Goal: Task Accomplishment & Management: Manage account settings

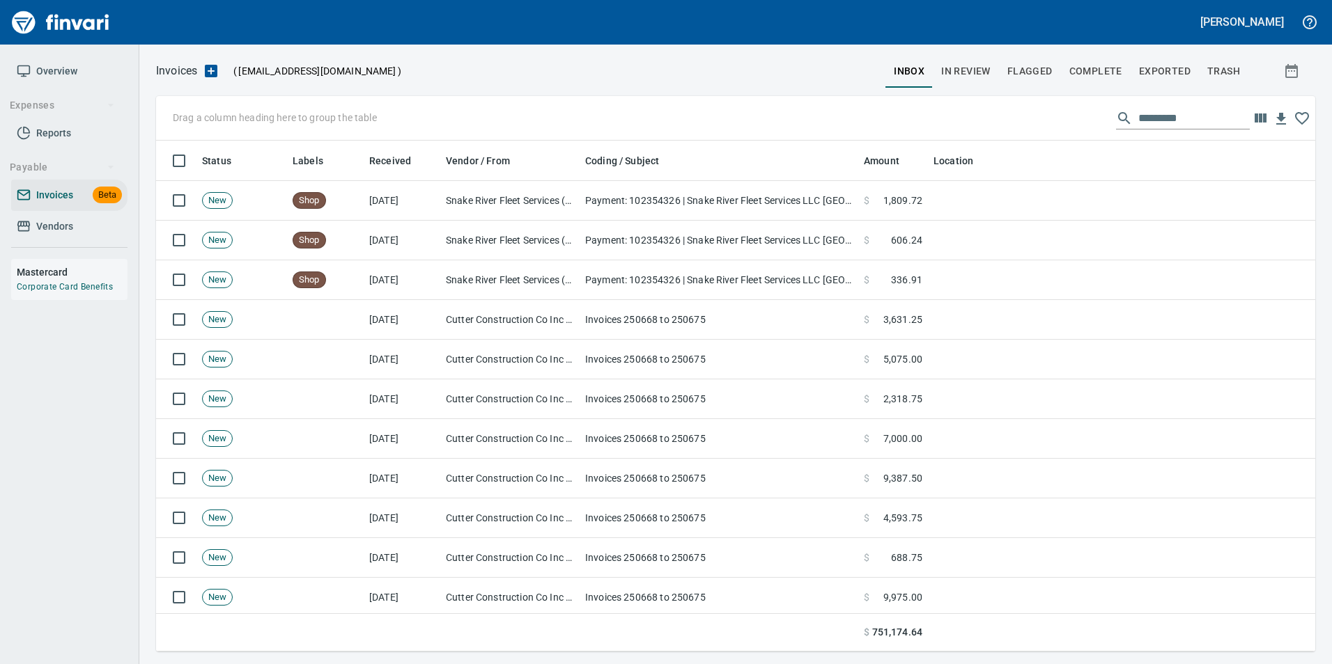
scroll to position [501, 1138]
click at [959, 56] on button "In Review" at bounding box center [966, 70] width 66 height 33
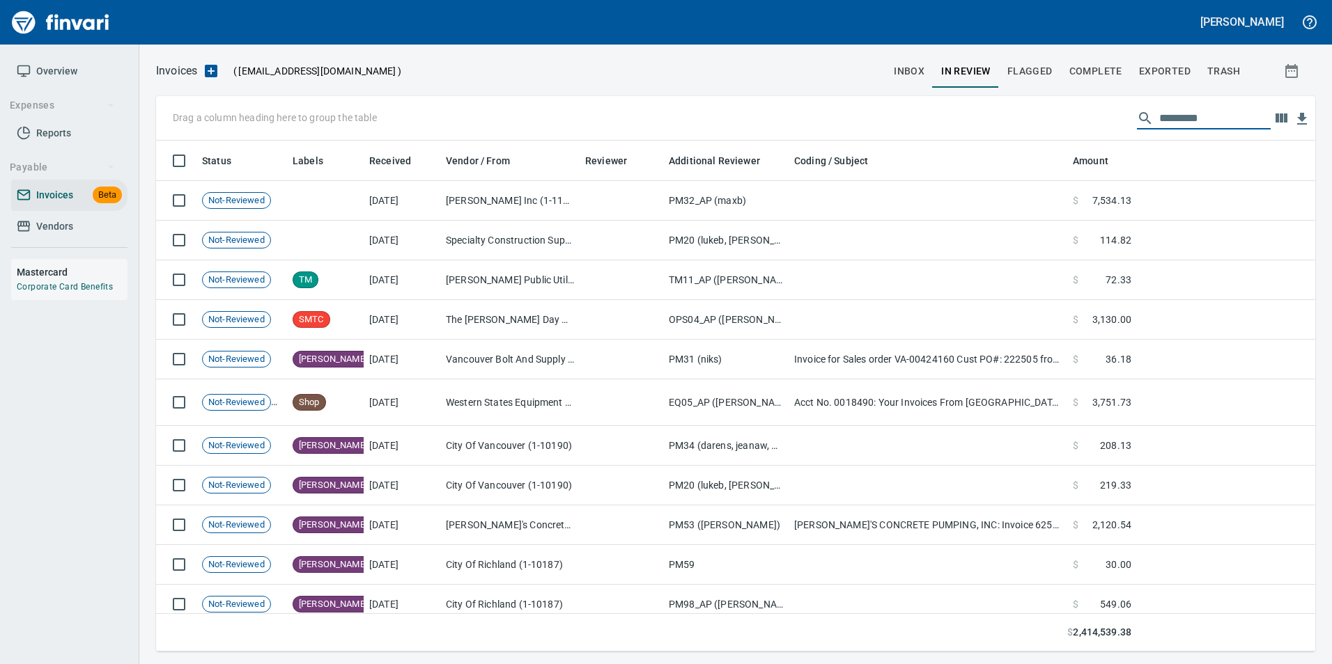
click at [1186, 113] on input "text" at bounding box center [1214, 118] width 111 height 22
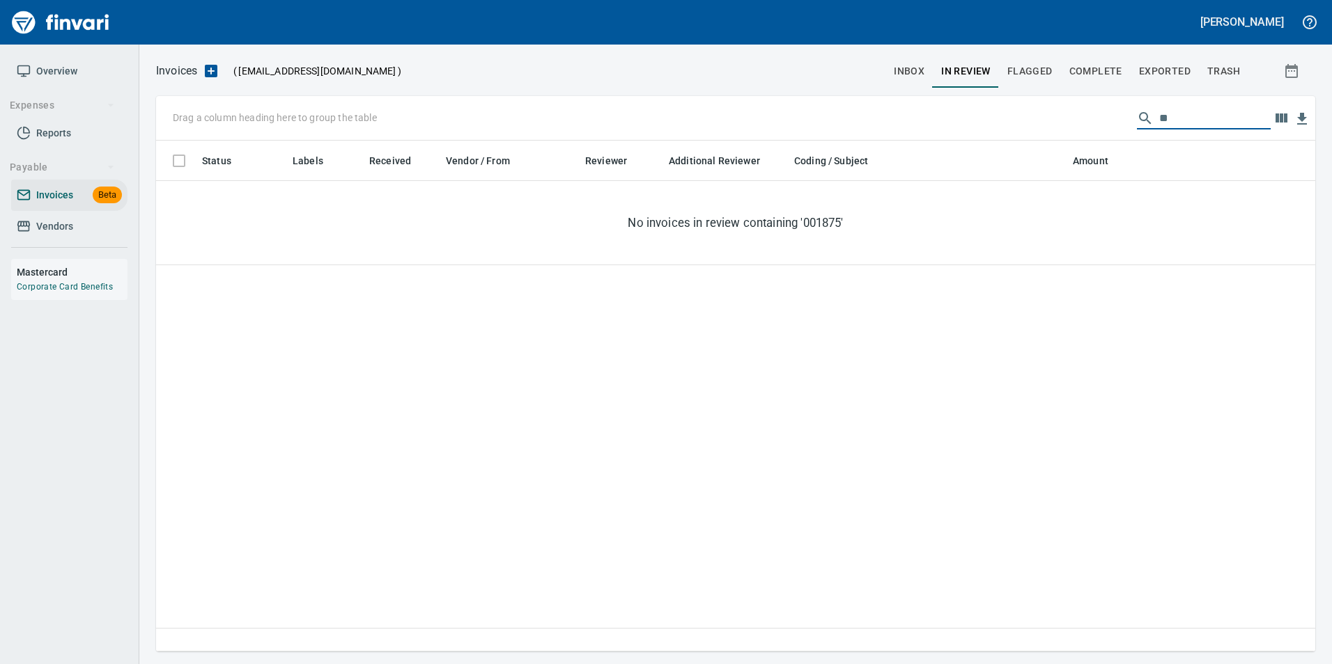
type input "*"
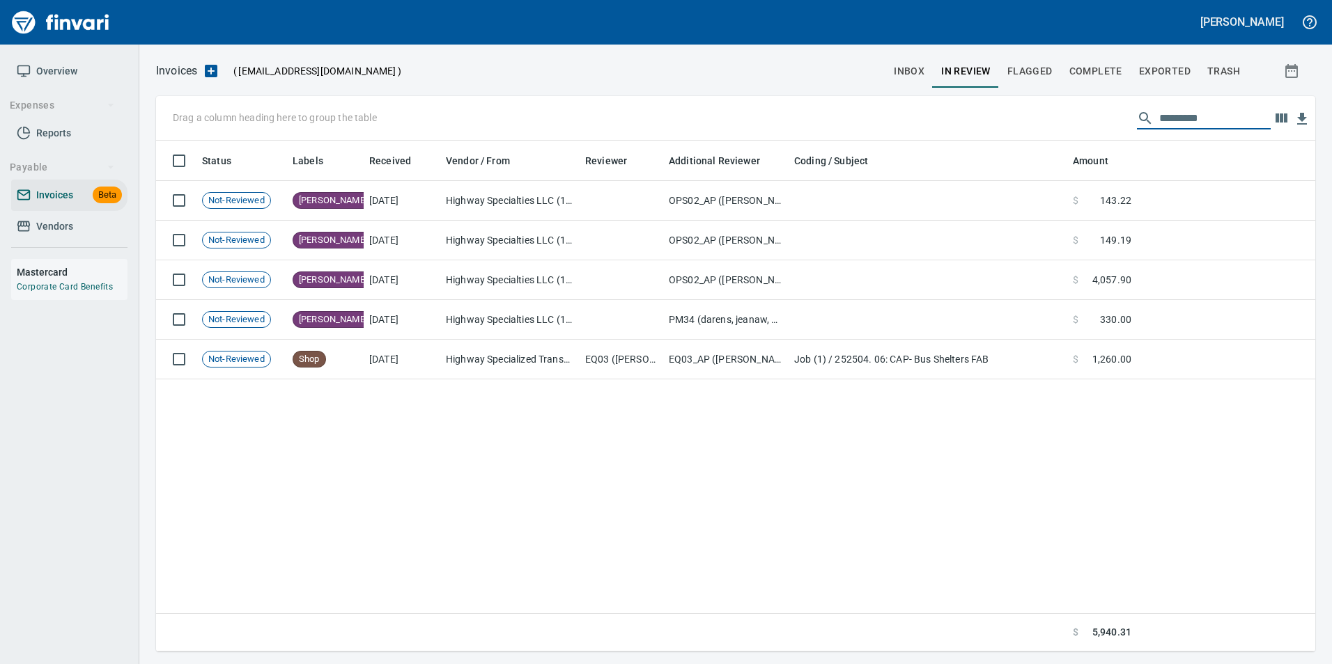
type input "*********"
click at [1176, 61] on button "Exported" at bounding box center [1164, 70] width 68 height 33
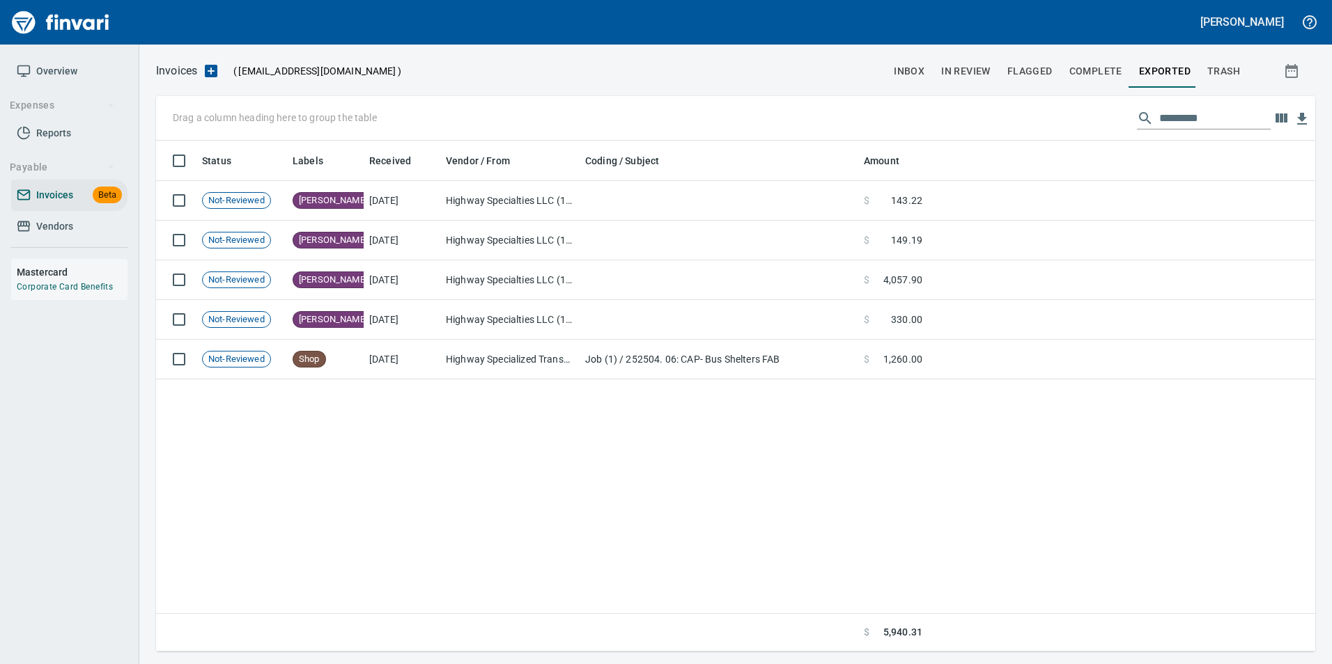
scroll to position [501, 1148]
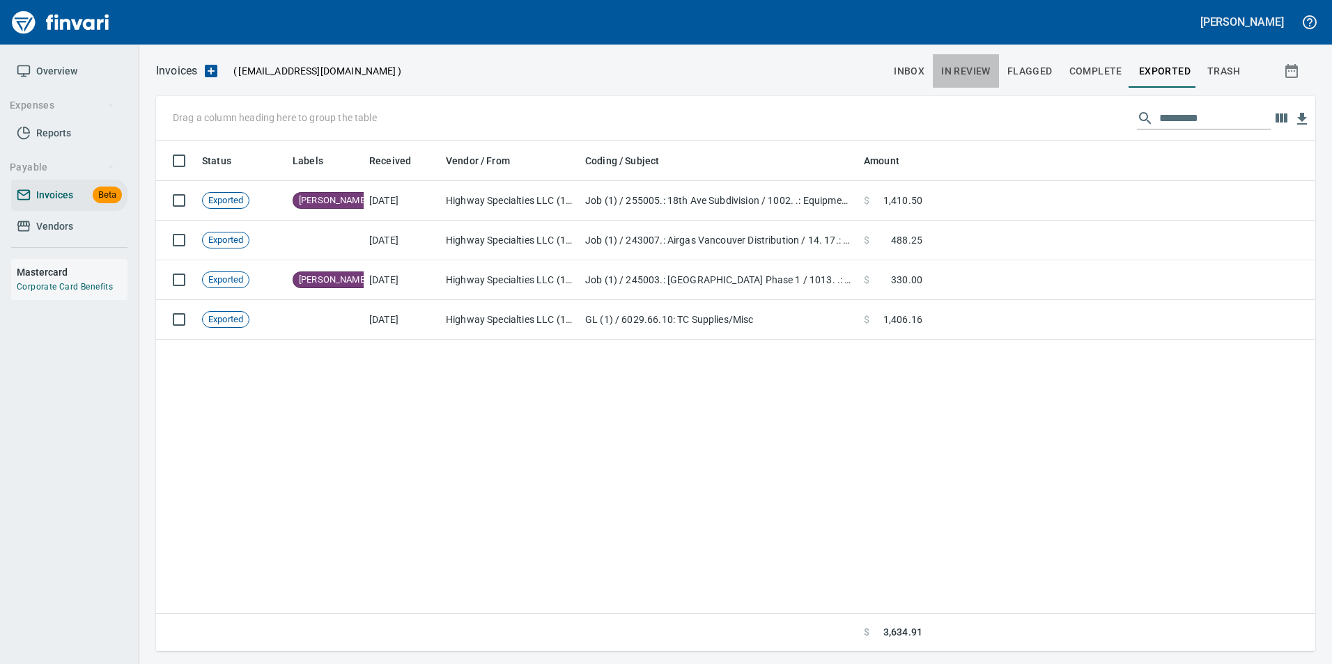
click at [990, 60] on button "In Review" at bounding box center [966, 70] width 66 height 33
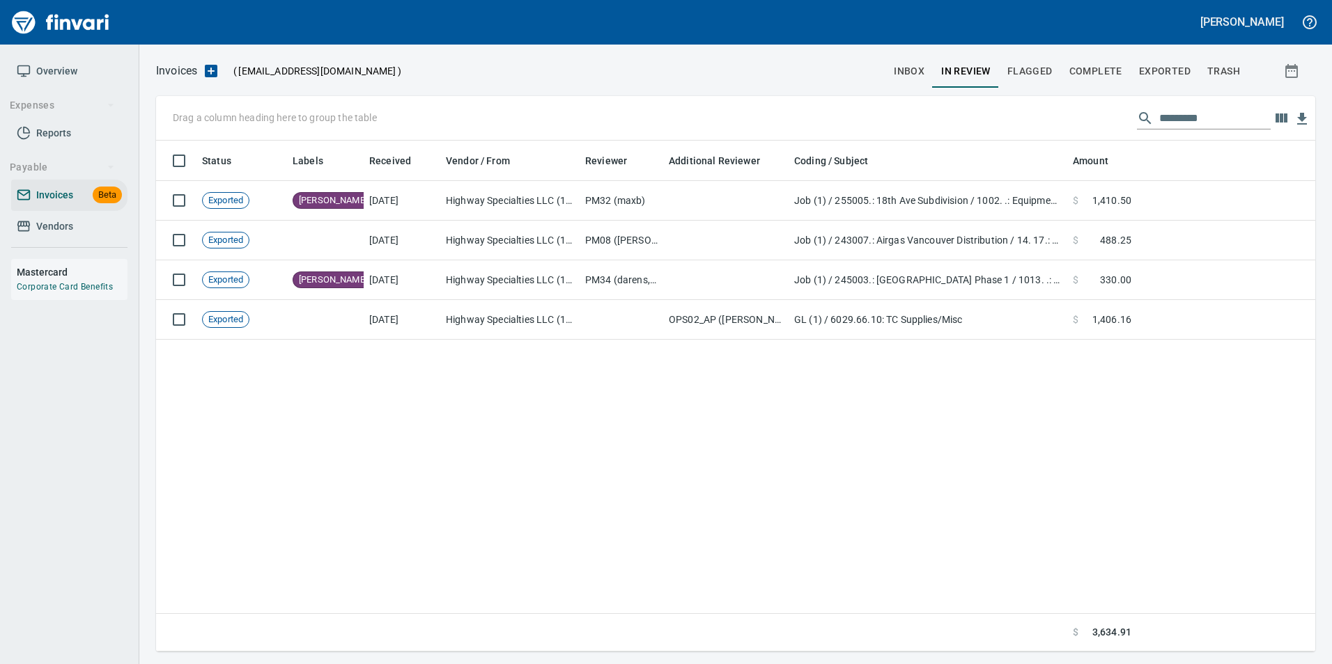
scroll to position [501, 1148]
click at [1177, 110] on input "*********" at bounding box center [1214, 118] width 111 height 22
click at [1207, 109] on input "*********" at bounding box center [1214, 118] width 111 height 22
click at [1208, 109] on input "*********" at bounding box center [1214, 118] width 111 height 22
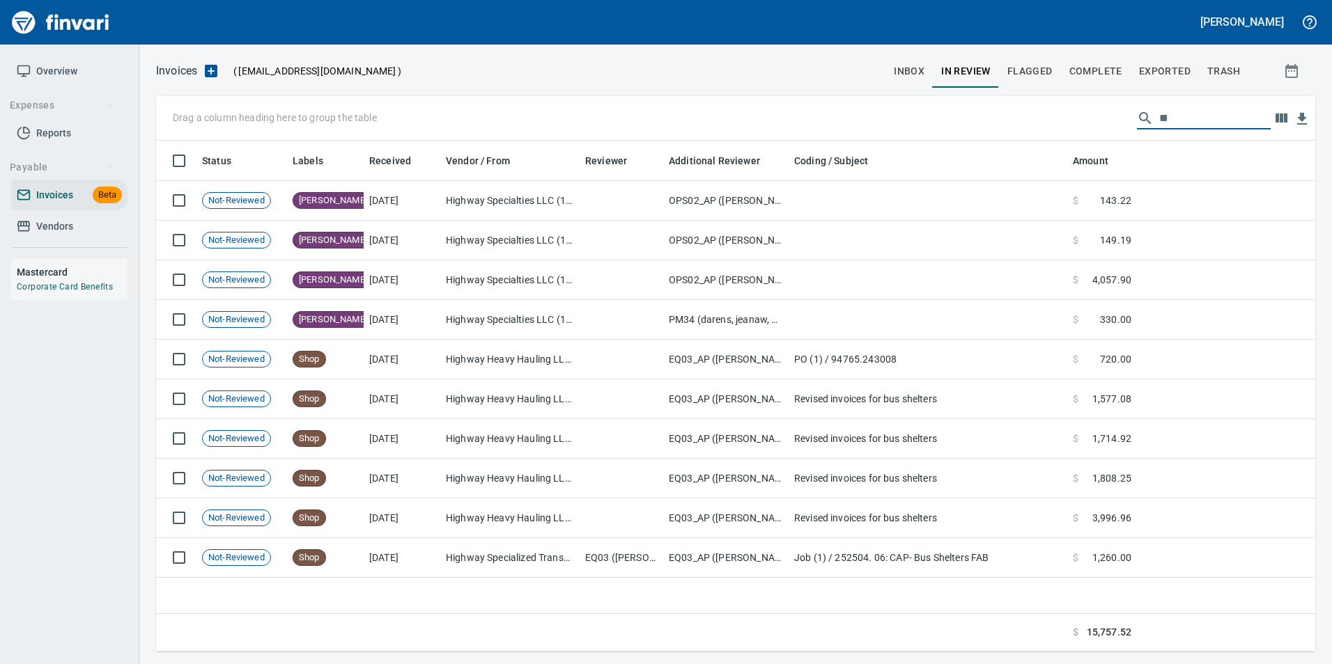
type input "*"
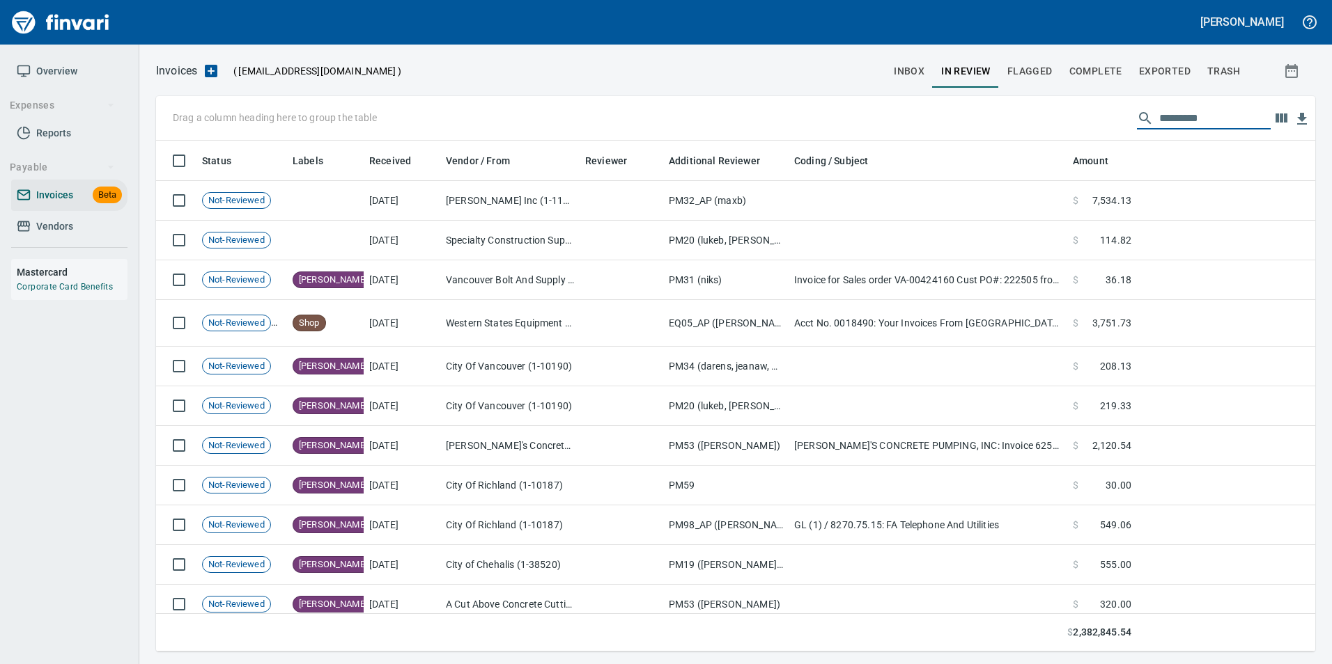
scroll to position [501, 1138]
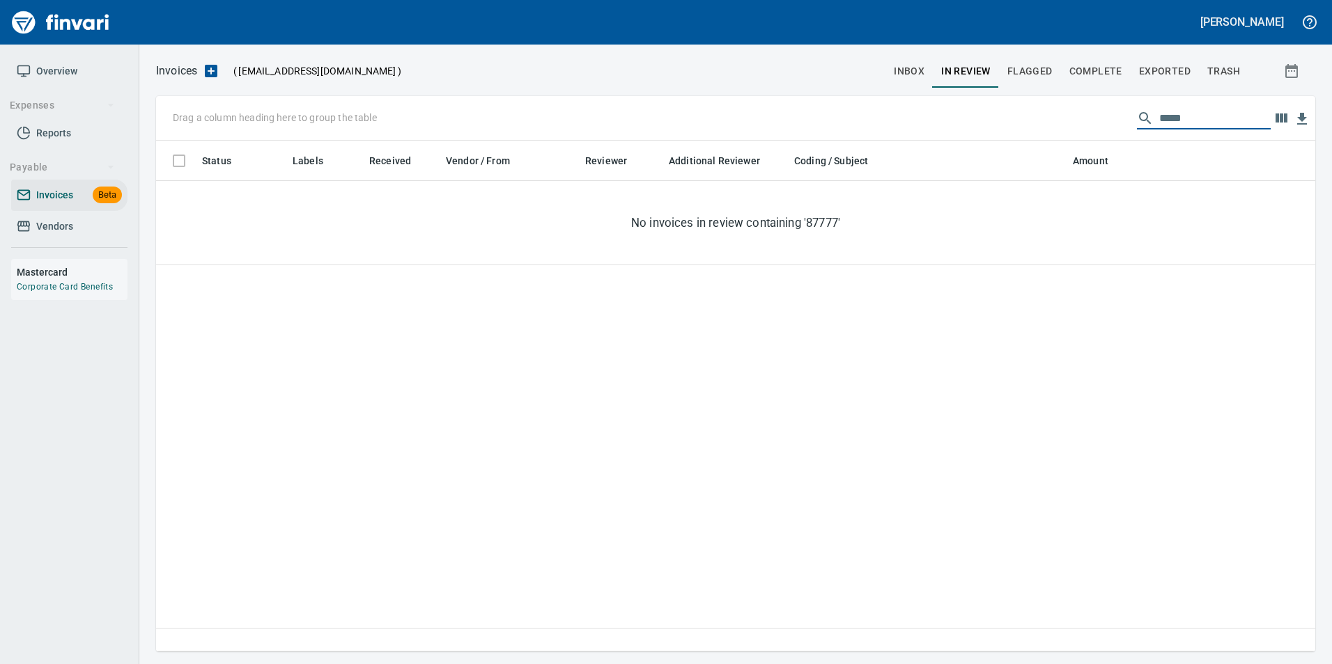
type input "******"
click at [1183, 59] on button "Exported" at bounding box center [1164, 70] width 68 height 33
click at [918, 79] on span "inbox" at bounding box center [909, 71] width 31 height 17
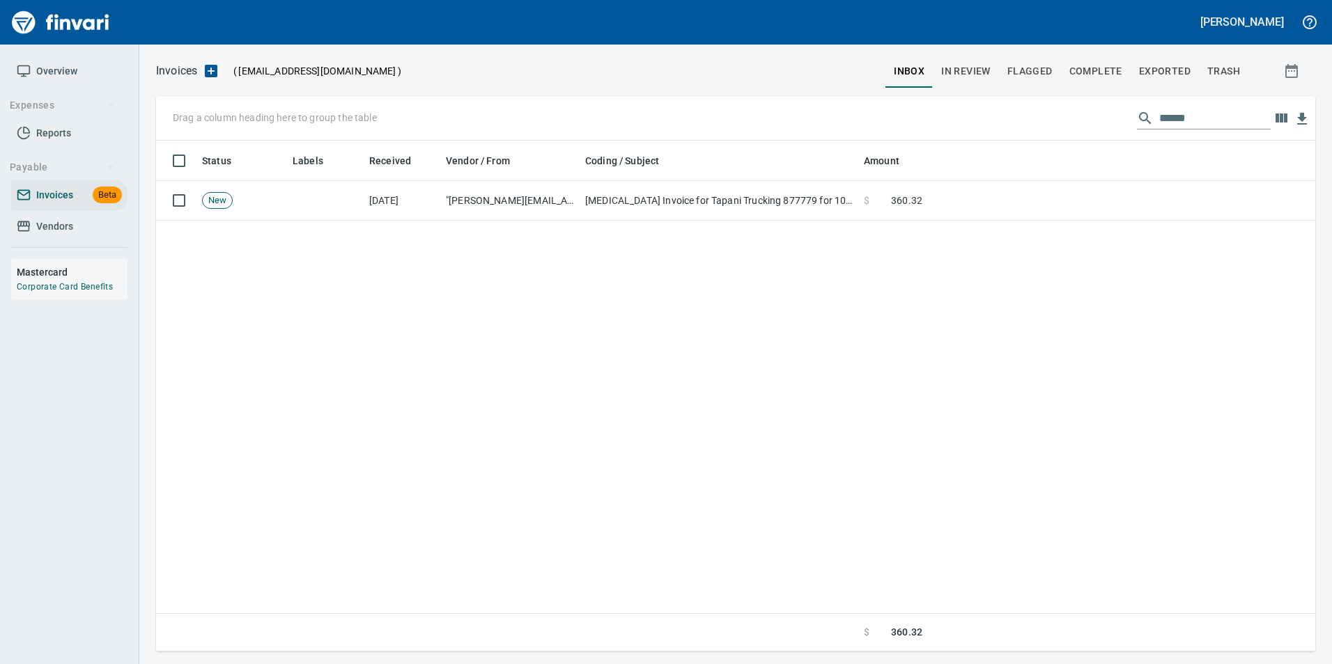
click at [1173, 72] on span "Exported" at bounding box center [1165, 71] width 52 height 17
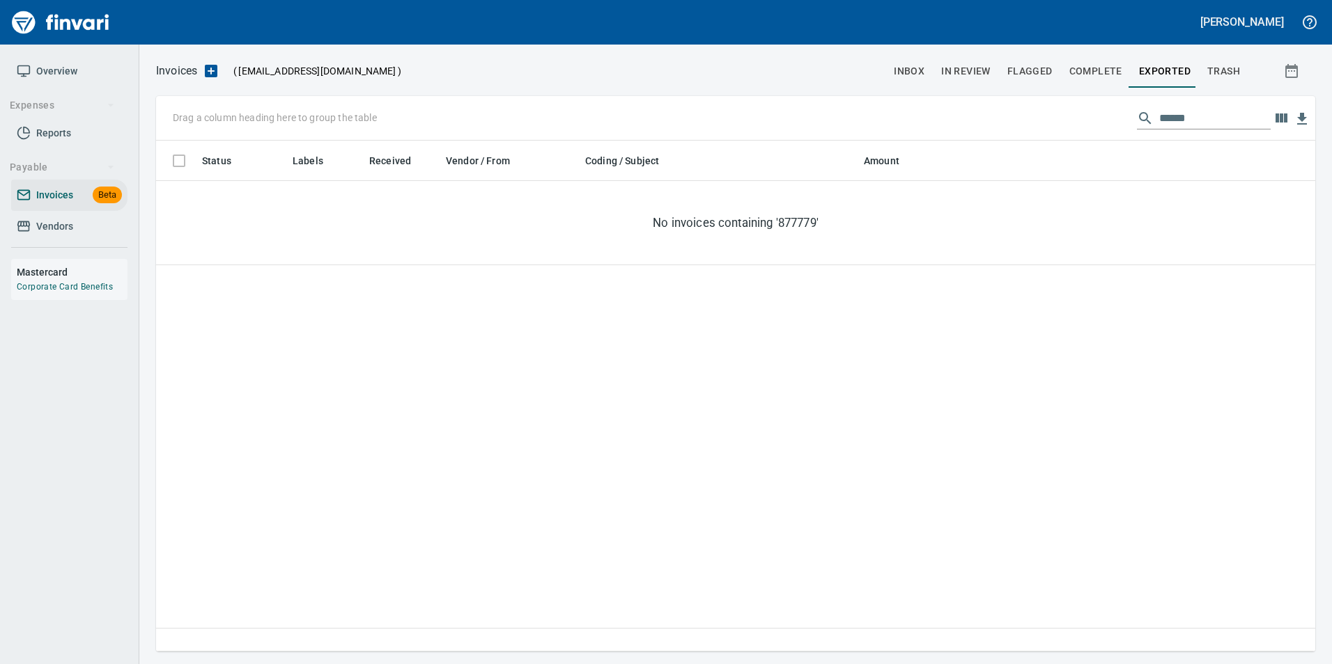
scroll to position [501, 1148]
click at [1109, 76] on span "Complete" at bounding box center [1095, 71] width 53 height 17
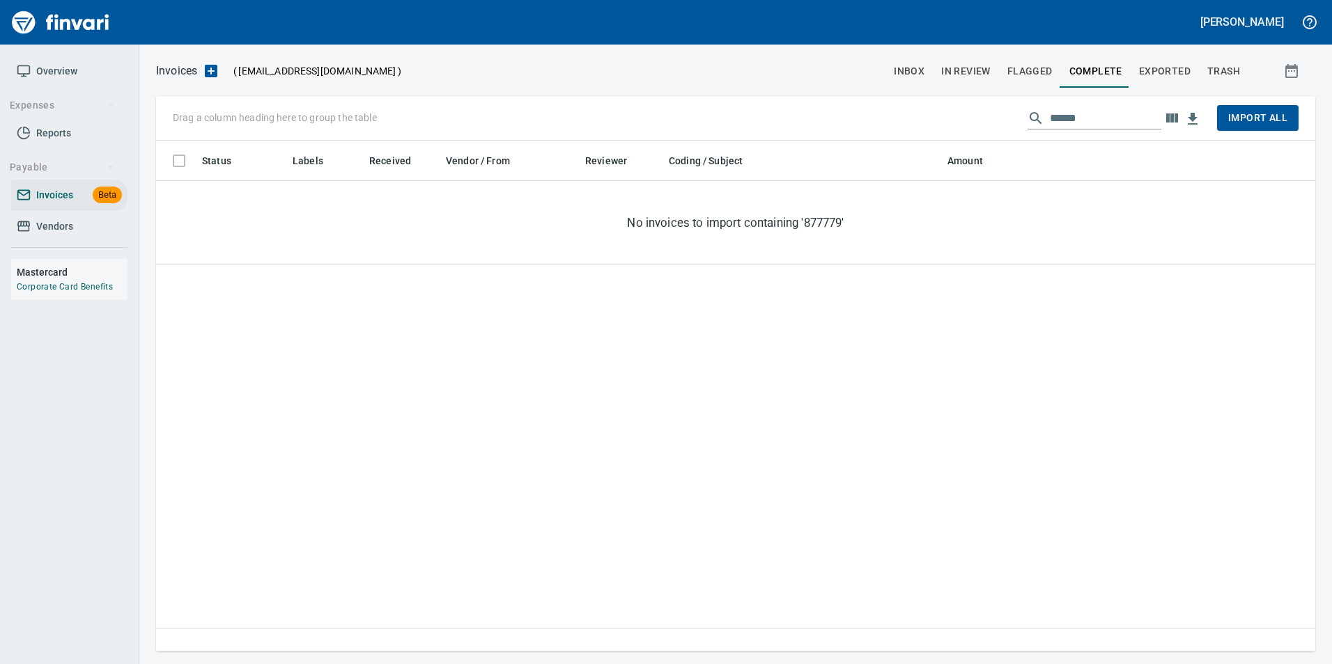
scroll to position [501, 1148]
click at [1048, 75] on span "Flagged" at bounding box center [1029, 71] width 45 height 17
click at [986, 70] on span "In Review" at bounding box center [965, 71] width 49 height 17
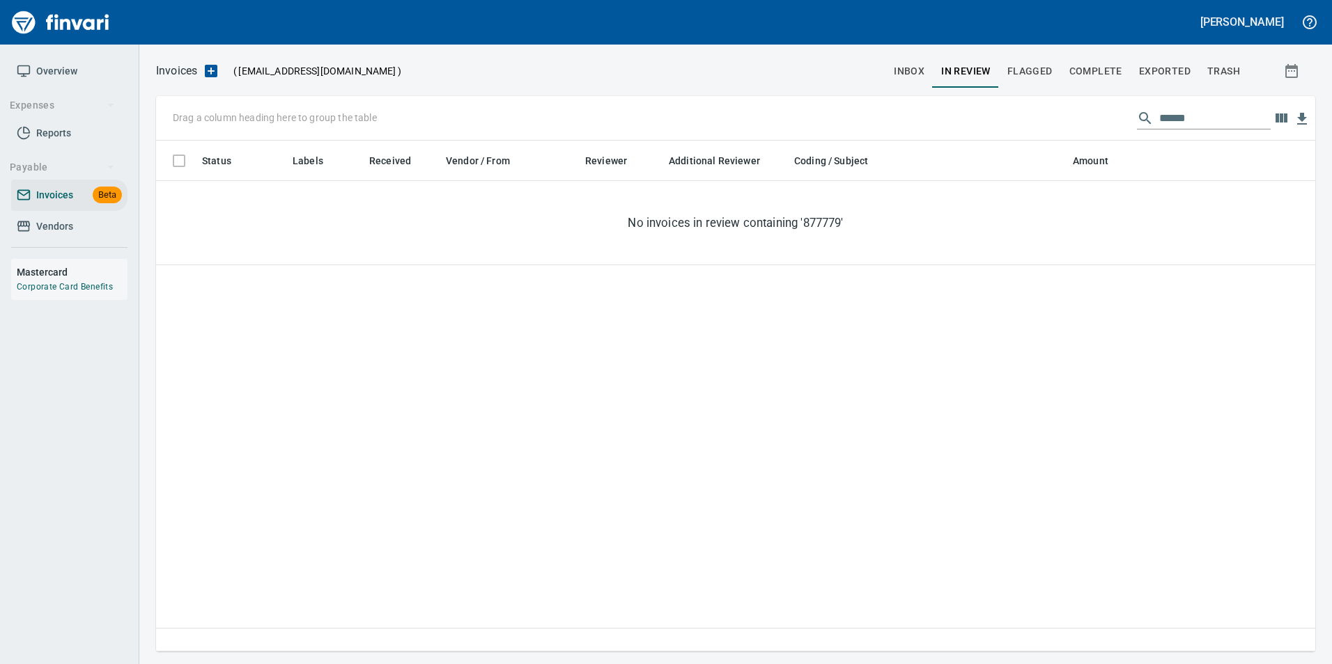
click at [1162, 120] on input "******" at bounding box center [1214, 118] width 111 height 22
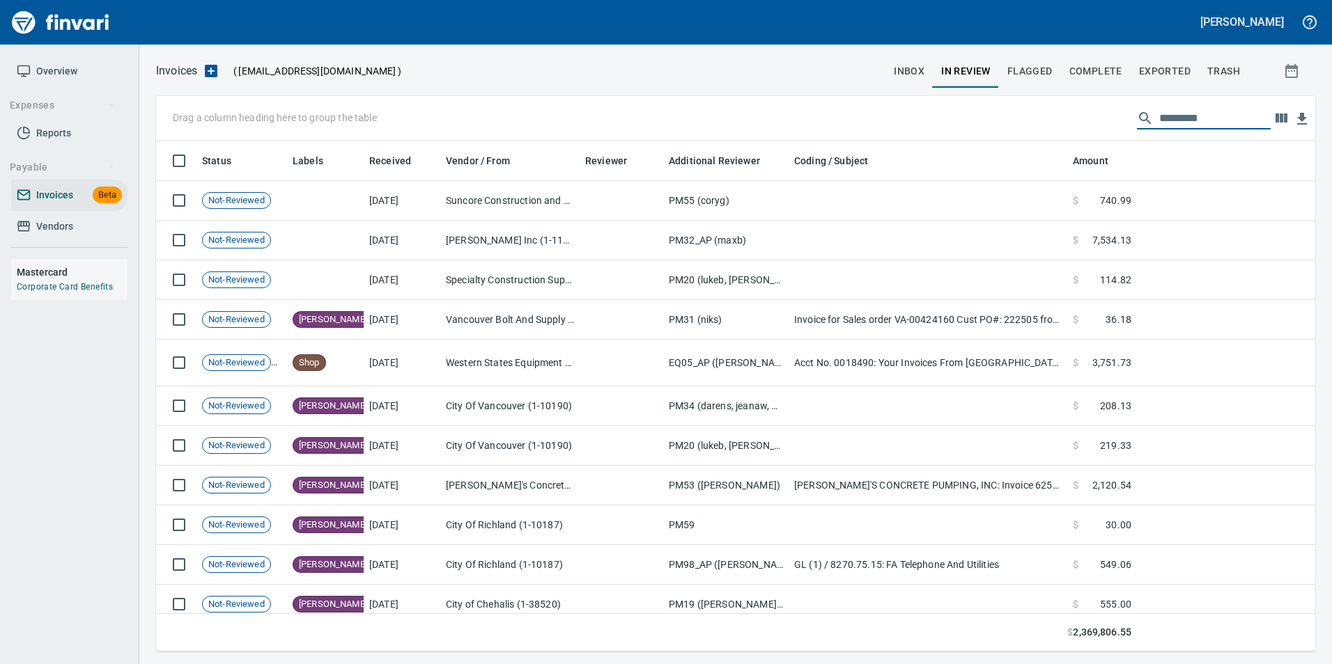
click at [924, 68] on span "inbox" at bounding box center [909, 71] width 31 height 17
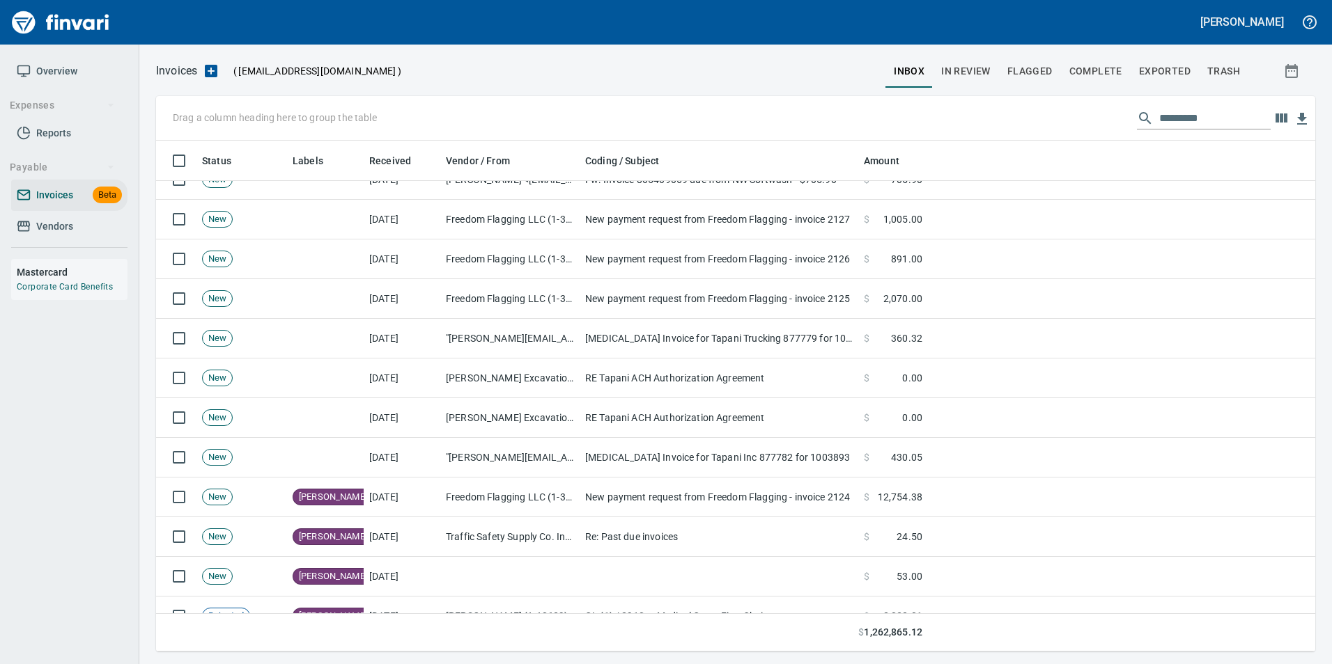
scroll to position [1741, 0]
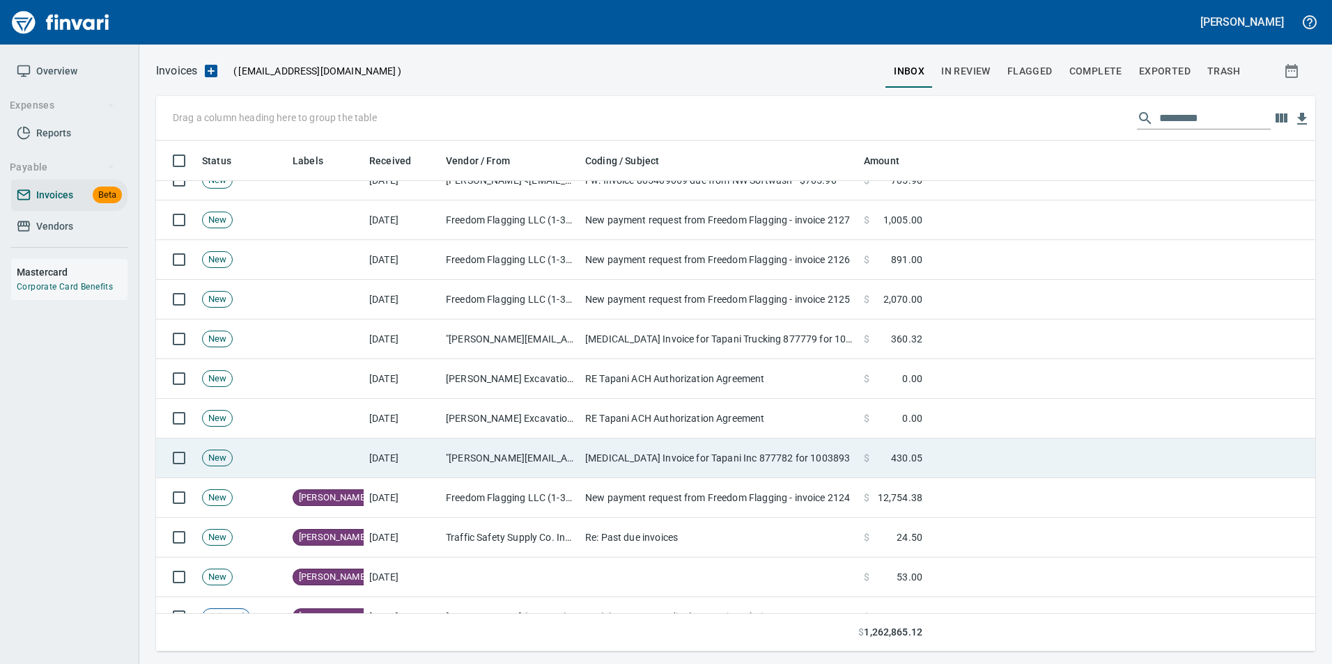
click at [506, 455] on td ""[PERSON_NAME][EMAIL_ADDRESS][DOMAIN_NAME]" <[PERSON_NAME][EMAIL_ADDRESS][DOMAI…" at bounding box center [509, 459] width 139 height 40
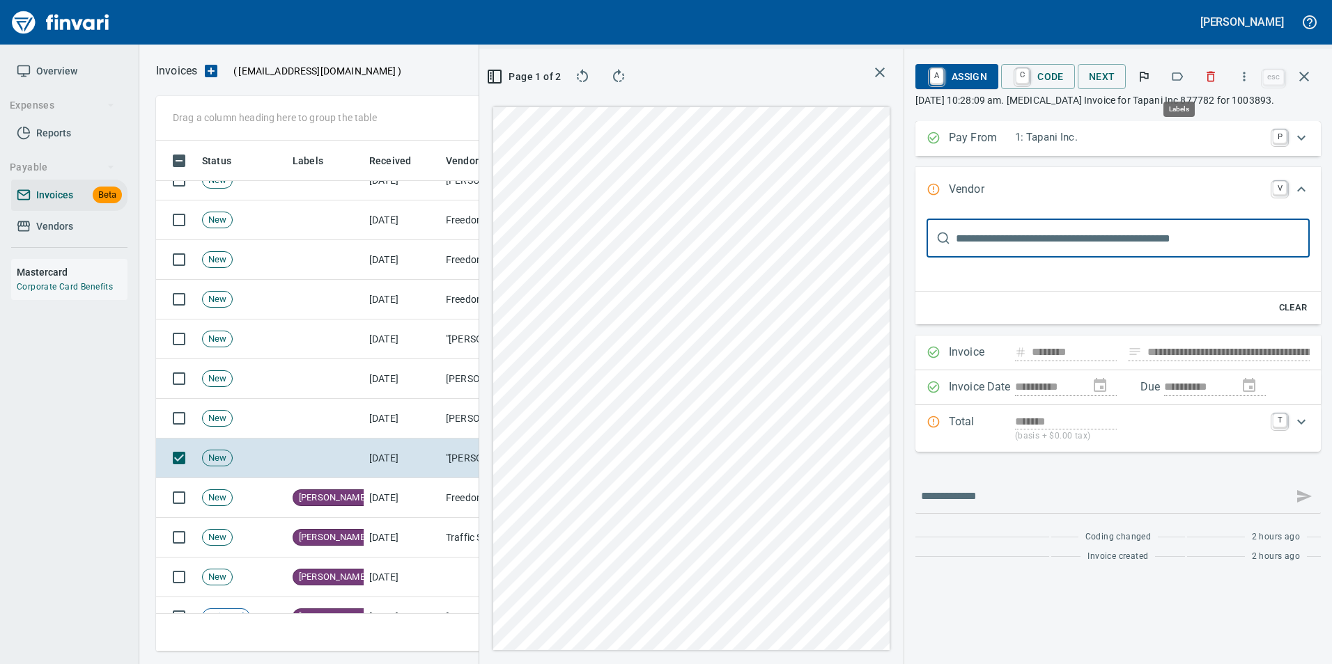
scroll to position [501, 790]
click at [1179, 82] on icon "button" at bounding box center [1177, 77] width 14 height 14
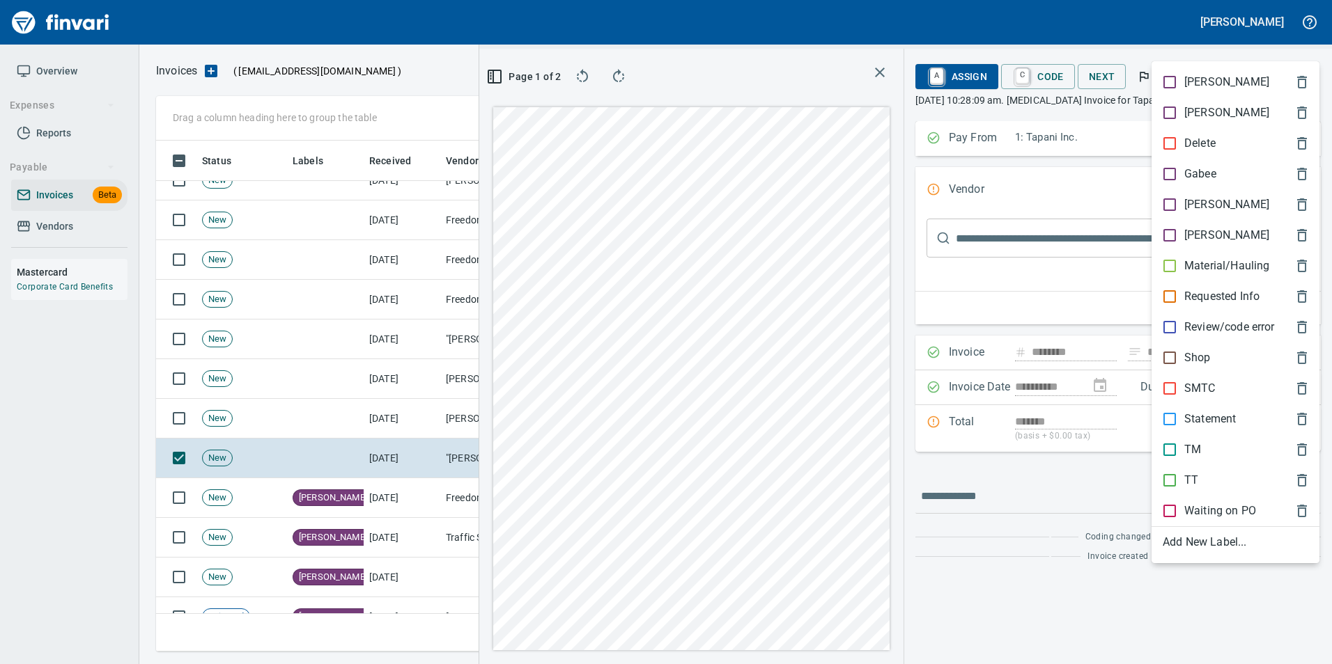
click at [1194, 361] on p "Shop" at bounding box center [1197, 358] width 26 height 17
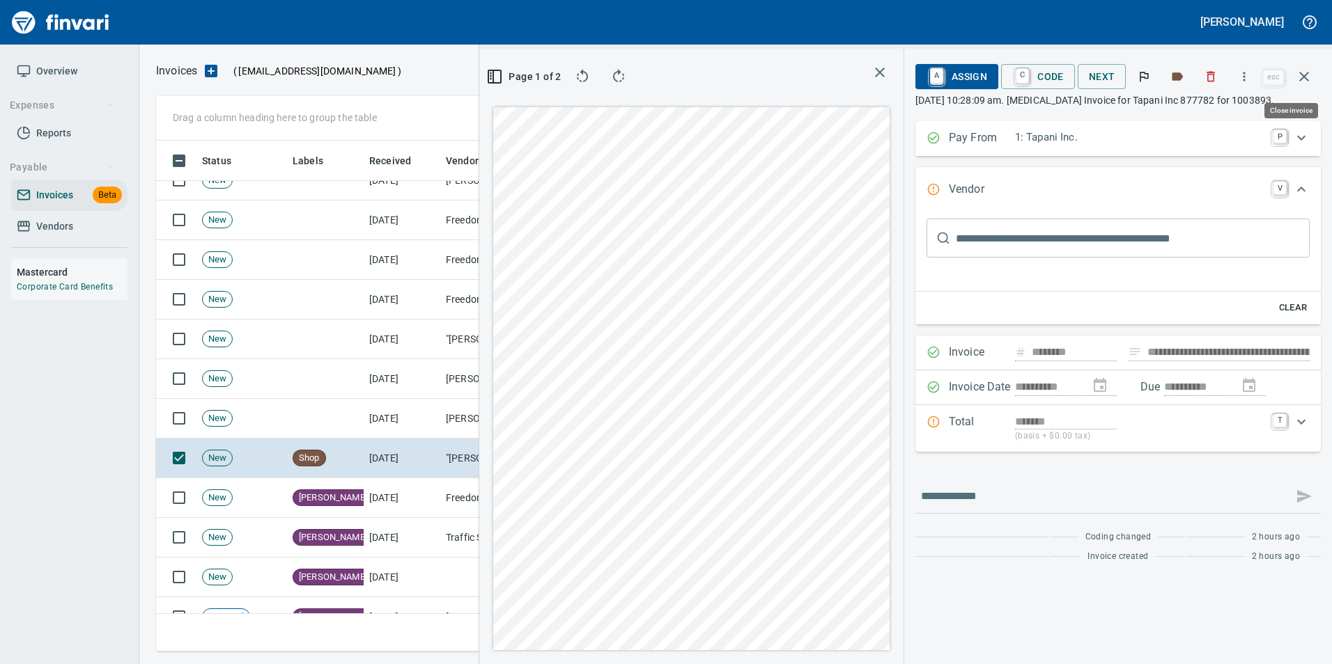
click at [1306, 75] on icon "button" at bounding box center [1304, 77] width 10 height 10
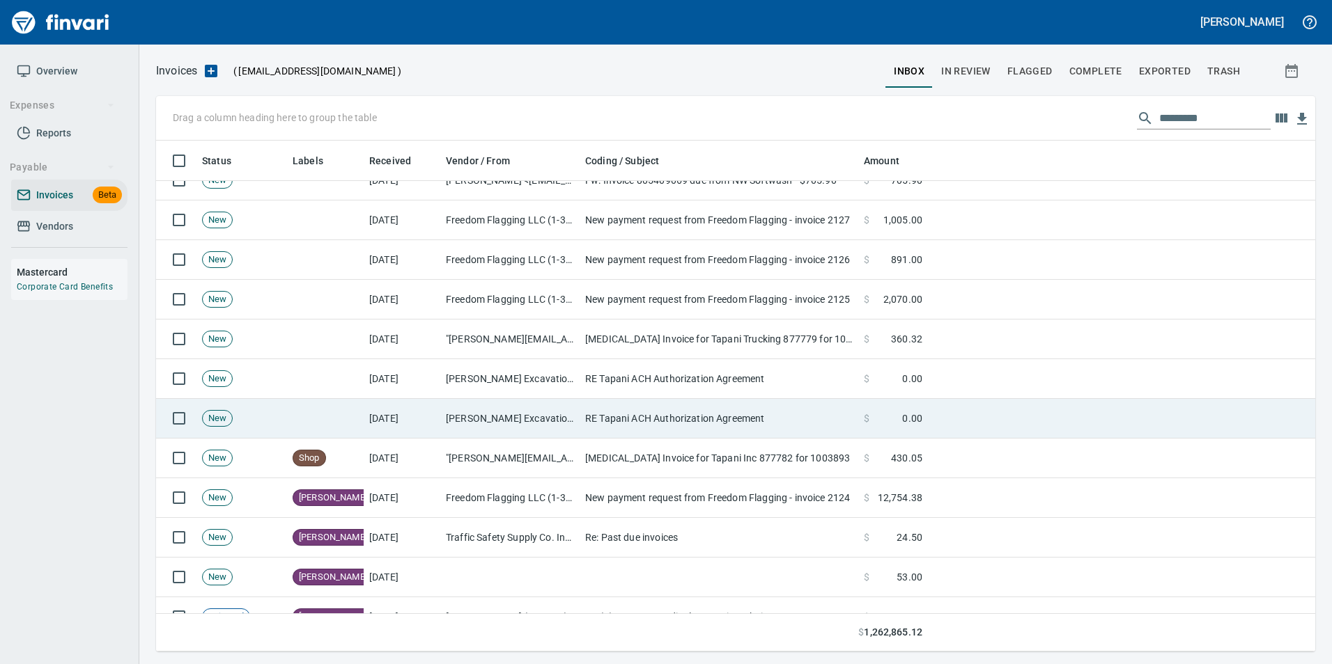
scroll to position [501, 1138]
click at [575, 431] on td "[PERSON_NAME] Excavation, LLC (1-39943)" at bounding box center [509, 419] width 139 height 40
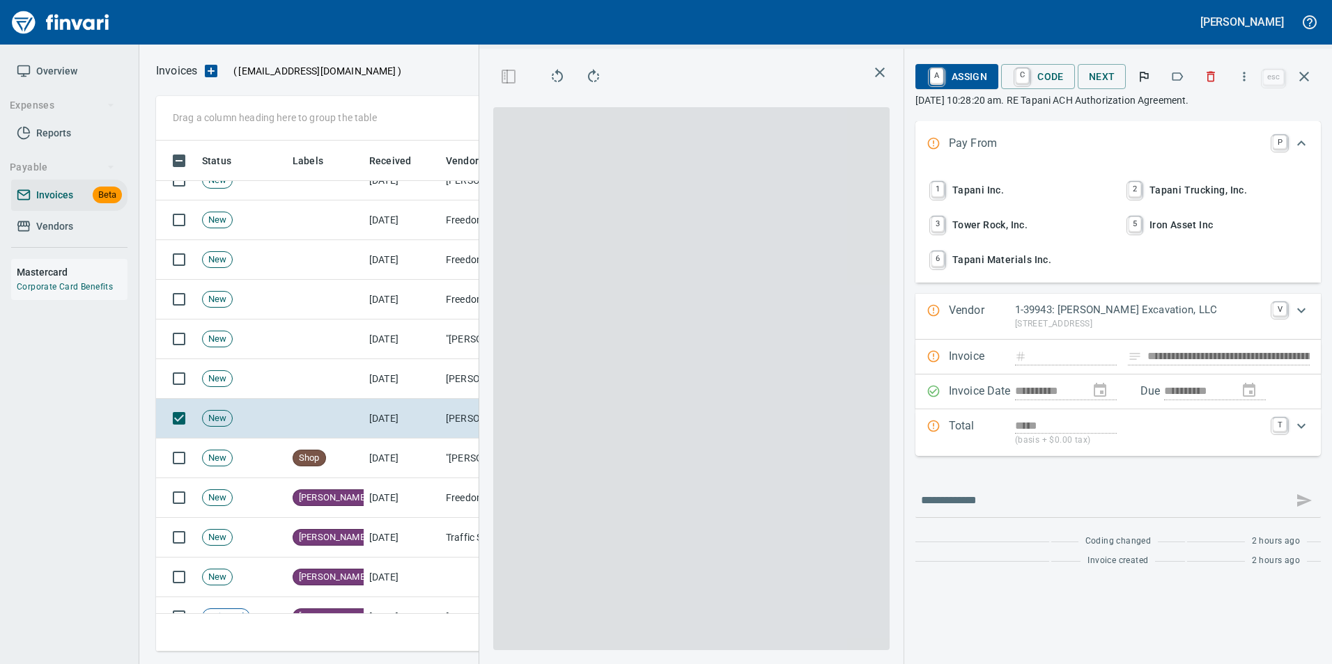
scroll to position [501, 790]
click at [1310, 70] on icon "button" at bounding box center [1303, 76] width 17 height 17
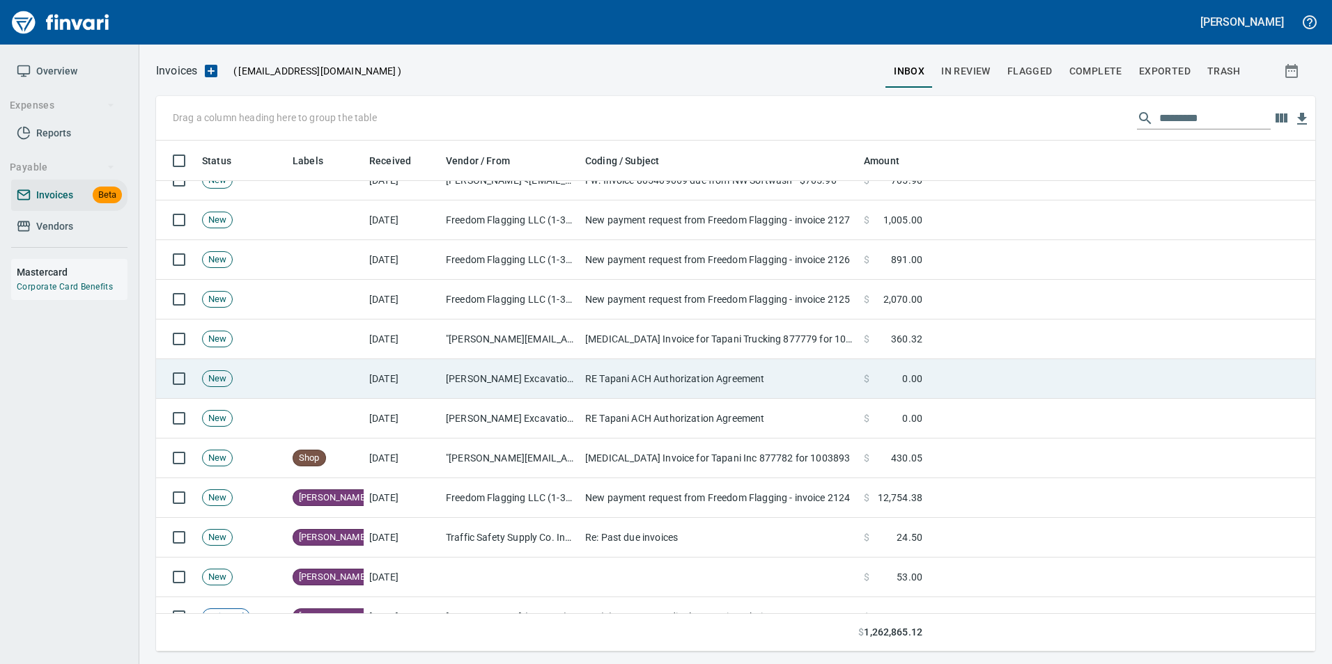
scroll to position [501, 1123]
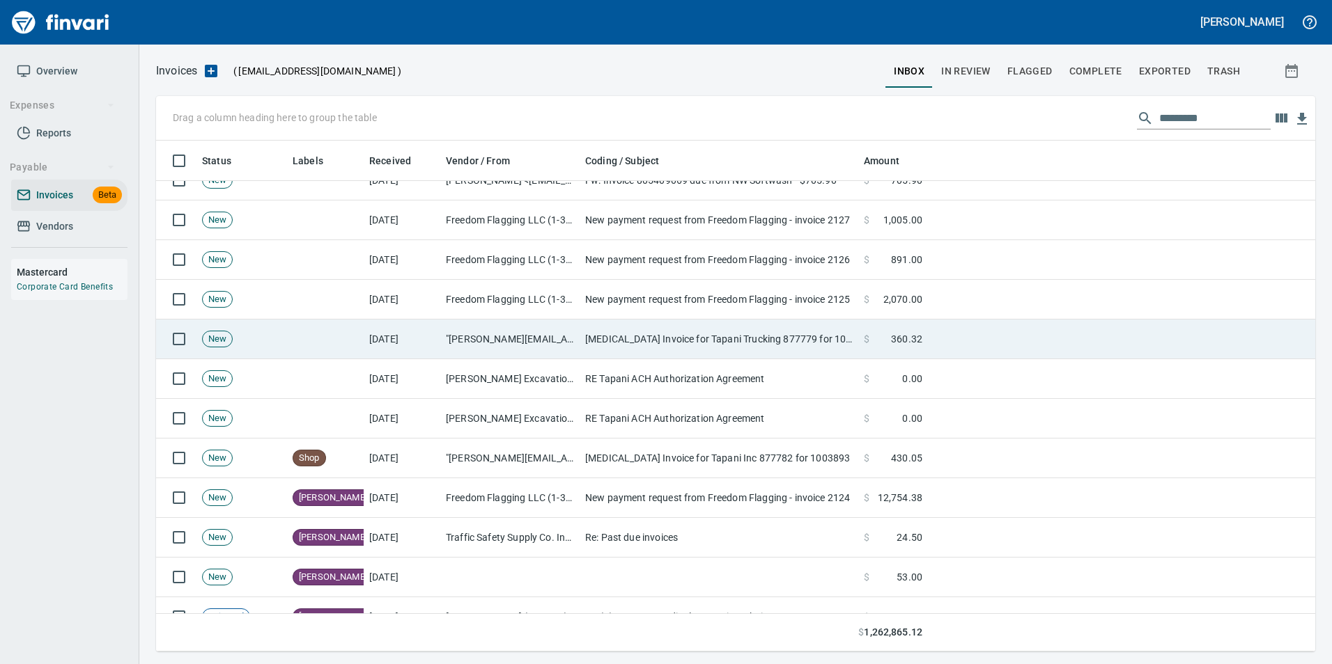
click at [564, 341] on td ""[PERSON_NAME][EMAIL_ADDRESS][DOMAIN_NAME]" <[PERSON_NAME][EMAIL_ADDRESS][DOMAI…" at bounding box center [509, 340] width 139 height 40
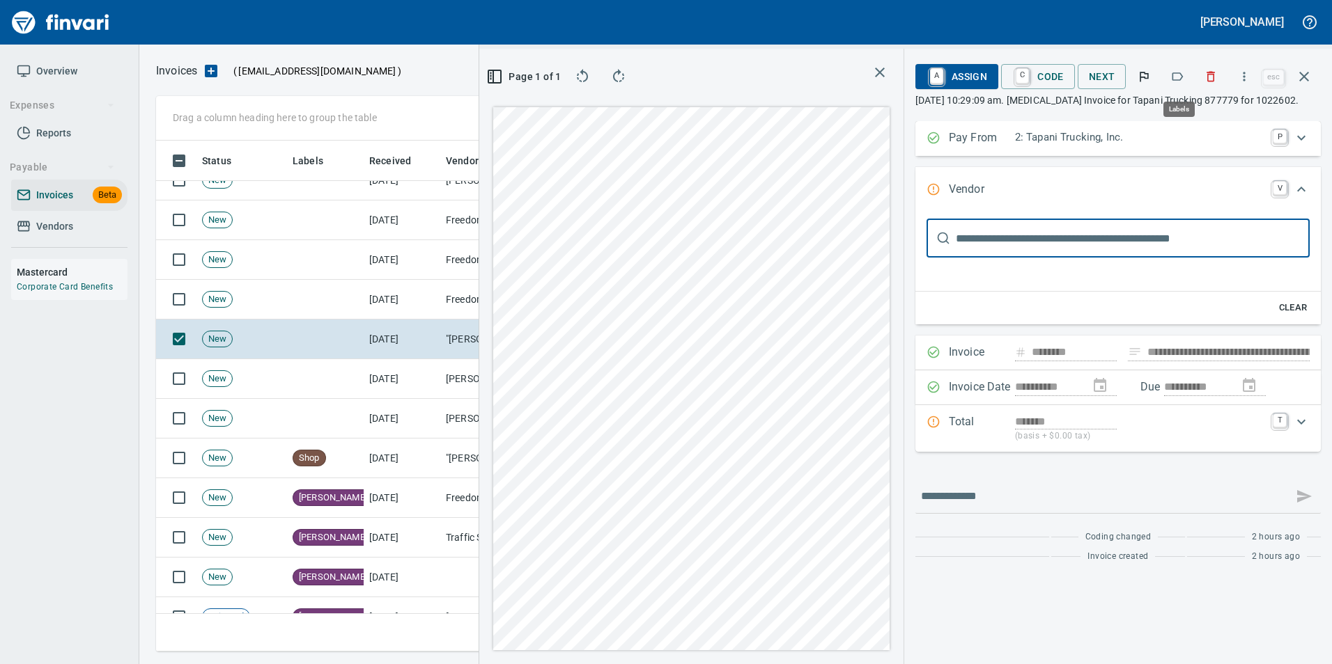
click at [1176, 79] on icon "button" at bounding box center [1177, 77] width 14 height 14
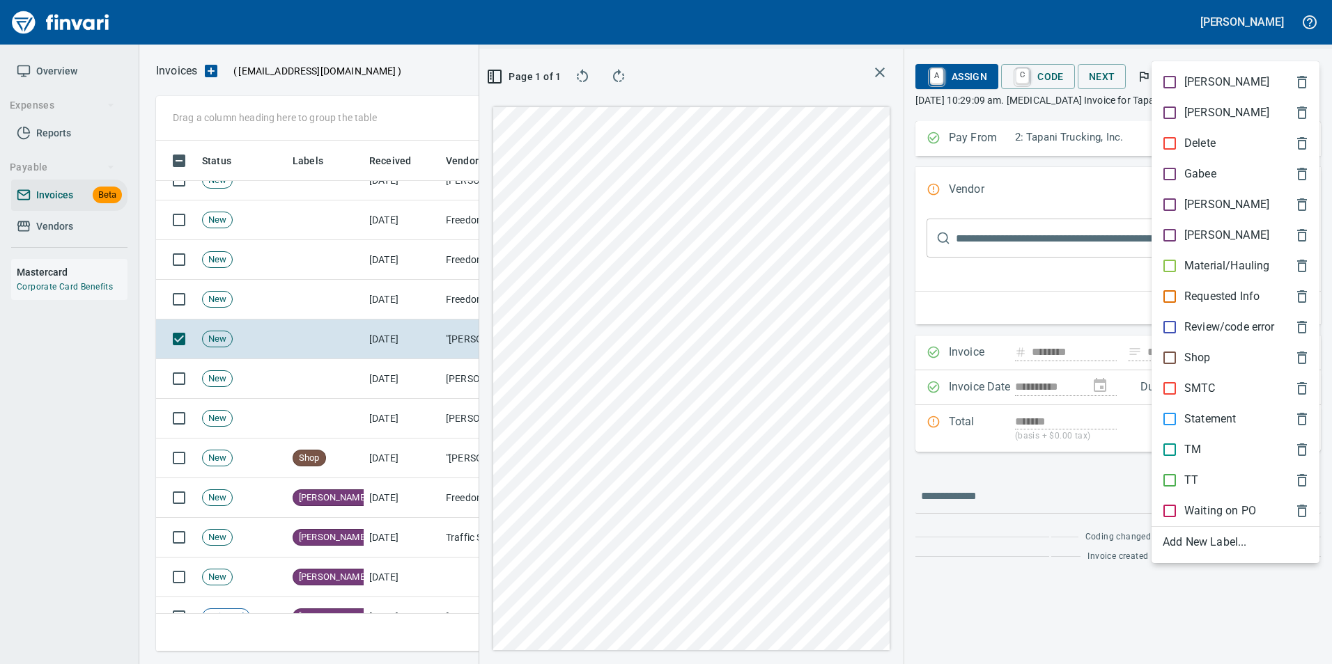
scroll to position [501, 790]
drag, startPoint x: 1206, startPoint y: 474, endPoint x: 1263, endPoint y: 191, distance: 288.6
click at [1201, 460] on ul "Aaron Alaina Delete Gabee Heidi Leah Material/Hauling Requested Info Review/cod…" at bounding box center [1235, 312] width 168 height 502
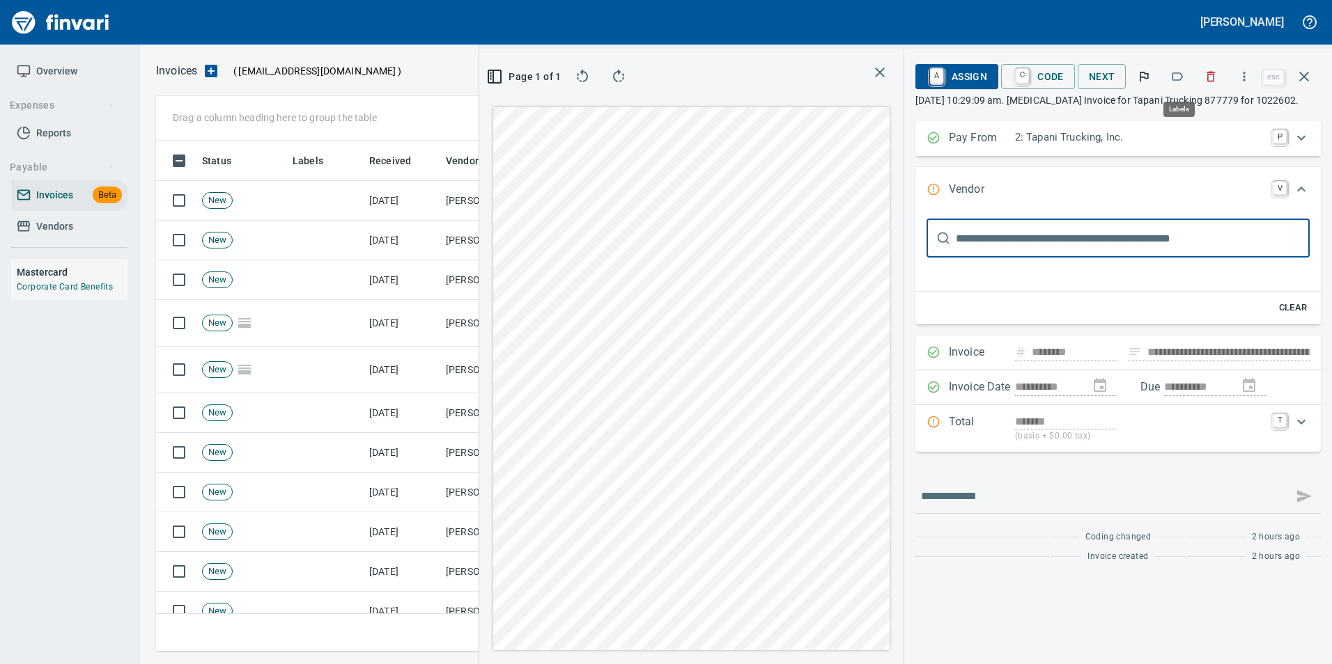
click at [1179, 75] on icon "button" at bounding box center [1177, 77] width 14 height 14
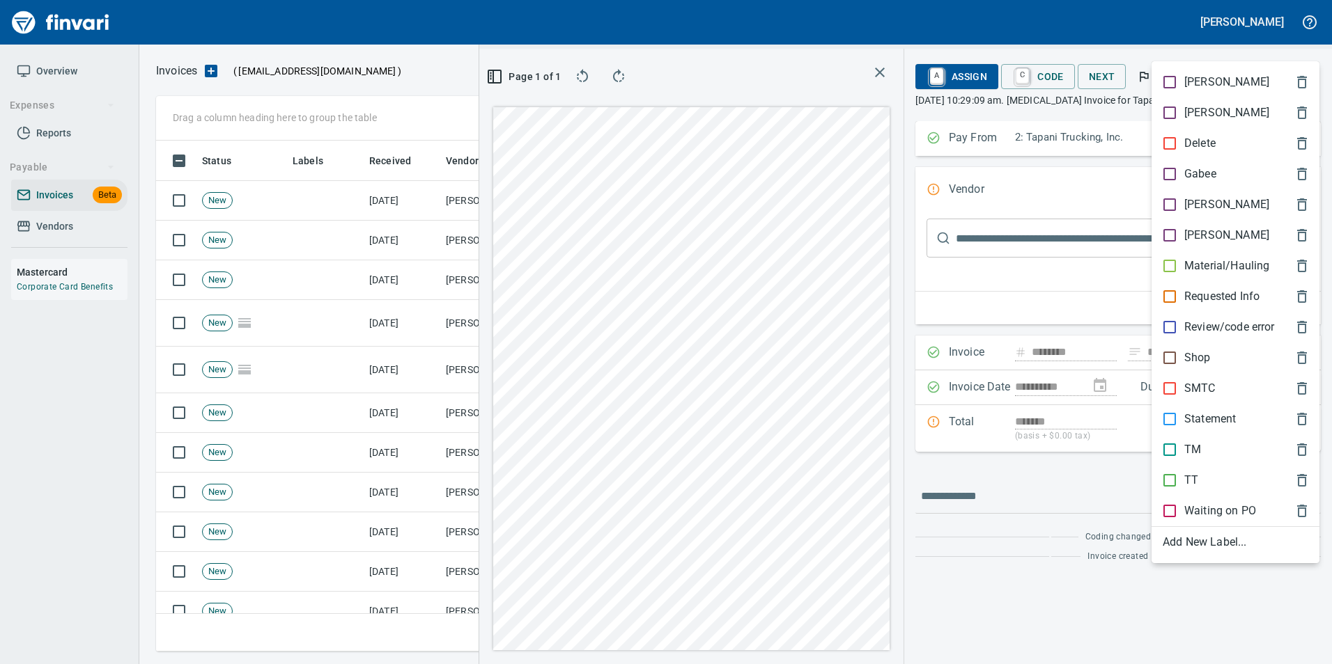
scroll to position [501, 790]
drag, startPoint x: 1200, startPoint y: 481, endPoint x: 1196, endPoint y: 457, distance: 24.7
click at [1199, 481] on span "TT" at bounding box center [1223, 480] width 123 height 17
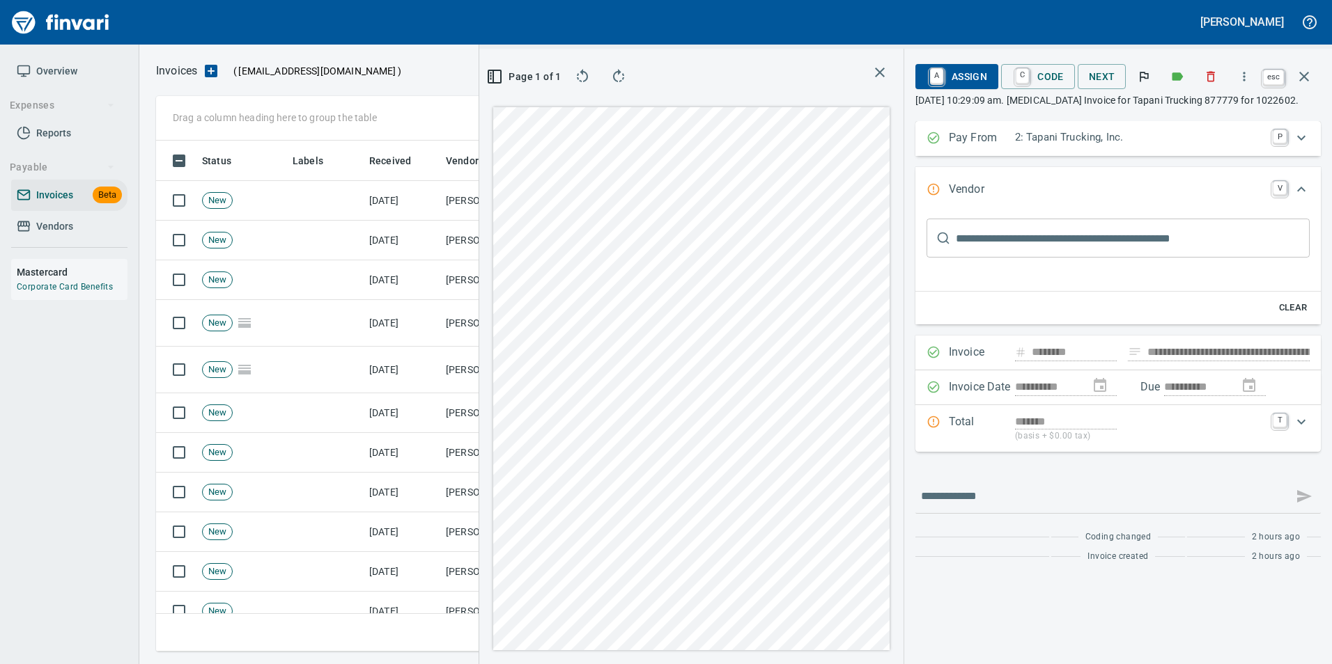
click at [1302, 79] on icon "button" at bounding box center [1304, 77] width 10 height 10
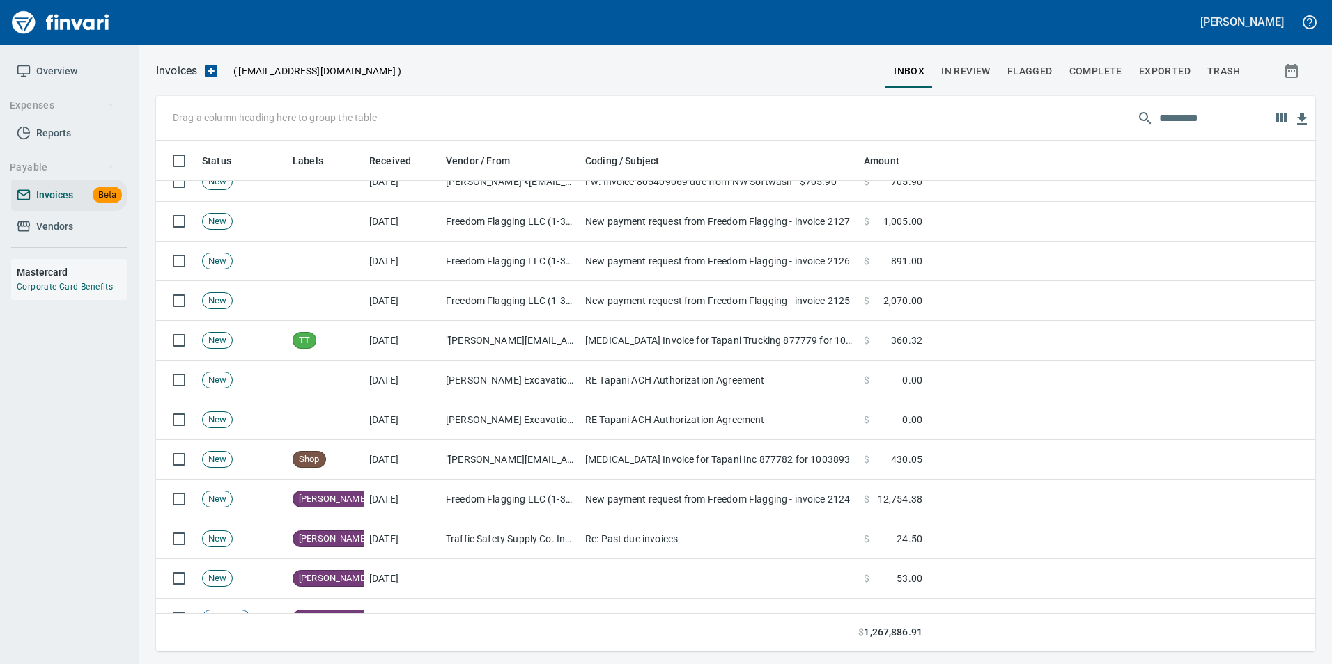
scroll to position [1741, 0]
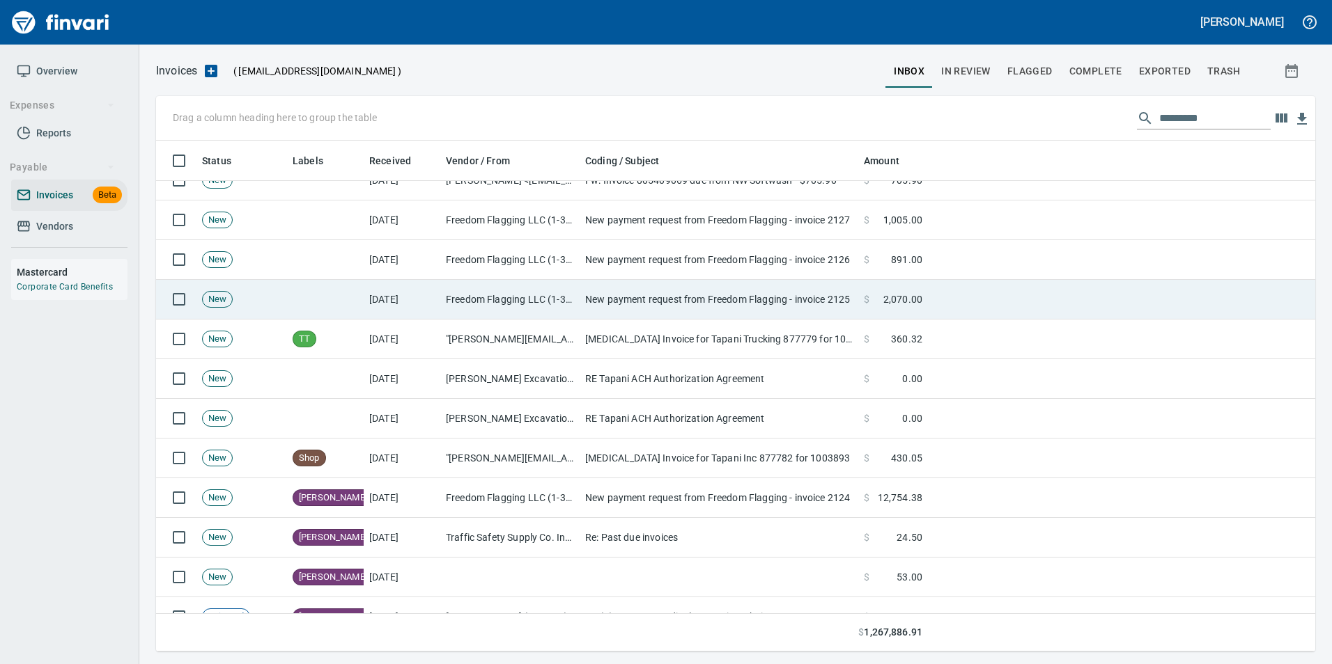
click at [481, 289] on td "Freedom Flagging LLC (1-39149)" at bounding box center [509, 300] width 139 height 40
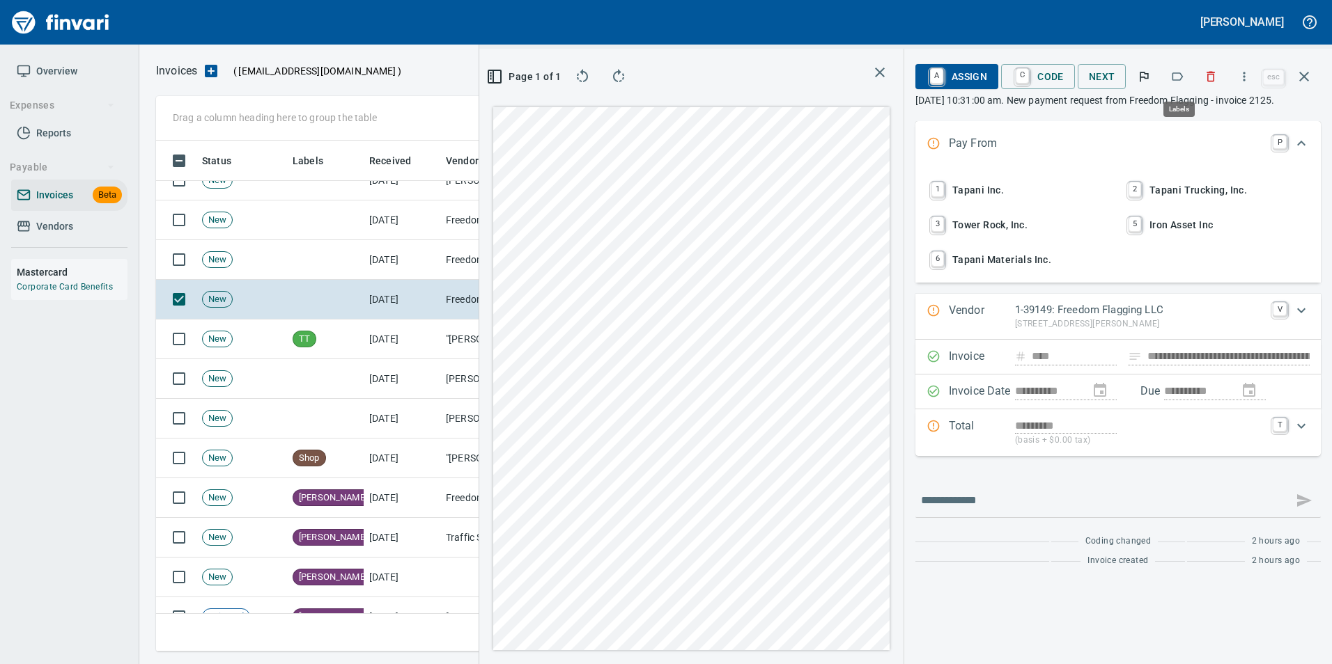
click at [1184, 75] on icon "button" at bounding box center [1177, 77] width 14 height 14
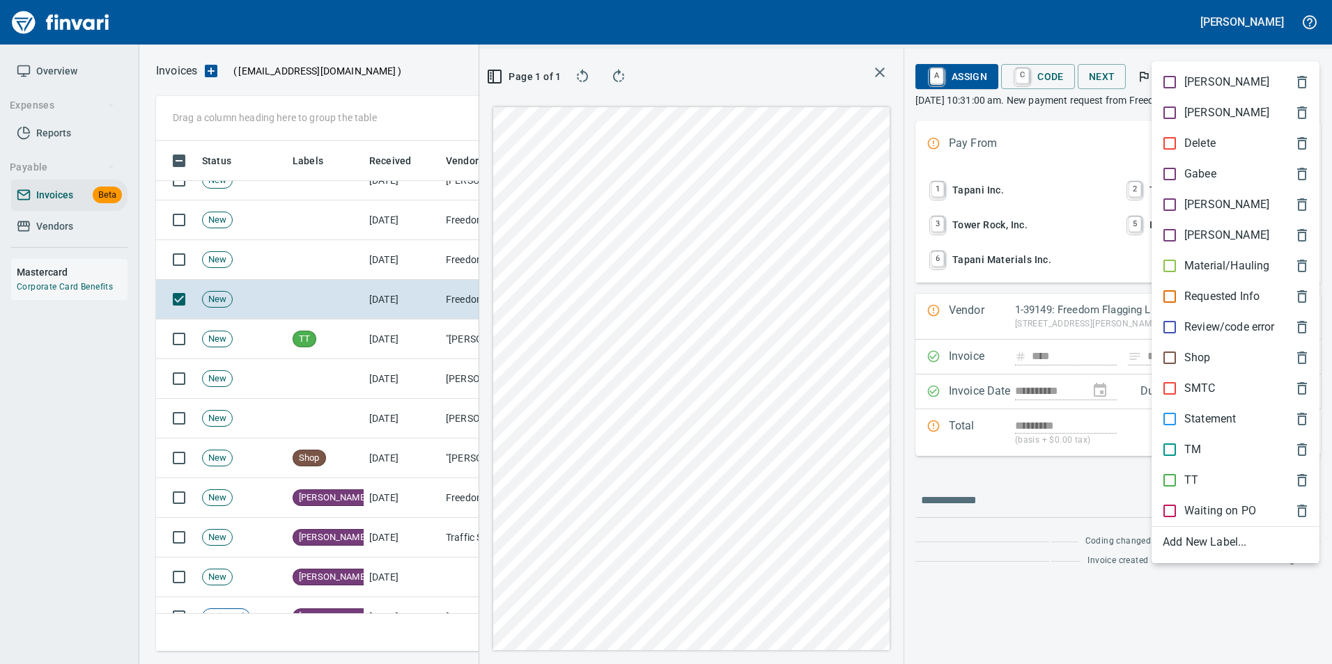
scroll to position [501, 790]
click at [1187, 211] on p "[PERSON_NAME]" at bounding box center [1226, 204] width 85 height 17
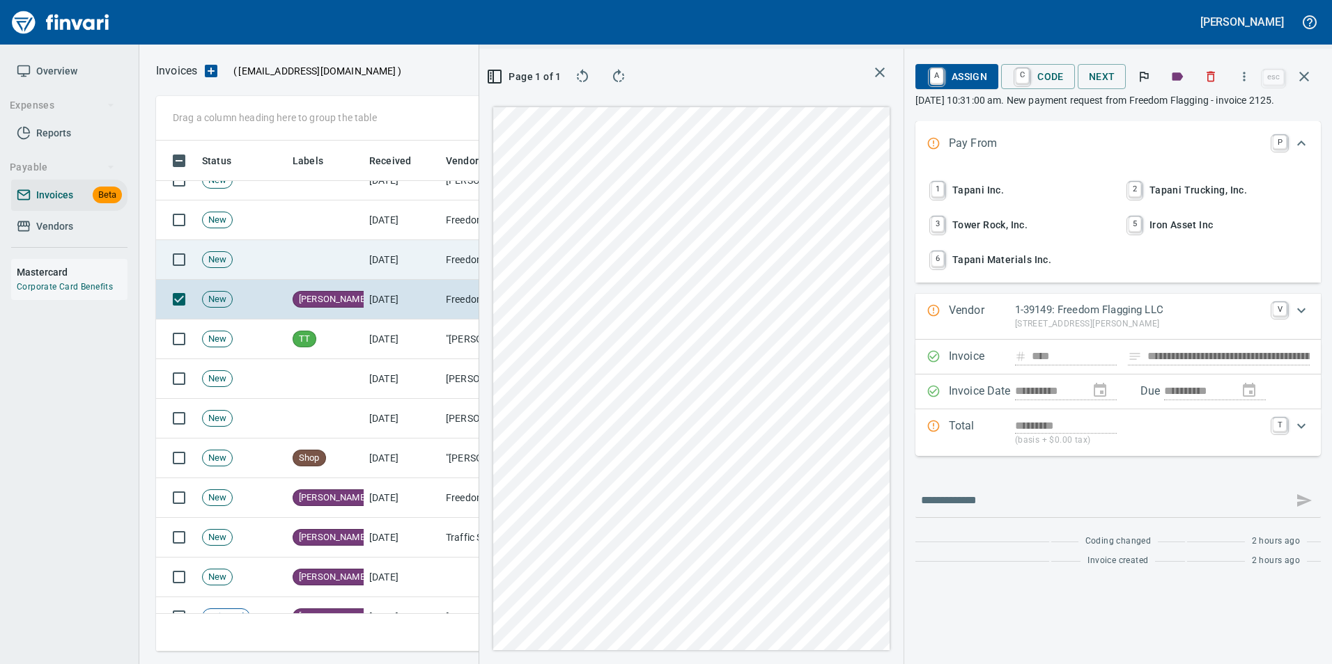
click at [436, 263] on td "[DATE]" at bounding box center [402, 260] width 77 height 40
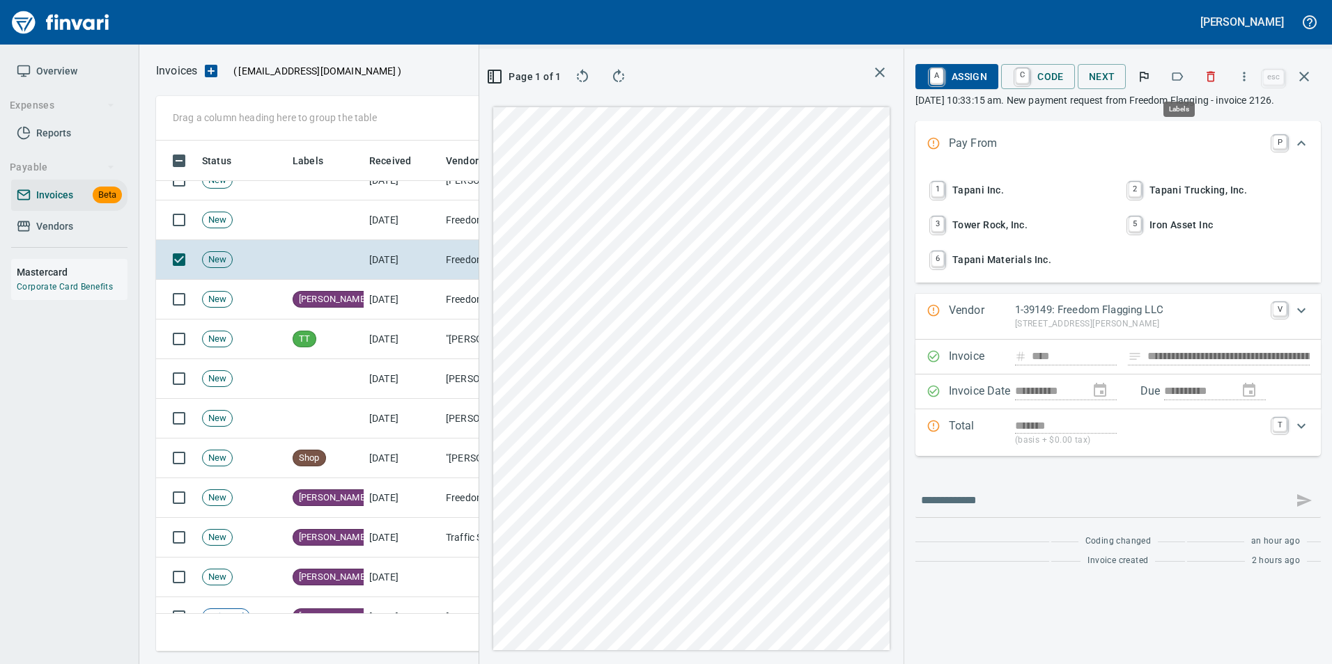
click at [1184, 71] on icon "button" at bounding box center [1177, 77] width 14 height 14
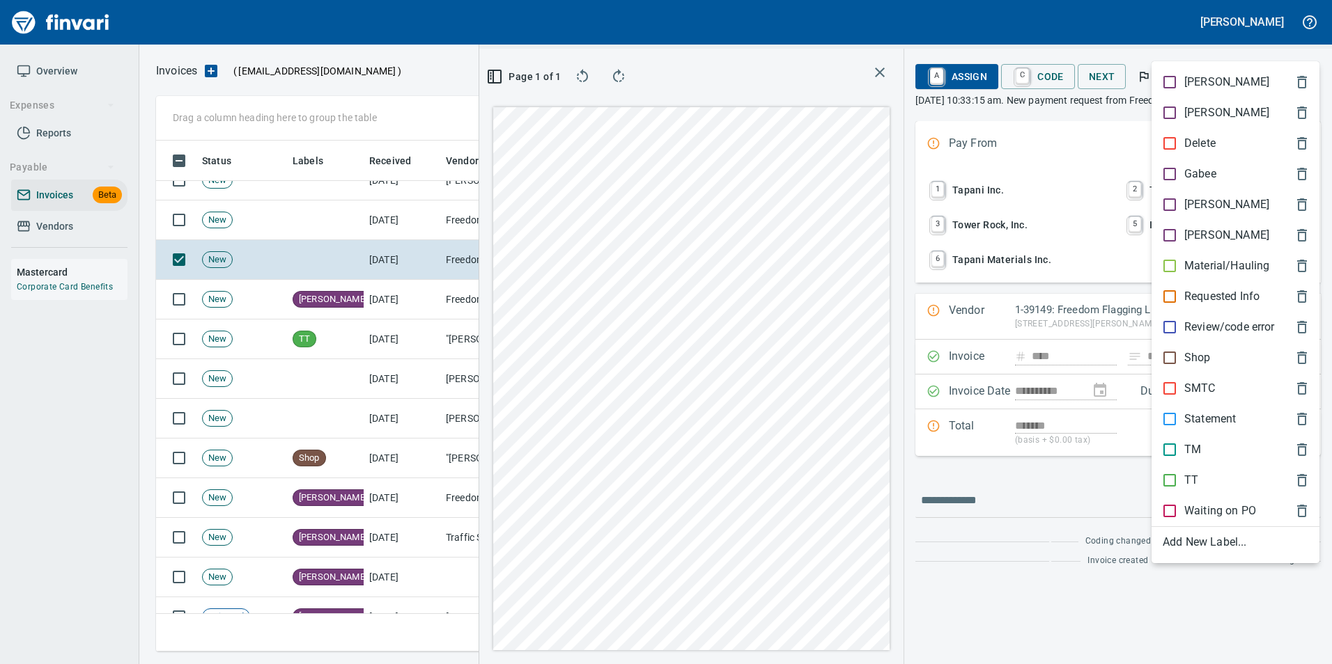
scroll to position [501, 790]
drag, startPoint x: 1192, startPoint y: 200, endPoint x: 1168, endPoint y: 194, distance: 24.5
click at [1190, 199] on p "[PERSON_NAME]" at bounding box center [1226, 204] width 85 height 17
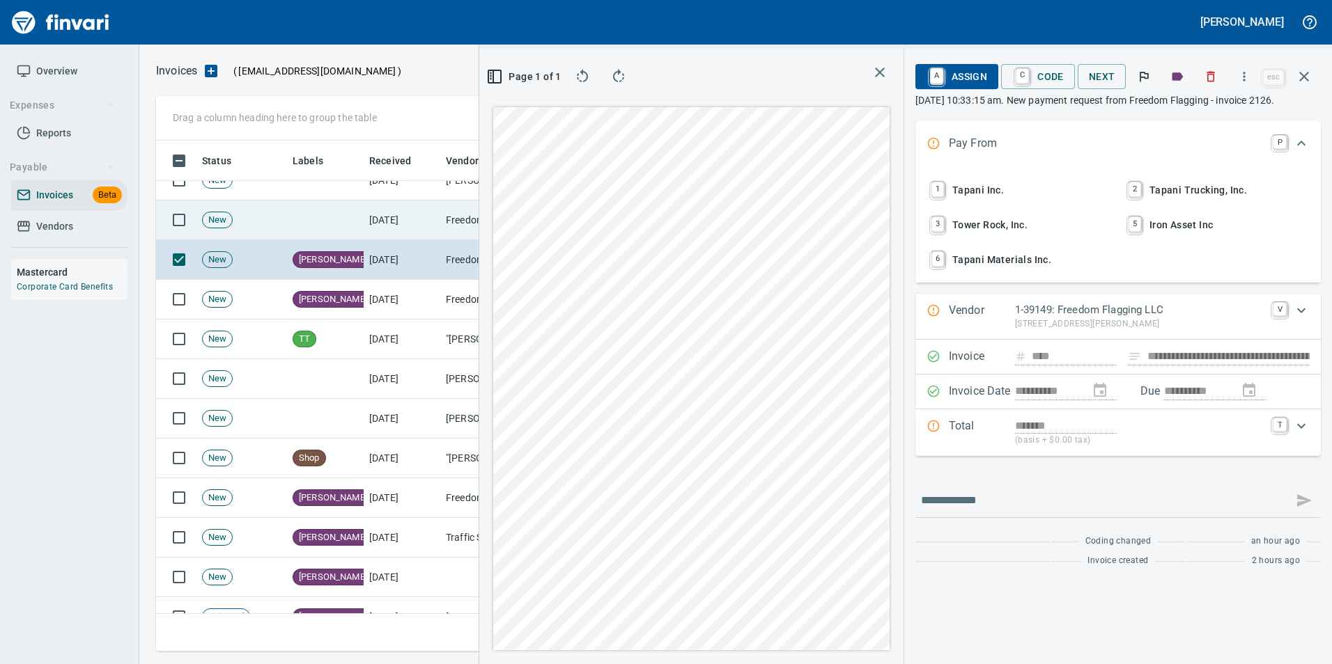
click at [418, 210] on td "[DATE]" at bounding box center [402, 221] width 77 height 40
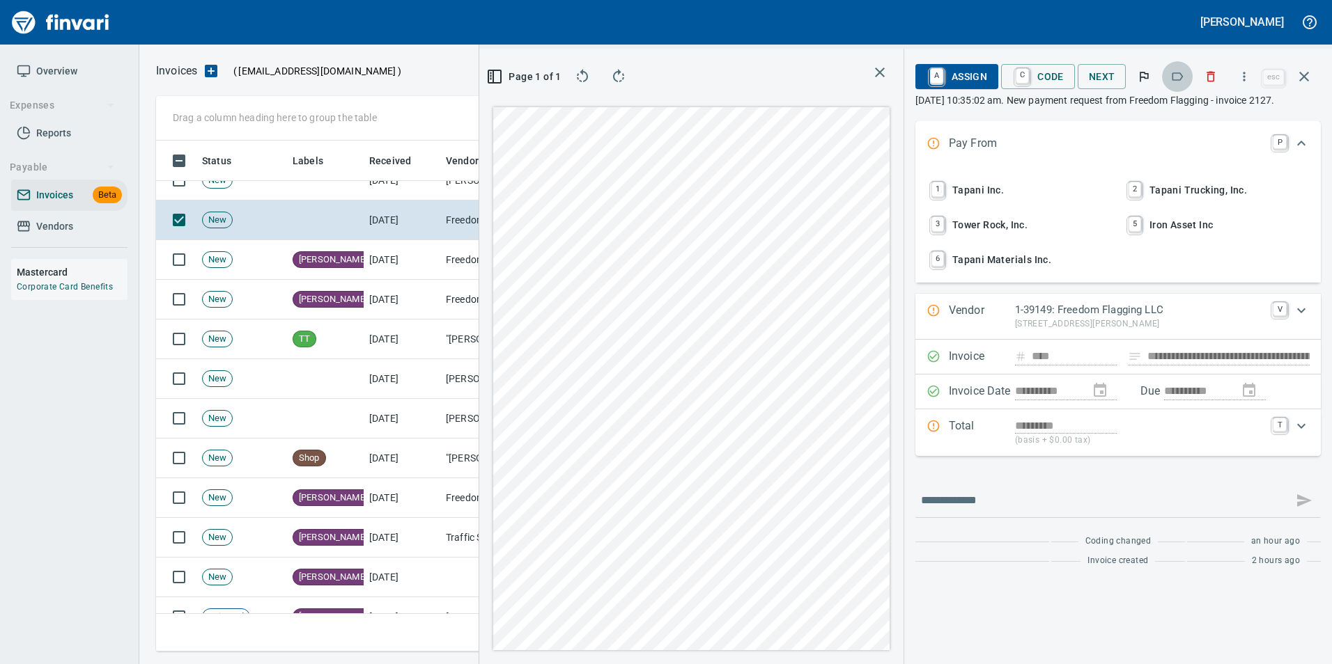
click at [1184, 78] on icon "button" at bounding box center [1177, 77] width 14 height 14
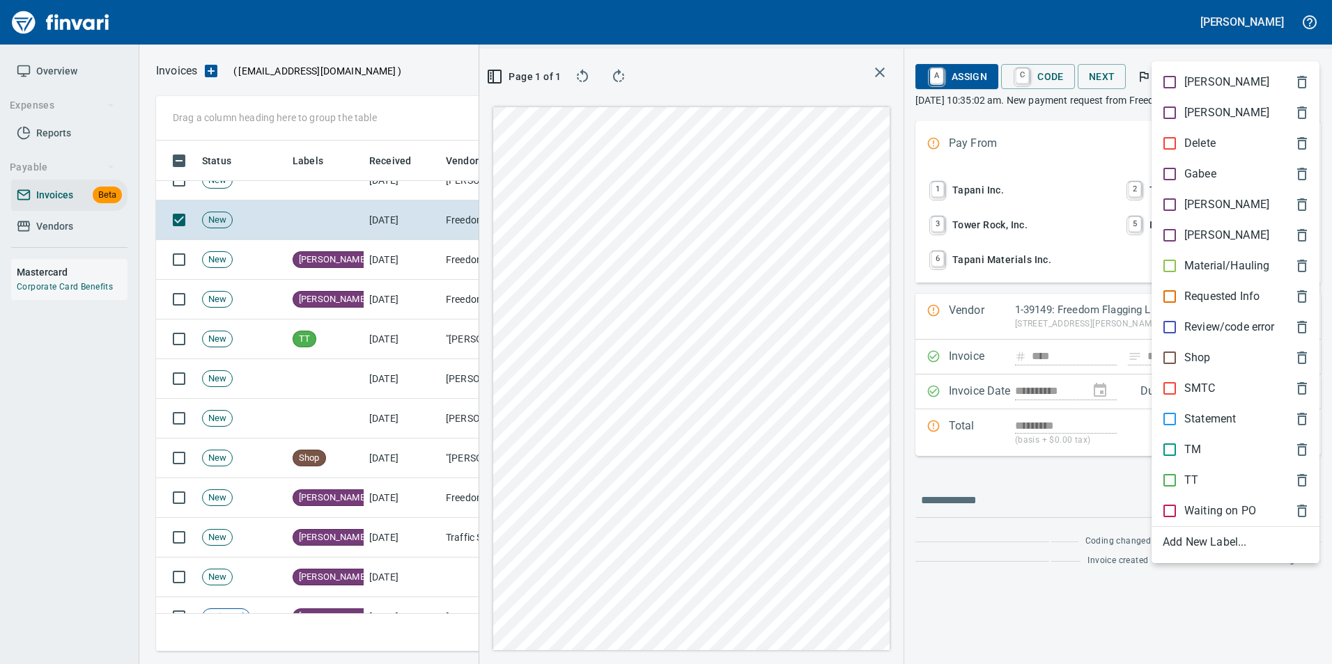
click at [1211, 199] on span "[PERSON_NAME]" at bounding box center [1223, 204] width 123 height 17
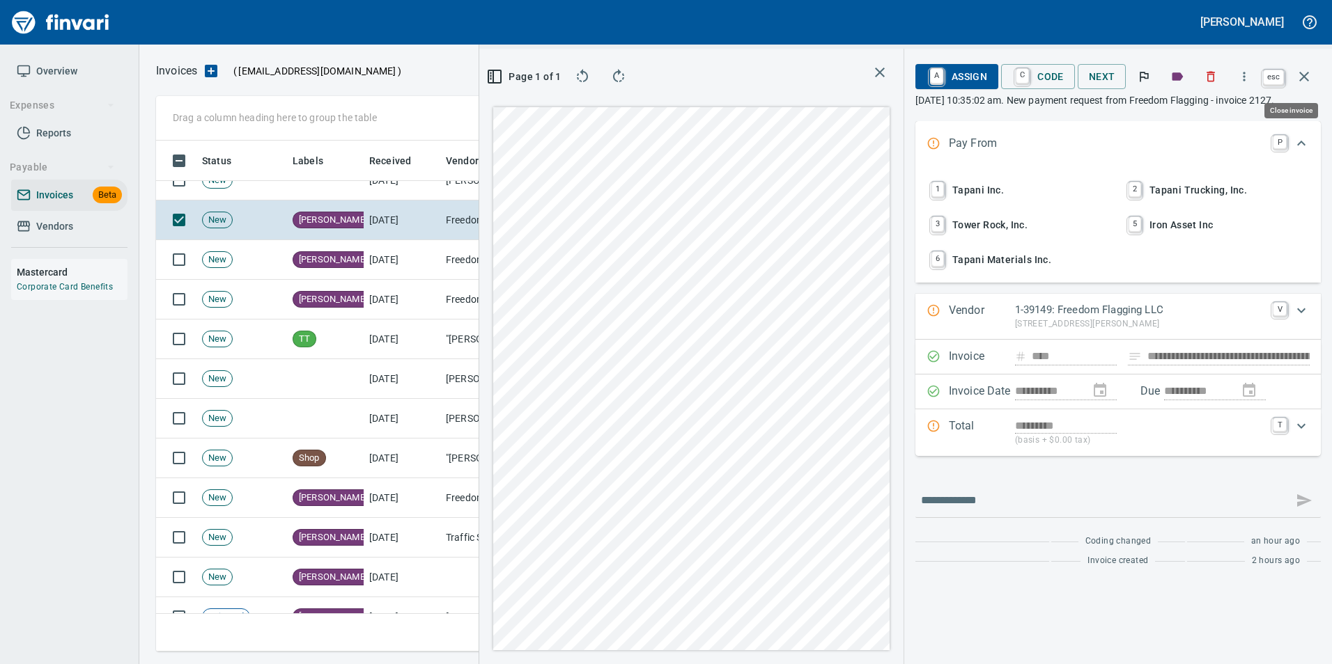
click at [1302, 81] on icon "button" at bounding box center [1303, 76] width 17 height 17
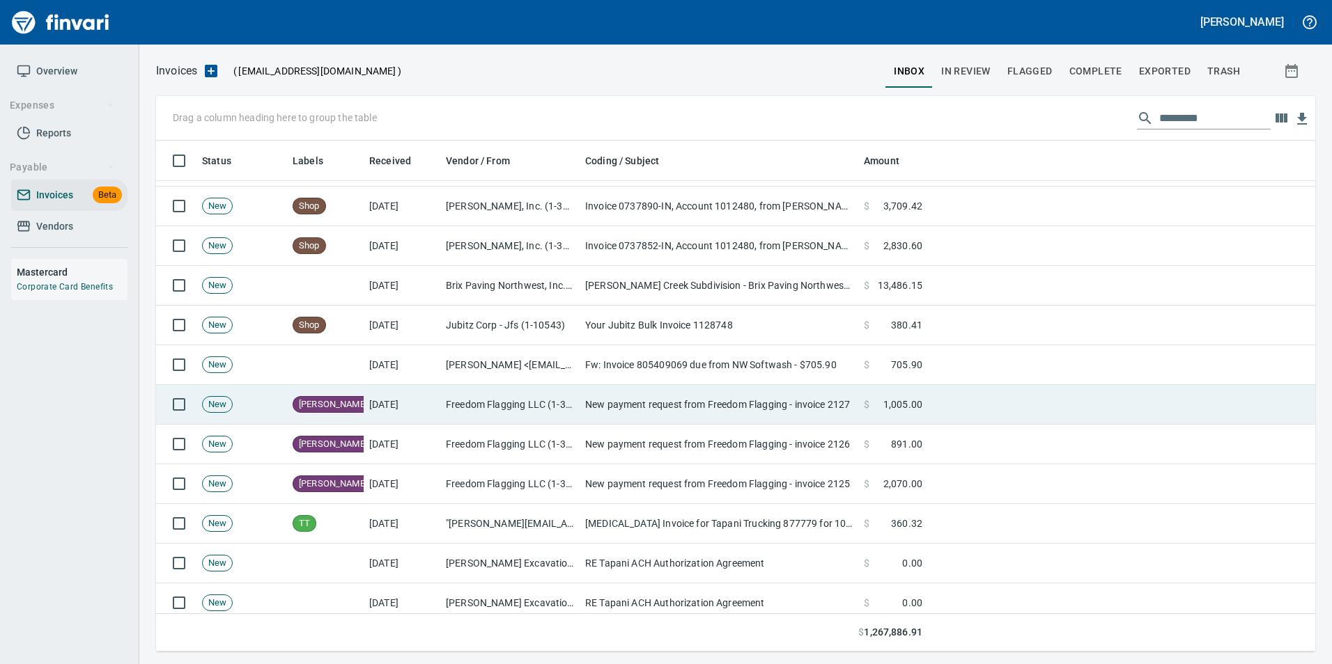
scroll to position [1532, 0]
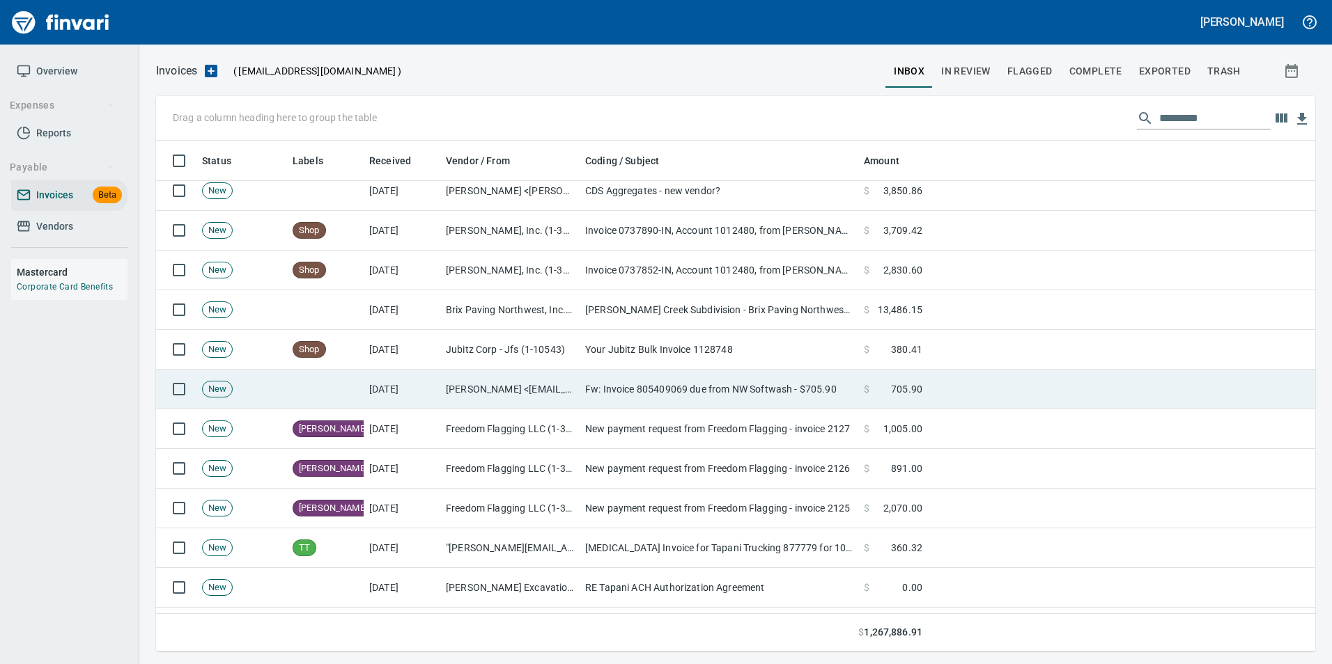
drag, startPoint x: 428, startPoint y: 382, endPoint x: 420, endPoint y: 373, distance: 11.8
click at [428, 382] on td "[DATE]" at bounding box center [402, 390] width 77 height 40
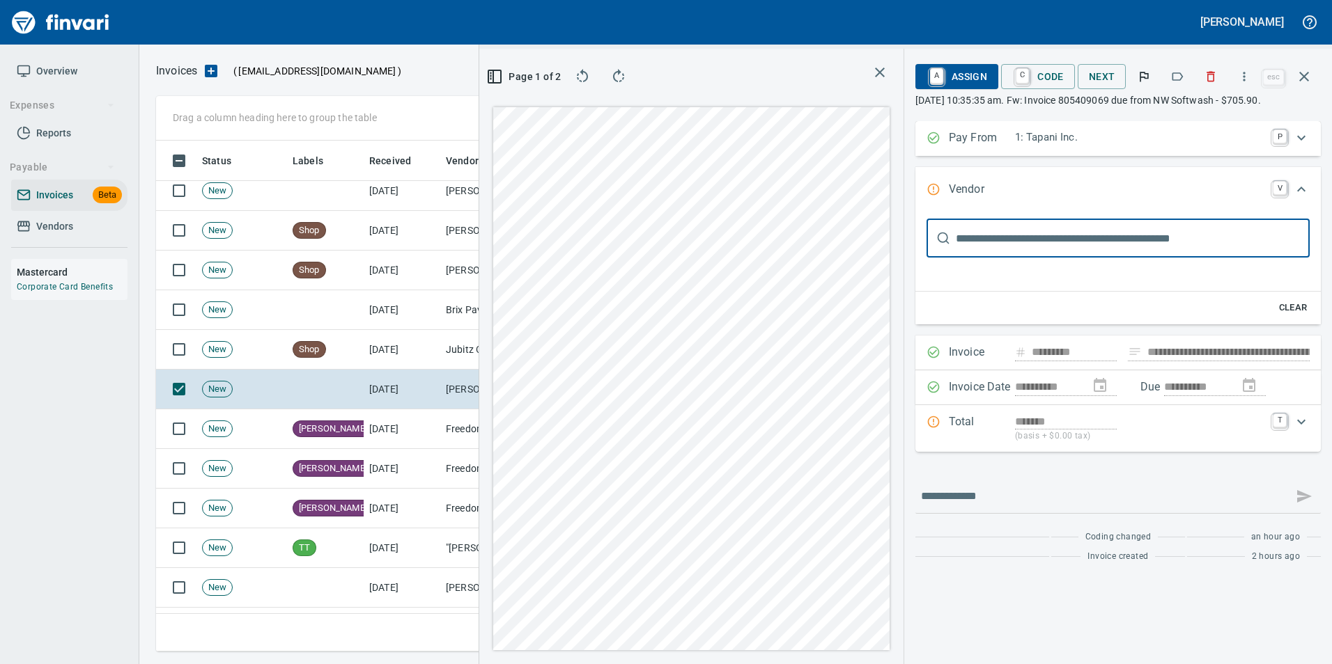
click at [1184, 78] on icon "button" at bounding box center [1177, 77] width 14 height 14
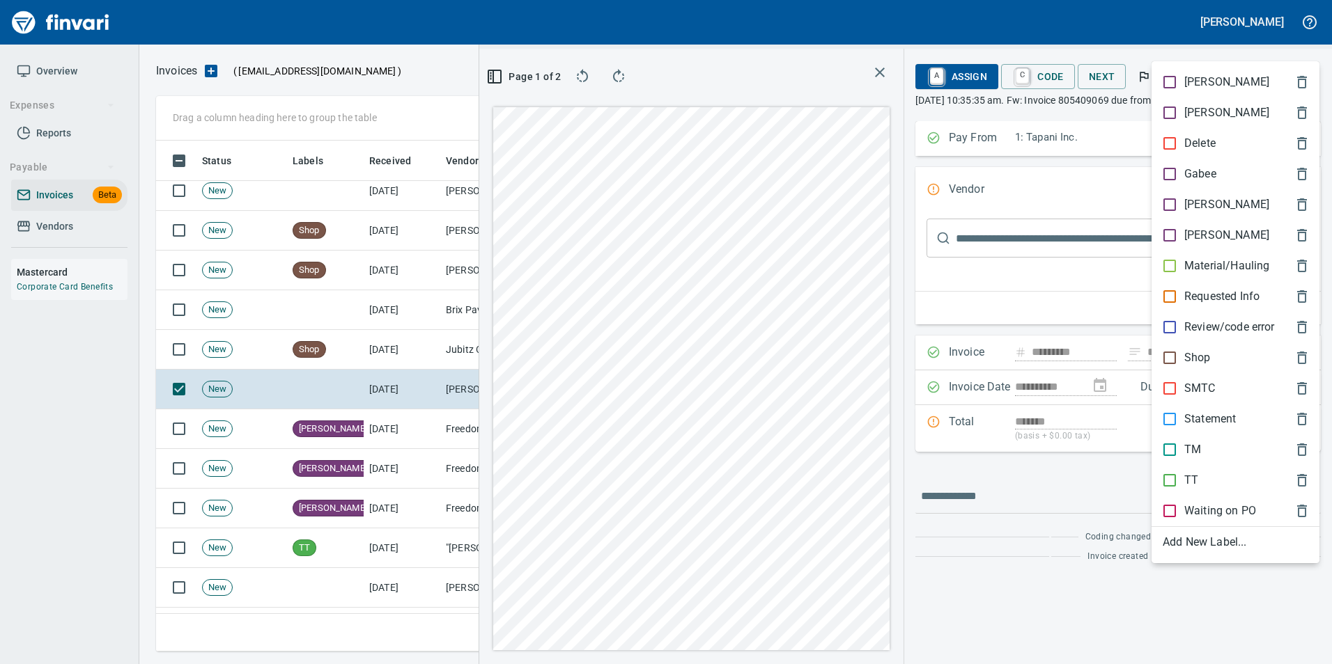
click at [1198, 198] on p "[PERSON_NAME]" at bounding box center [1226, 204] width 85 height 17
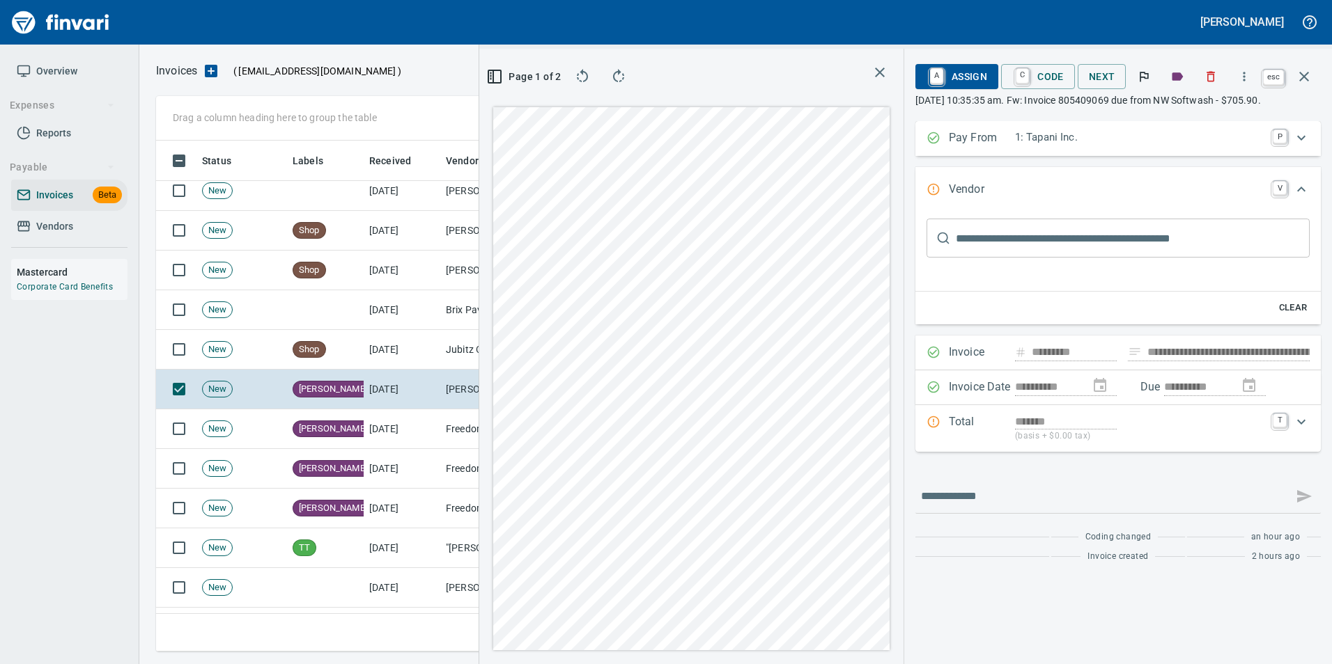
click at [1316, 82] on button "button" at bounding box center [1303, 76] width 33 height 33
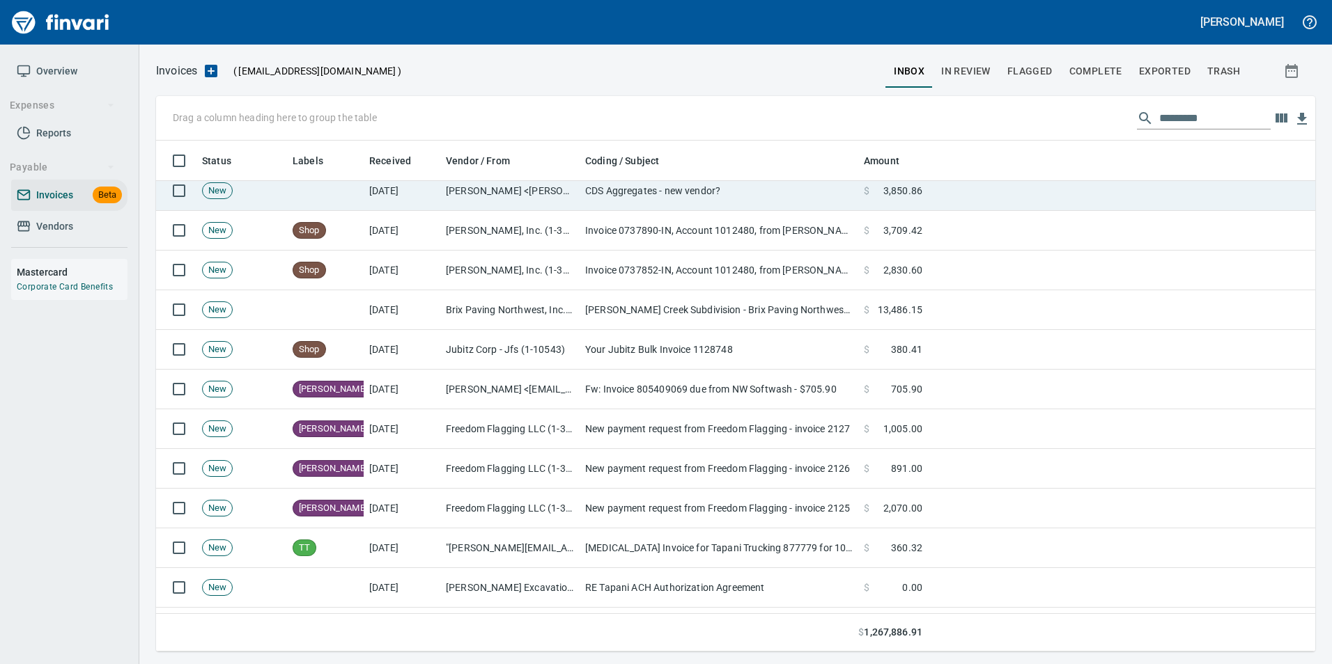
scroll to position [1, 1]
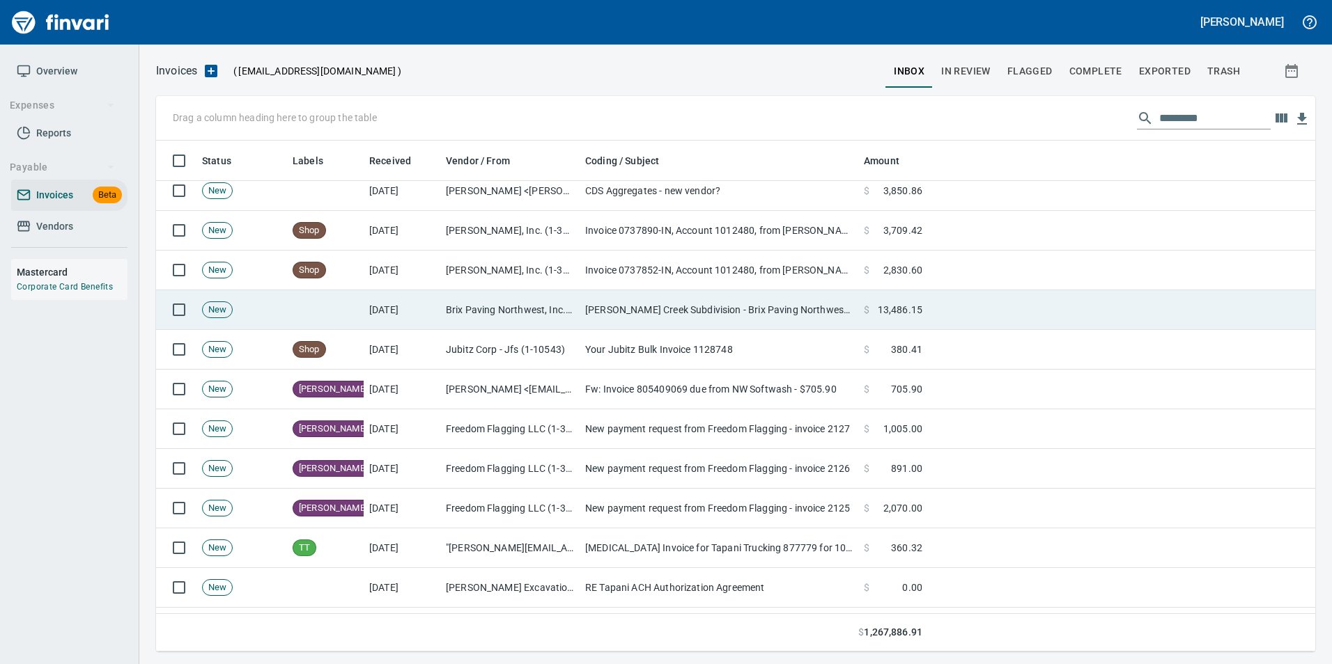
click at [516, 296] on td "Brix Paving Northwest, Inc. (1-22213)" at bounding box center [509, 310] width 139 height 40
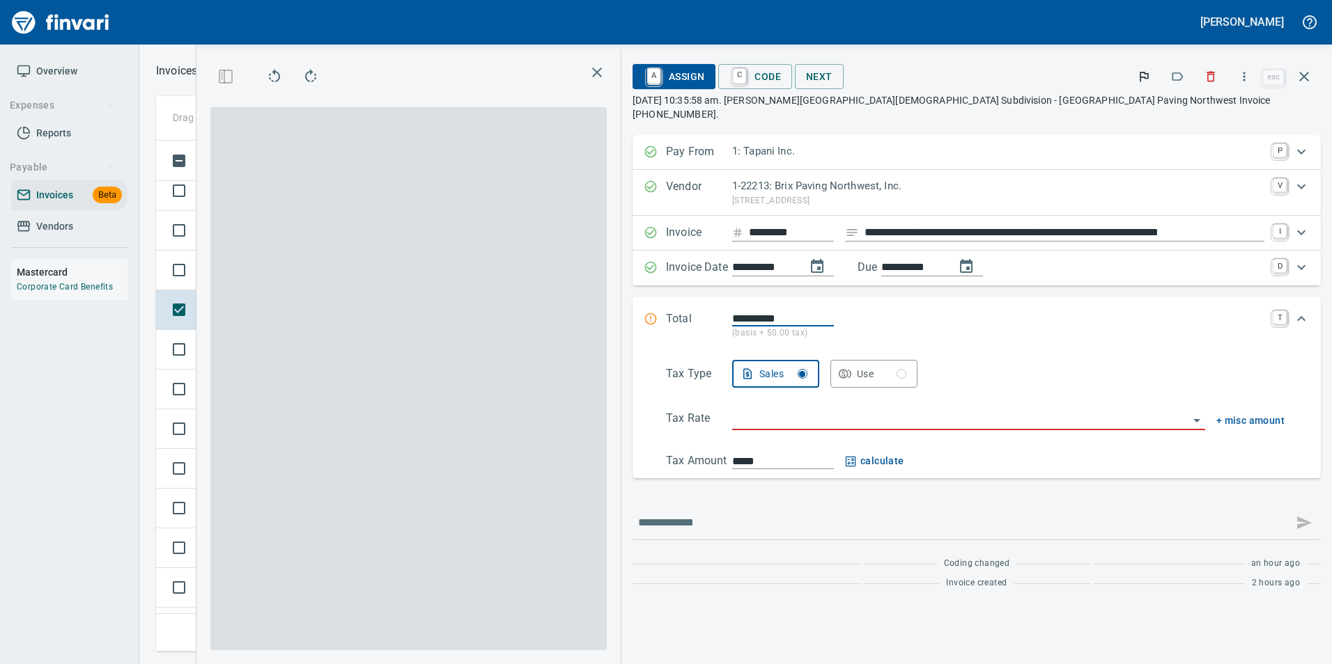
scroll to position [501, 790]
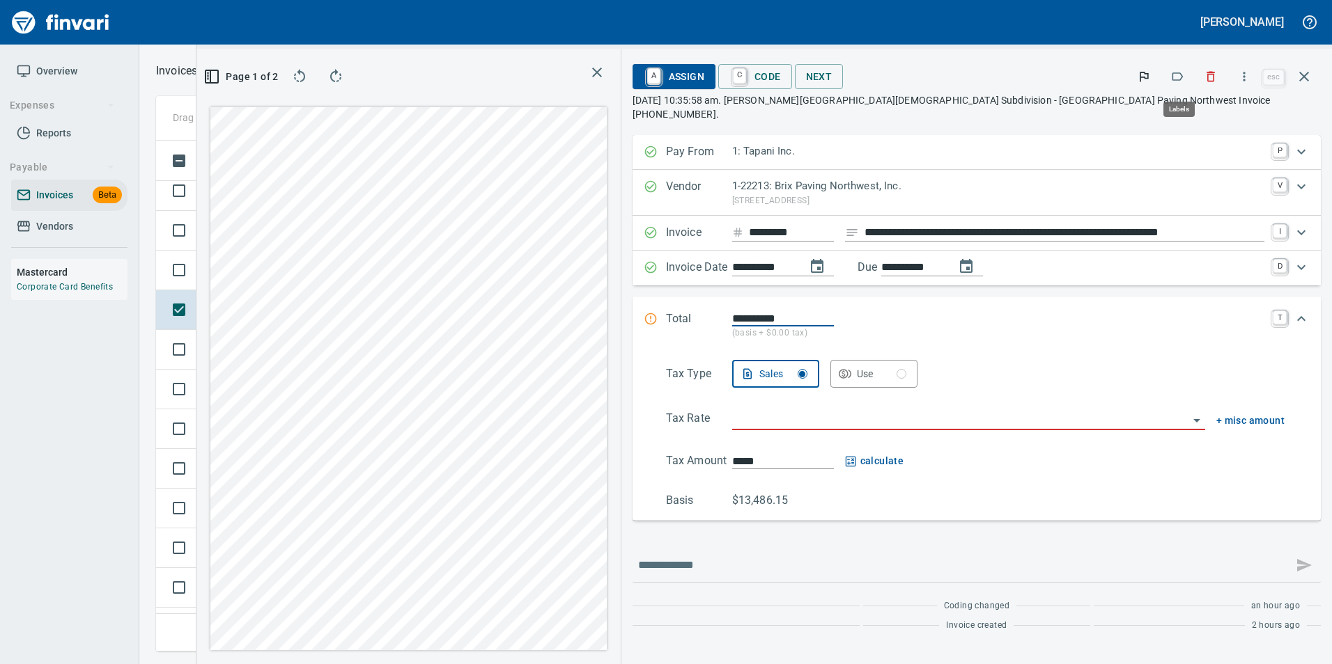
click at [1177, 72] on icon "button" at bounding box center [1177, 77] width 14 height 14
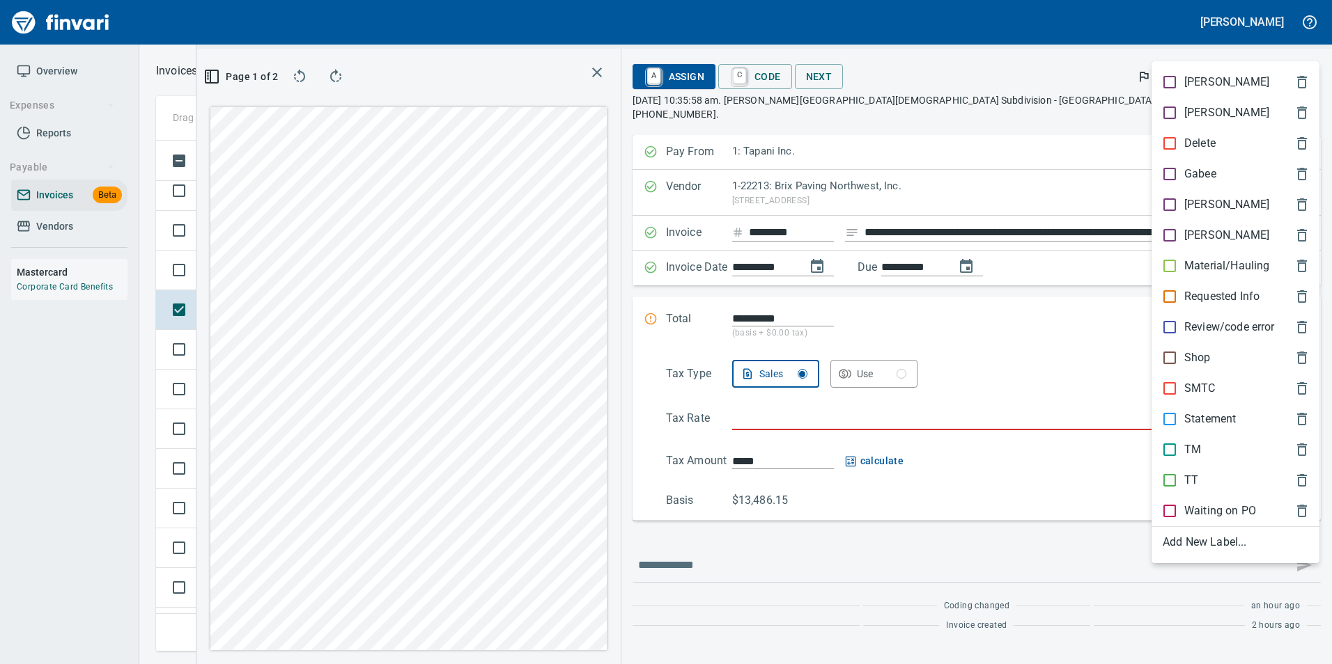
scroll to position [0, 0]
click at [1212, 196] on div "[PERSON_NAME]" at bounding box center [1235, 204] width 168 height 31
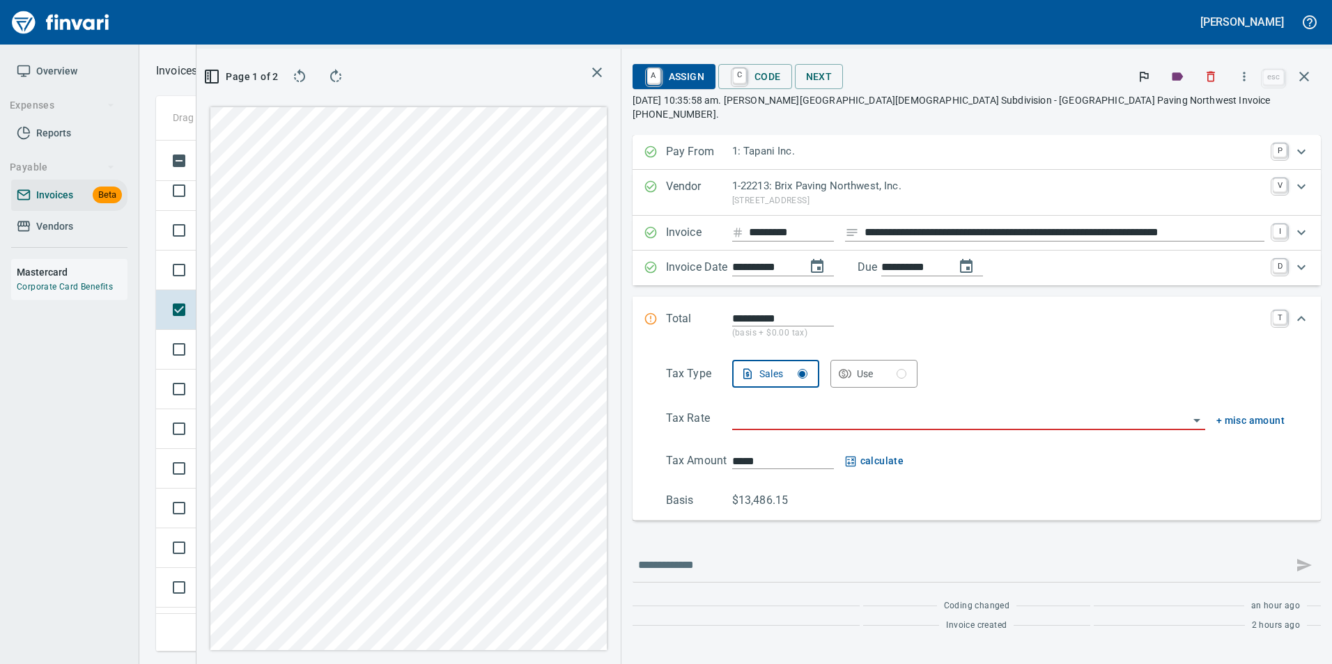
click at [1303, 75] on icon "button" at bounding box center [1303, 76] width 17 height 17
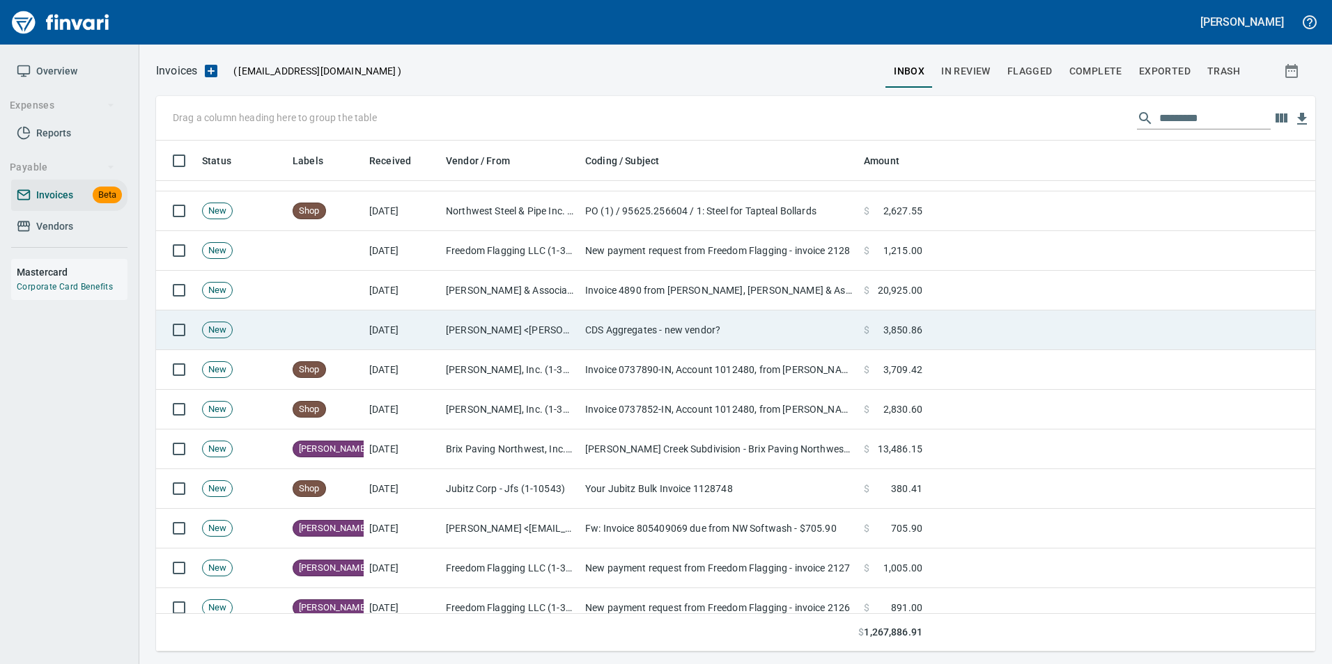
click at [497, 314] on td "[PERSON_NAME] <[PERSON_NAME][EMAIL_ADDRESS][PERSON_NAME][DOMAIN_NAME]>" at bounding box center [509, 331] width 139 height 40
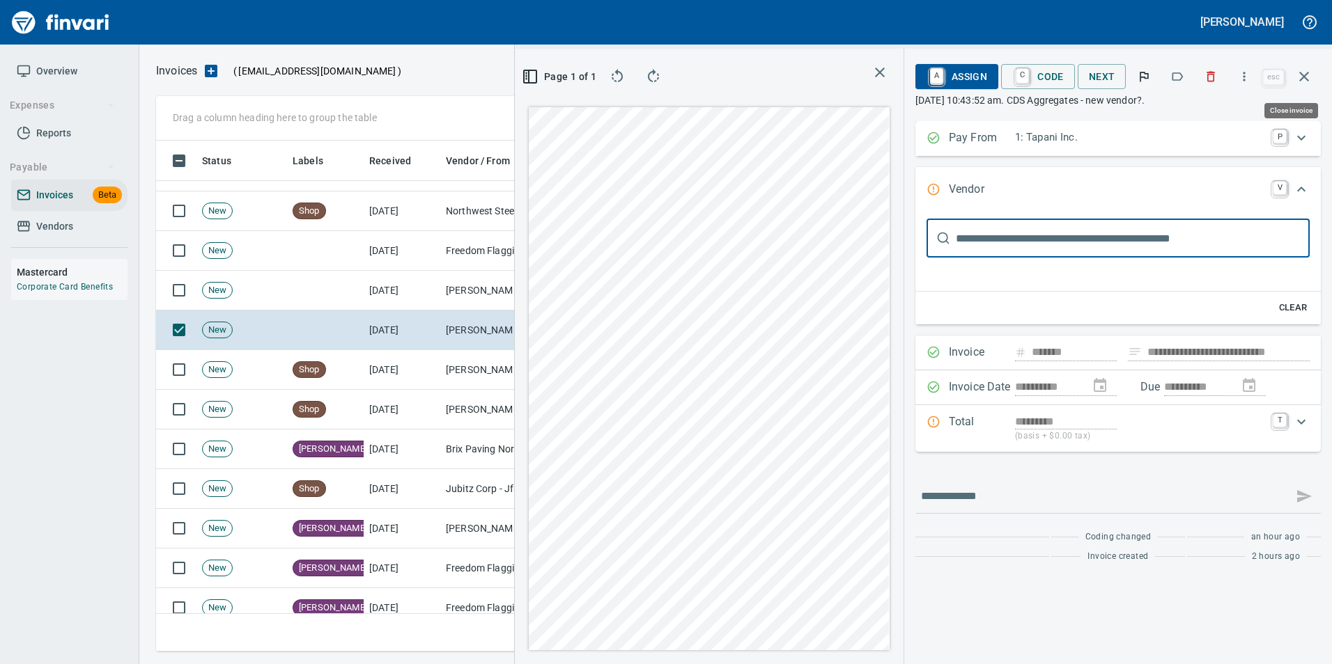
click at [1309, 82] on icon "button" at bounding box center [1303, 76] width 17 height 17
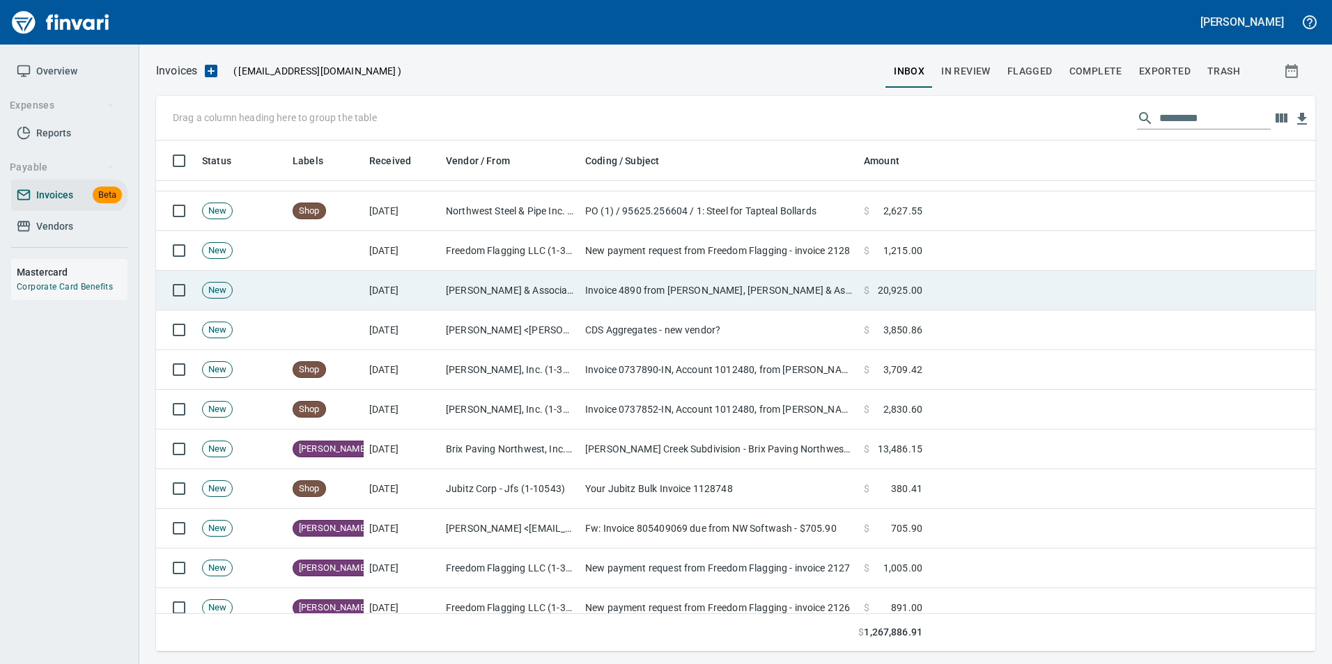
click at [582, 279] on td "Invoice 4890 from [PERSON_NAME], [PERSON_NAME] & Associates, INC." at bounding box center [718, 291] width 279 height 40
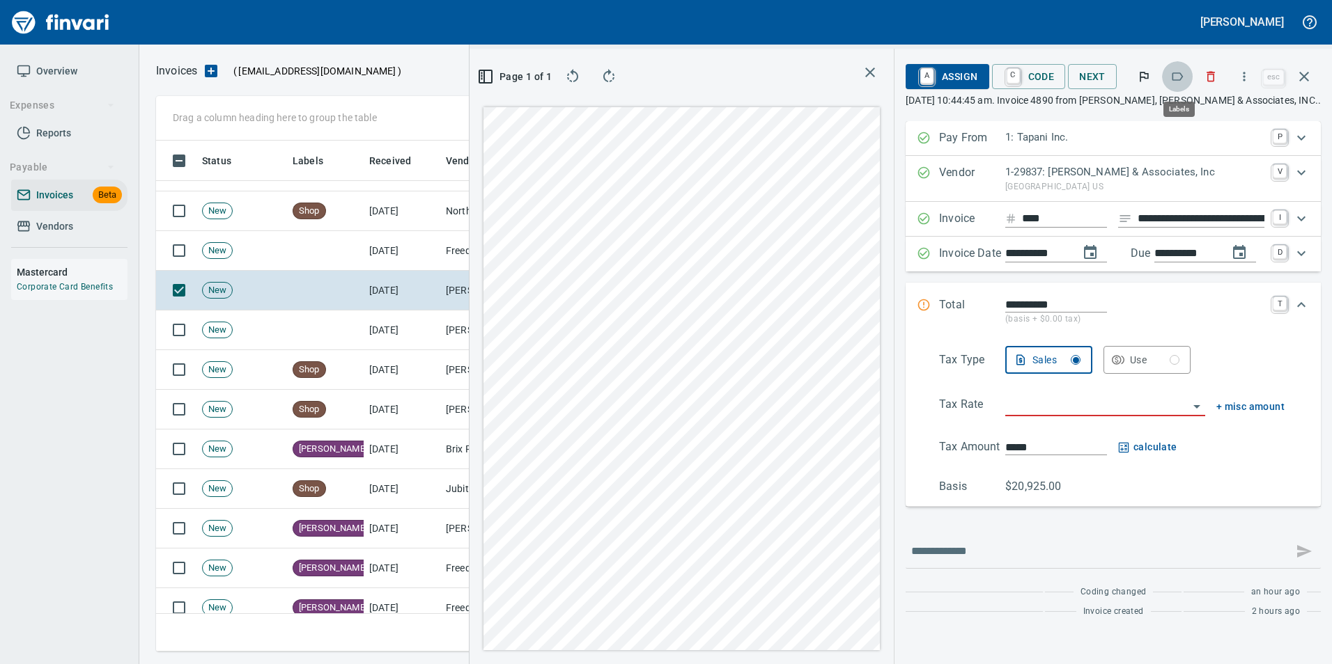
click at [1177, 79] on icon "button" at bounding box center [1177, 77] width 14 height 14
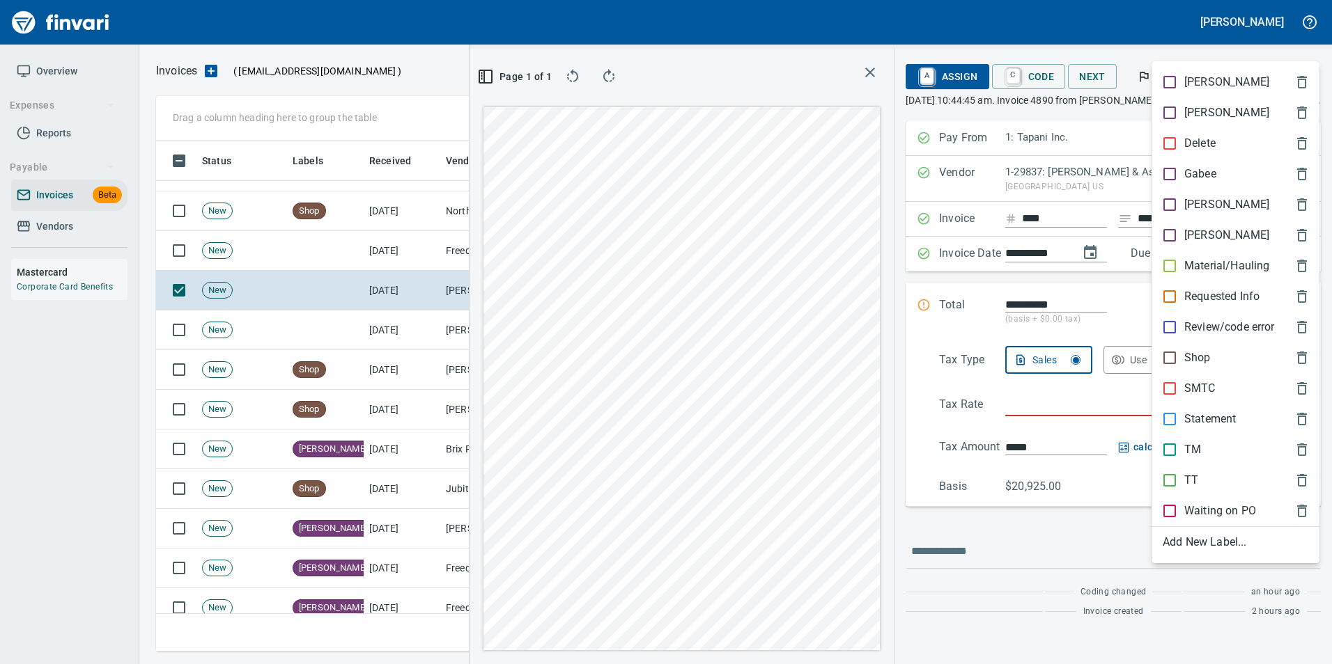
click at [1204, 213] on div "[PERSON_NAME]" at bounding box center [1235, 204] width 168 height 31
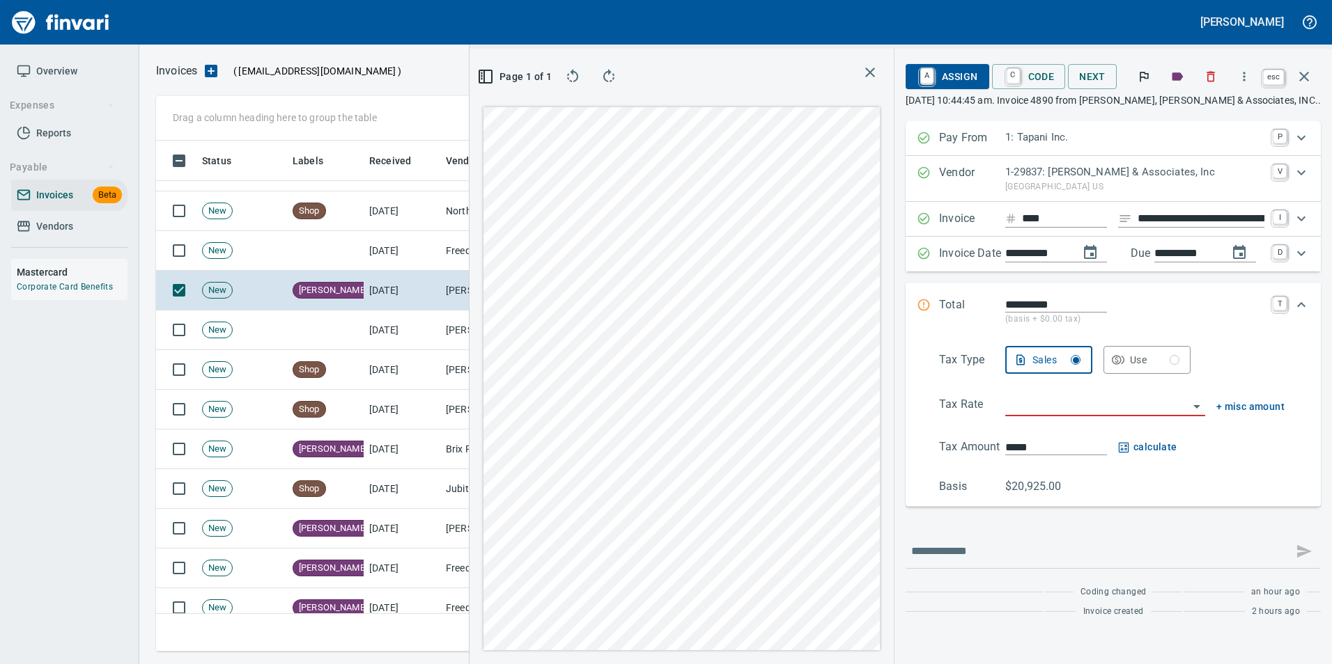
click at [1313, 69] on button "button" at bounding box center [1303, 76] width 33 height 33
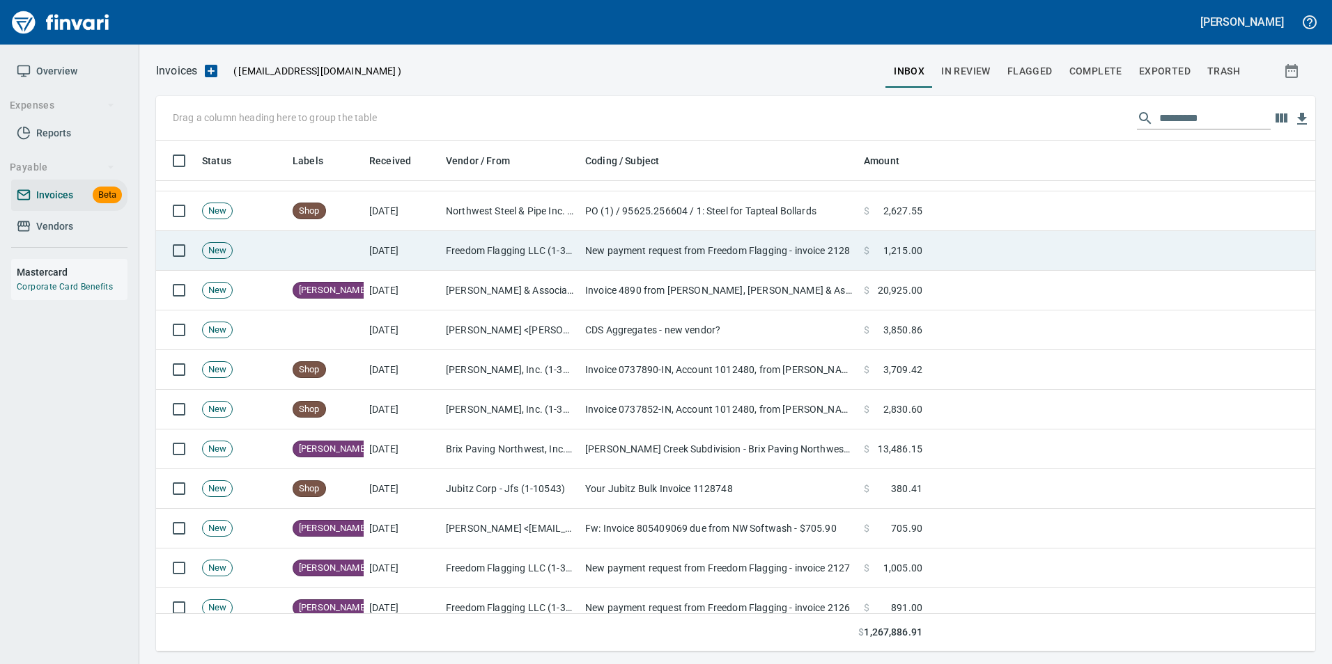
click at [576, 242] on td "Freedom Flagging LLC (1-39149)" at bounding box center [509, 251] width 139 height 40
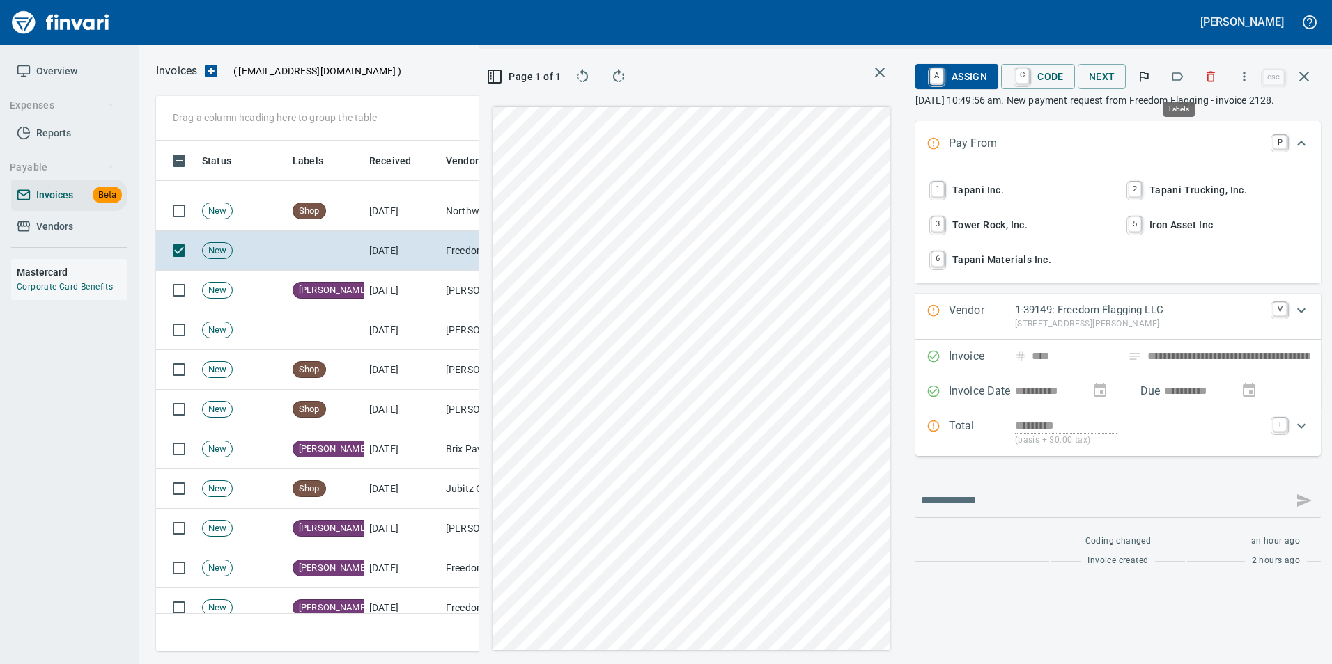
click at [1176, 77] on icon "button" at bounding box center [1177, 77] width 14 height 14
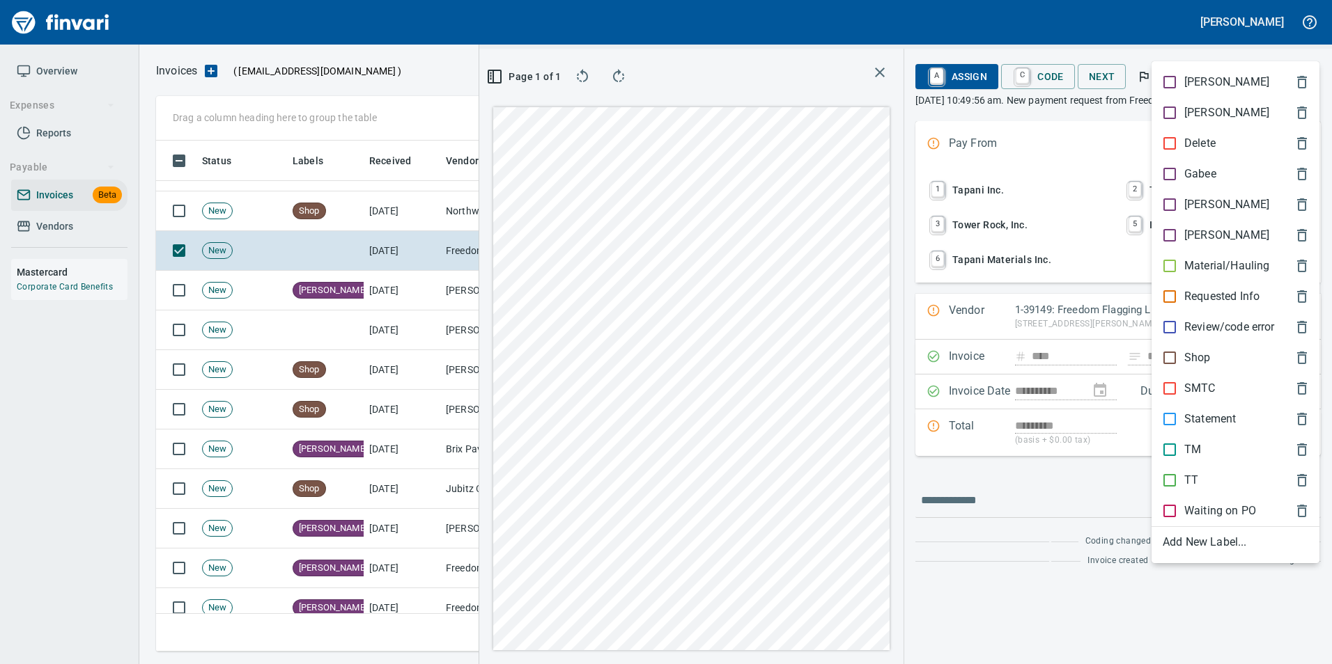
click at [1202, 198] on p "[PERSON_NAME]" at bounding box center [1226, 204] width 85 height 17
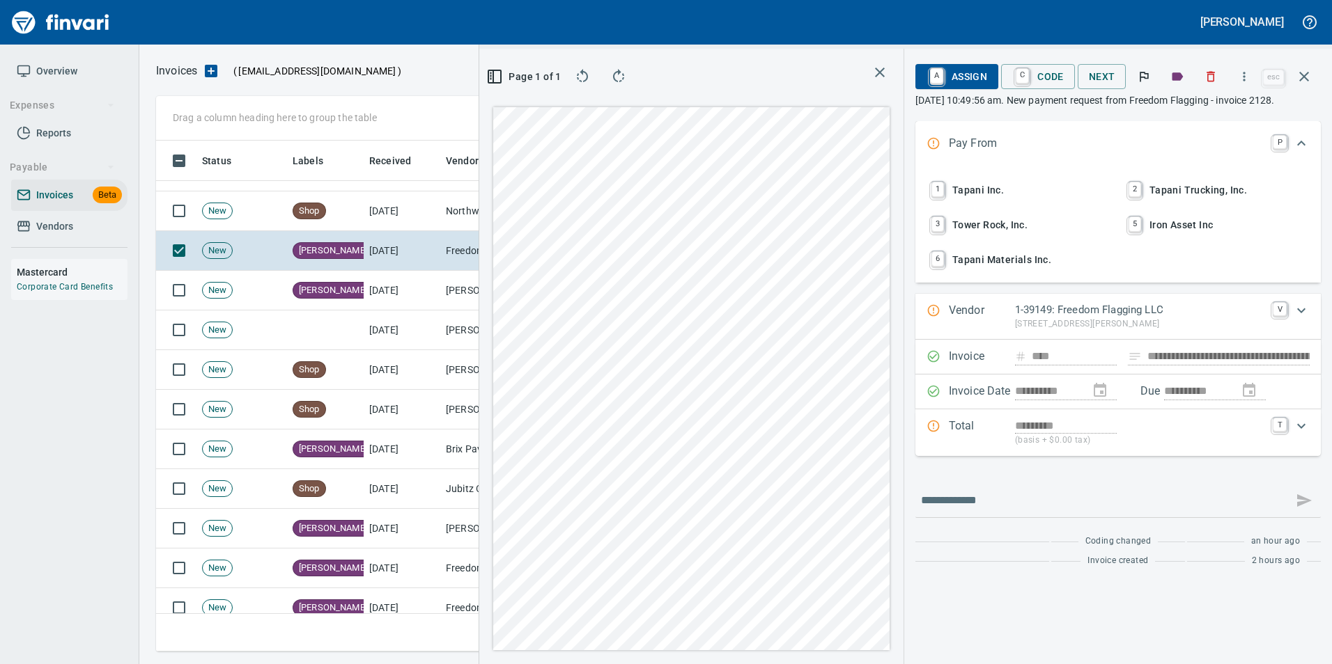
click at [1302, 76] on icon "button" at bounding box center [1303, 76] width 17 height 17
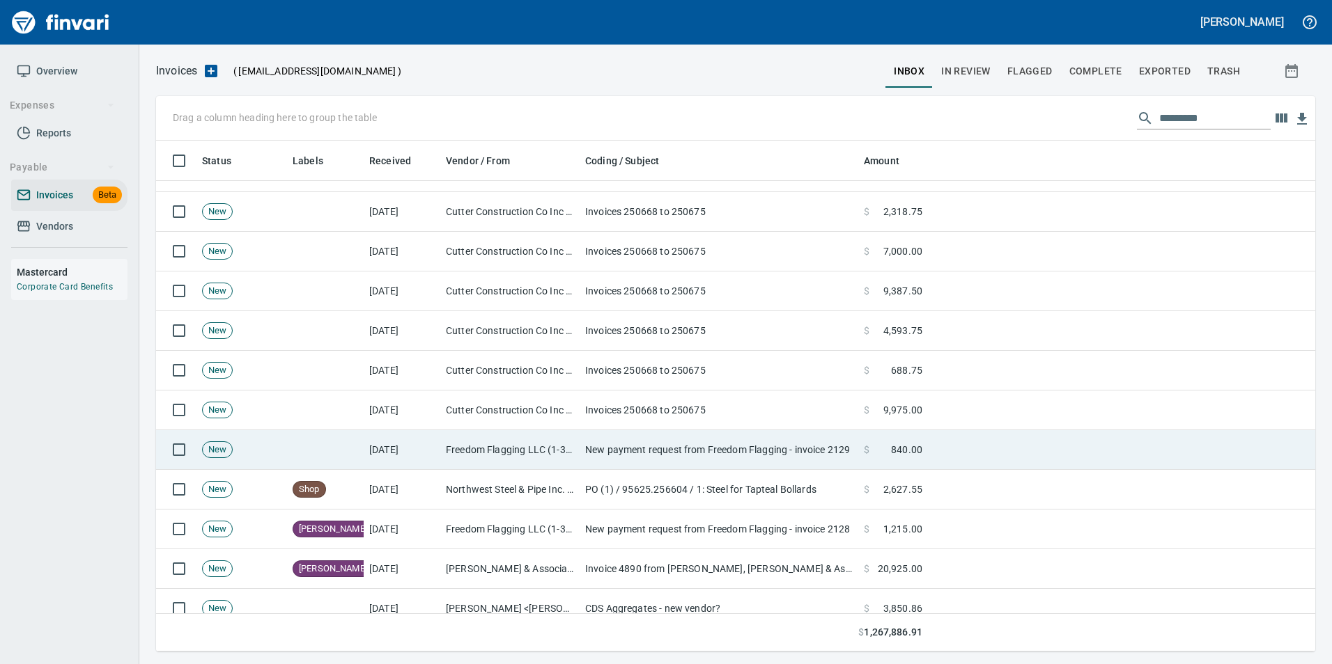
drag, startPoint x: 455, startPoint y: 443, endPoint x: 464, endPoint y: 440, distance: 9.5
click at [455, 442] on td "Freedom Flagging LLC (1-39149)" at bounding box center [509, 450] width 139 height 40
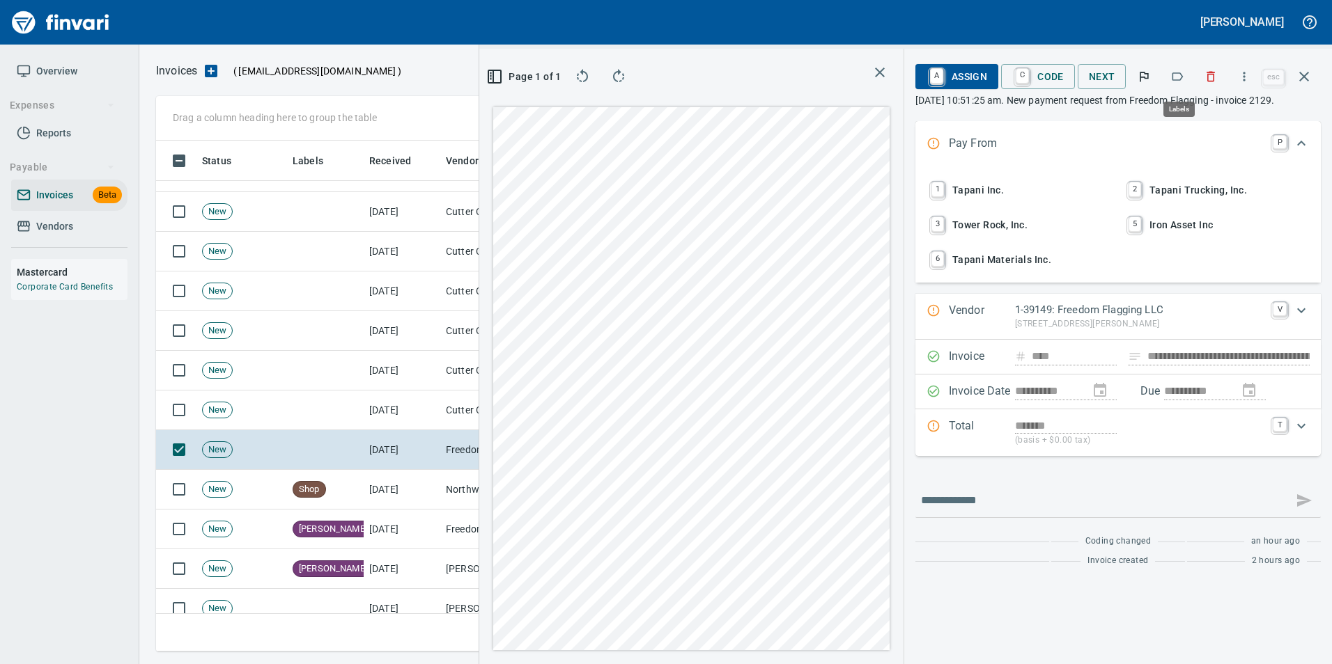
click at [1183, 73] on icon "button" at bounding box center [1177, 77] width 14 height 14
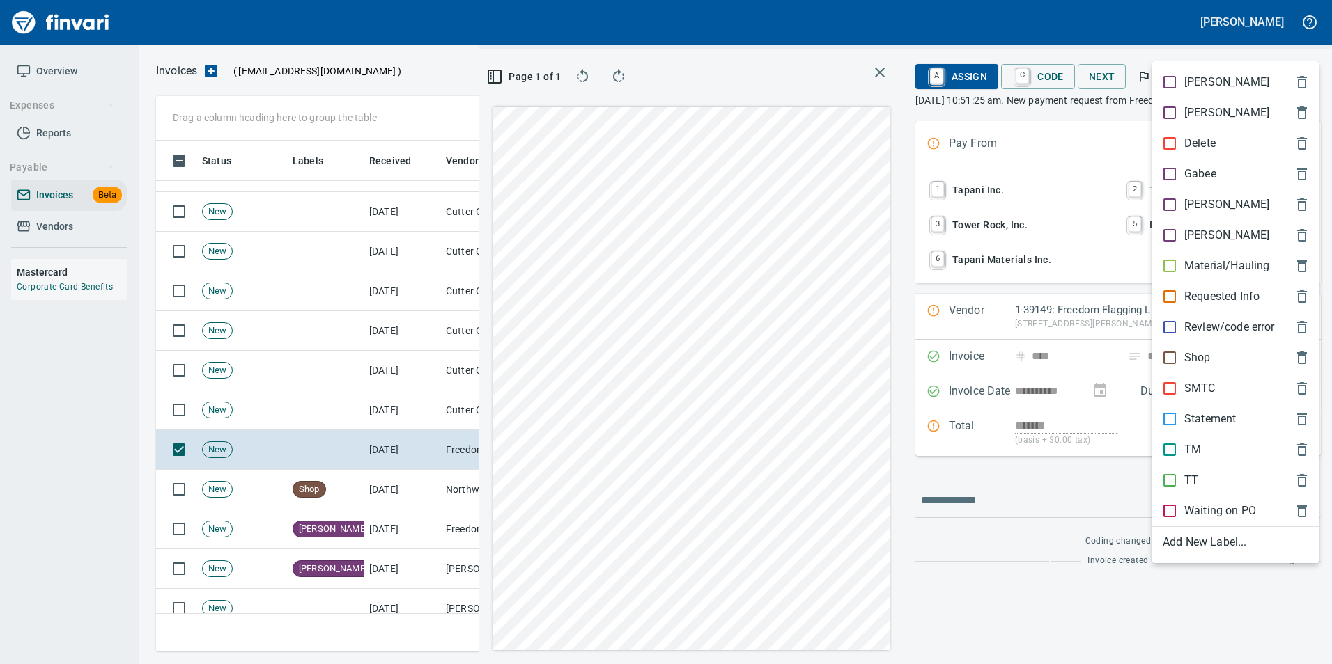
click at [1212, 203] on span "[PERSON_NAME]" at bounding box center [1223, 204] width 123 height 17
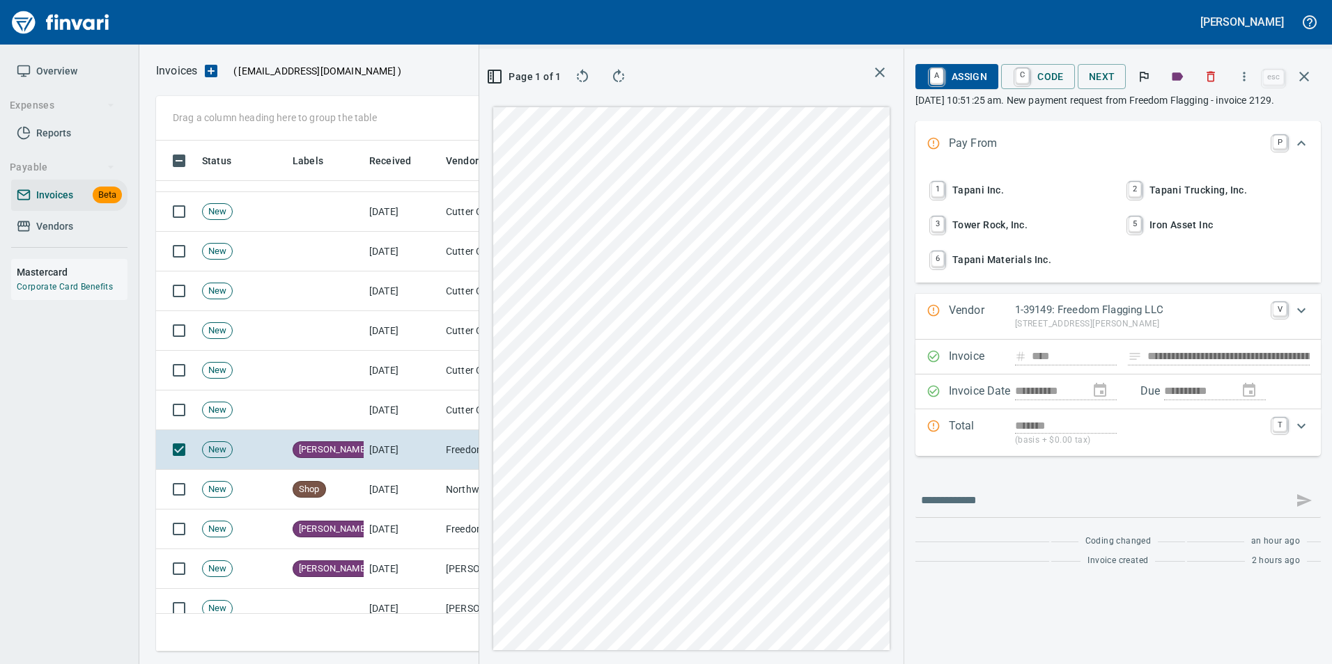
click at [1304, 80] on icon "button" at bounding box center [1303, 76] width 17 height 17
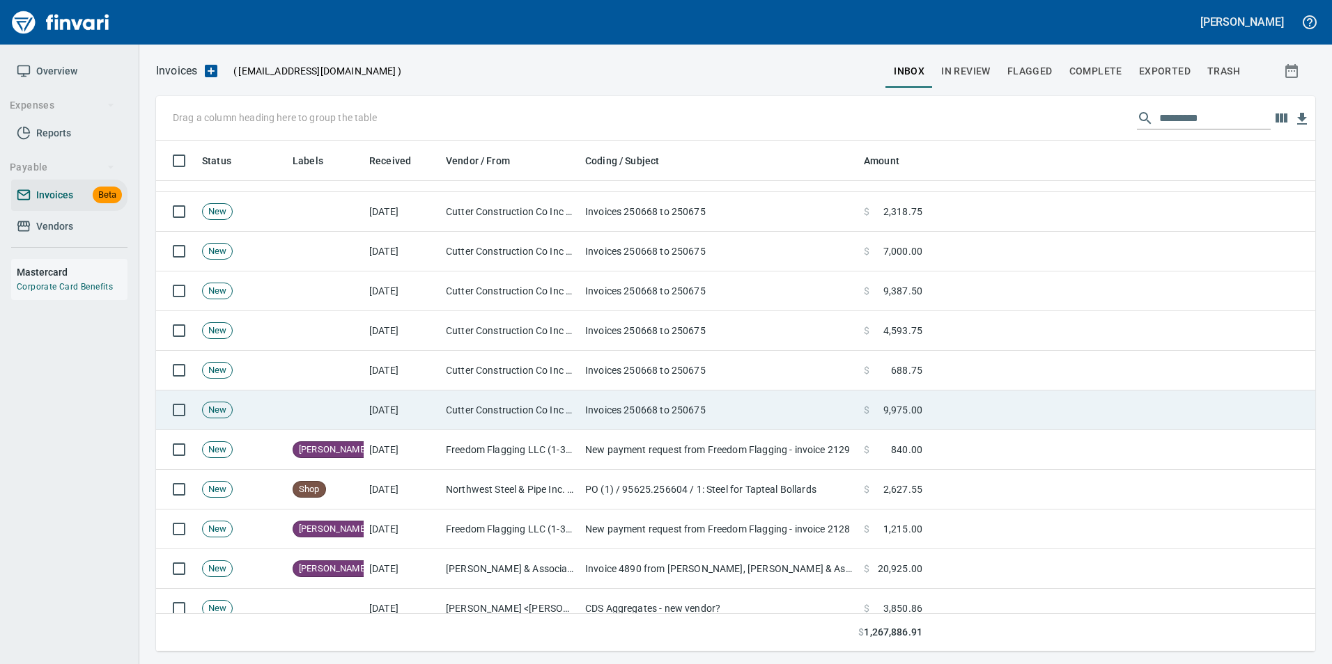
click at [595, 402] on td "Invoices 250668 to 250675" at bounding box center [718, 411] width 279 height 40
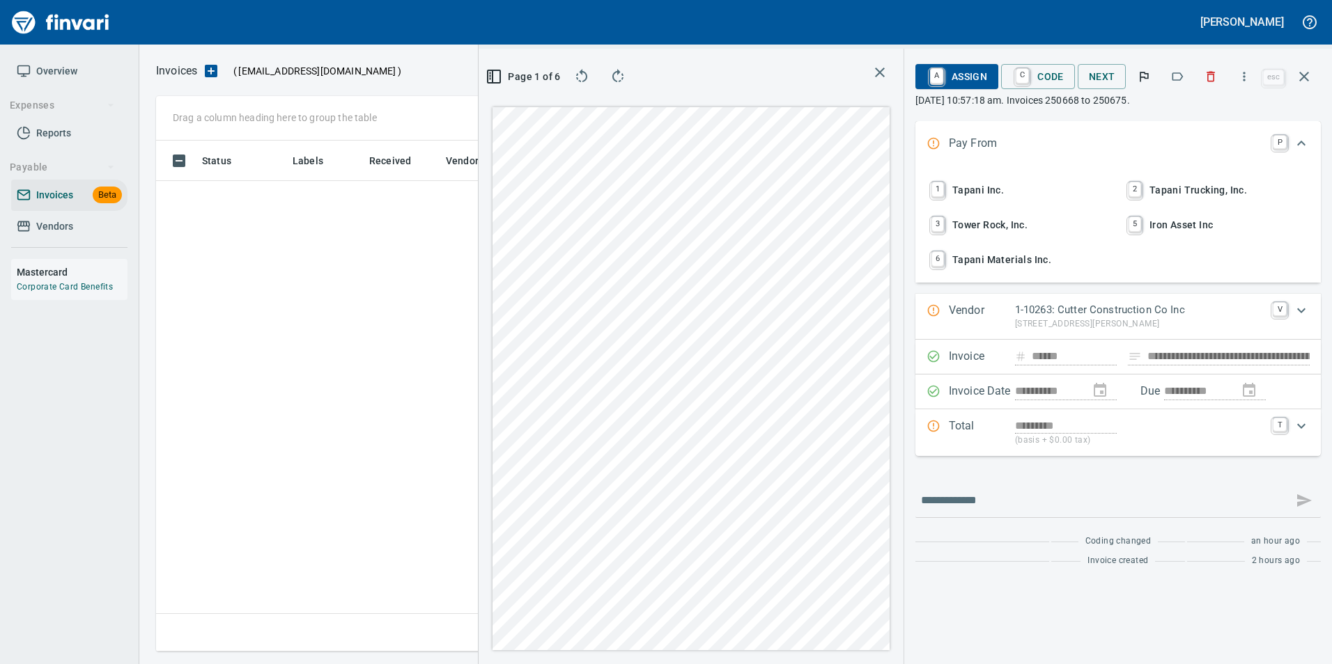
scroll to position [1, 1]
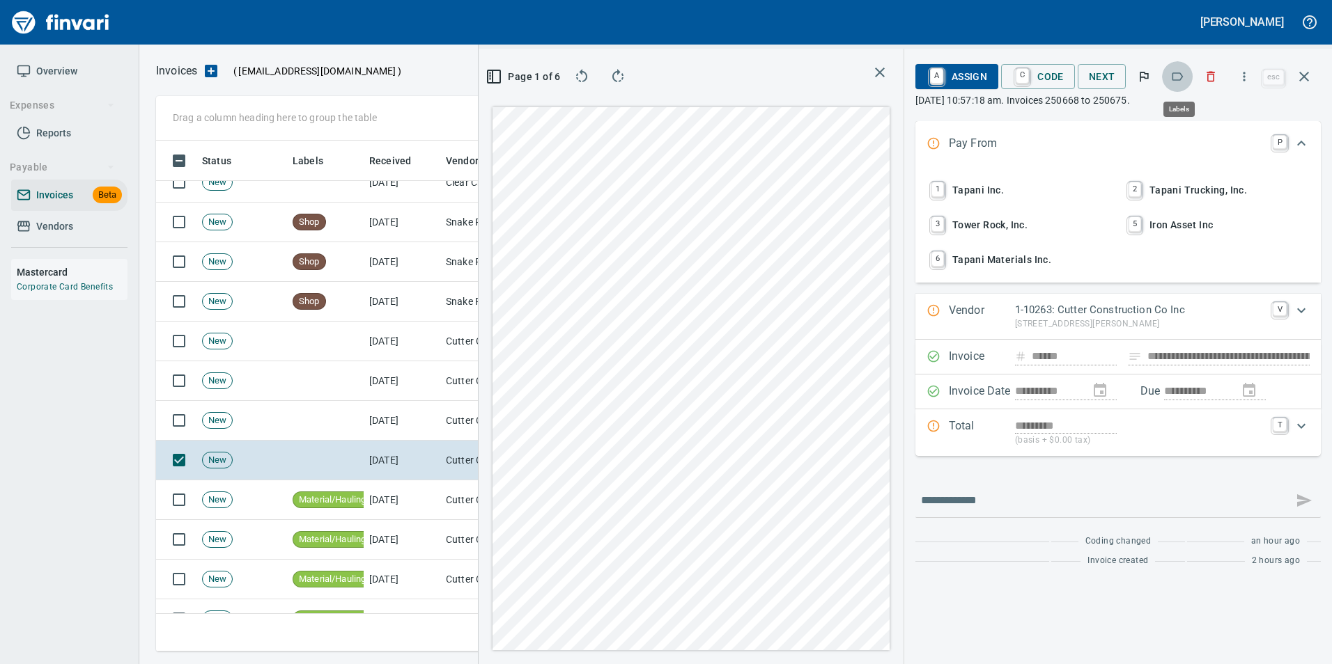
click at [1176, 75] on icon "button" at bounding box center [1177, 77] width 14 height 14
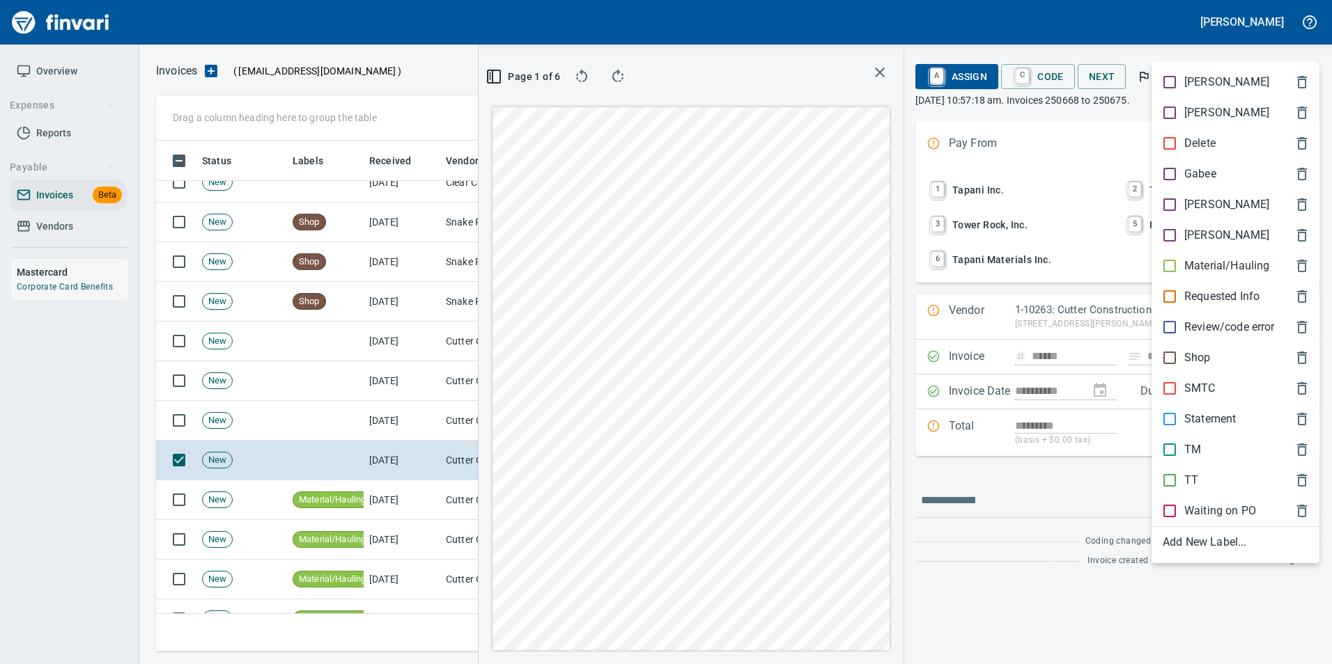
click at [1235, 265] on p "Material/Hauling" at bounding box center [1226, 266] width 85 height 17
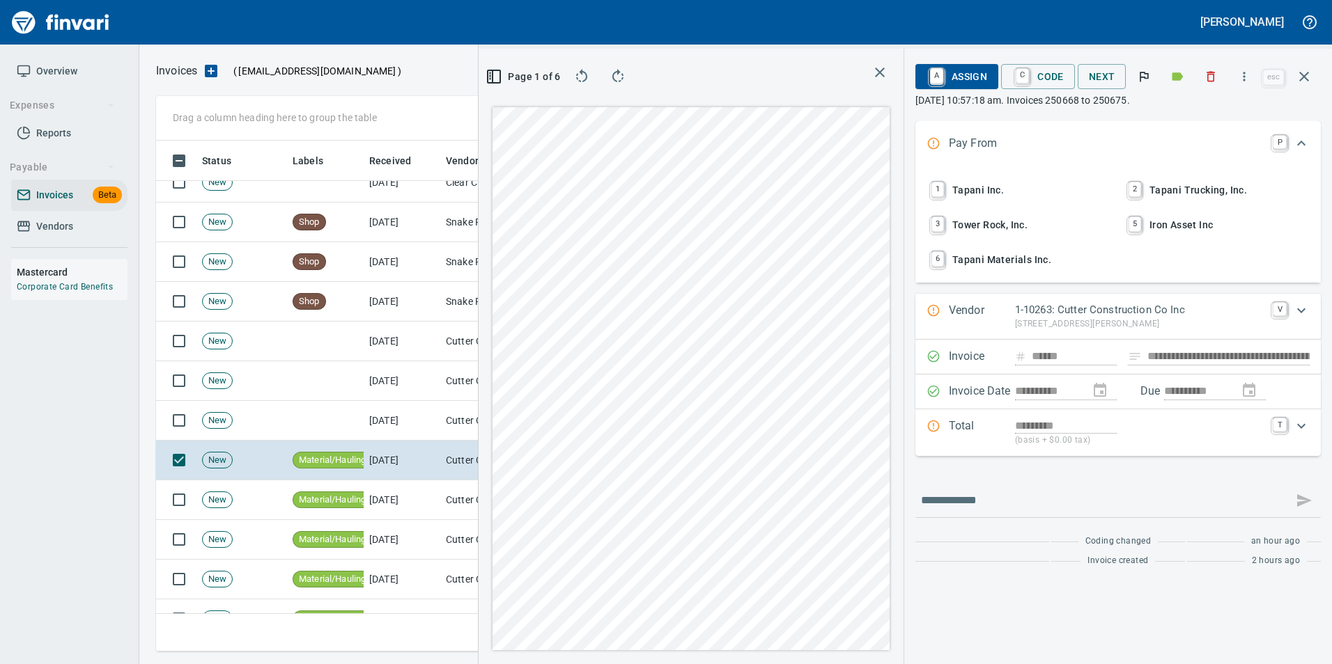
click at [1306, 77] on icon "button" at bounding box center [1303, 76] width 17 height 17
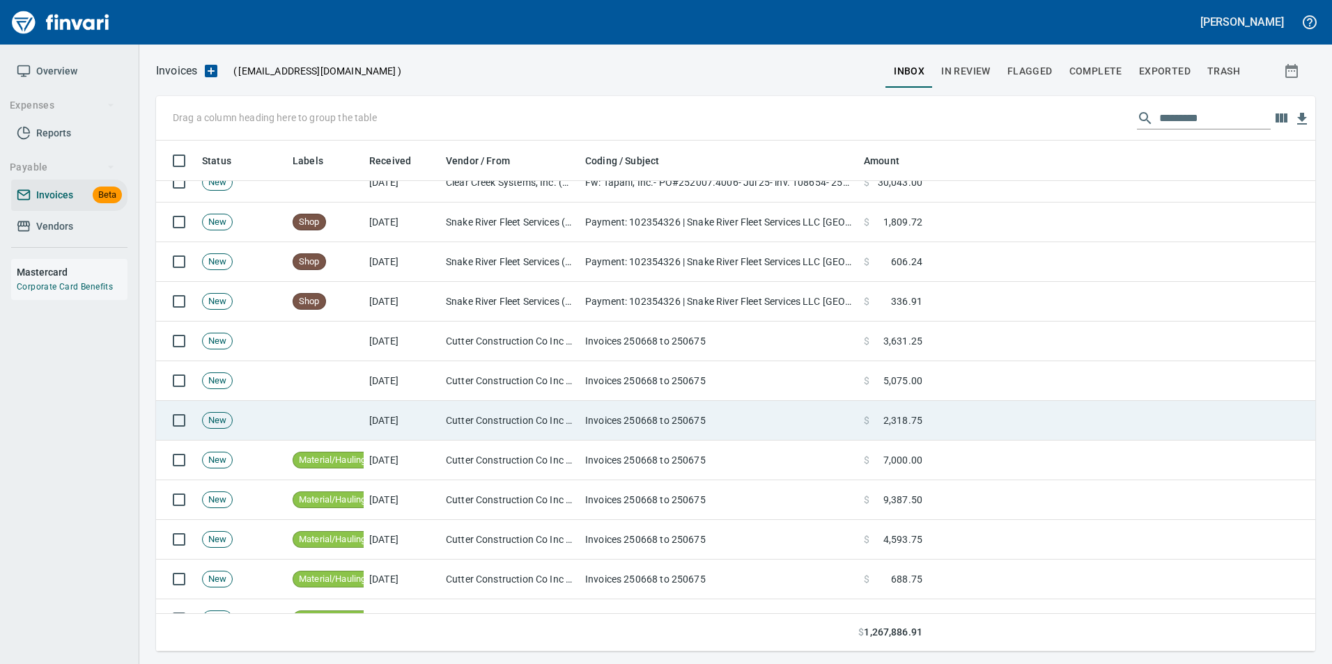
scroll to position [1, 1]
click at [609, 413] on td "Invoices 250668 to 250675" at bounding box center [718, 421] width 279 height 40
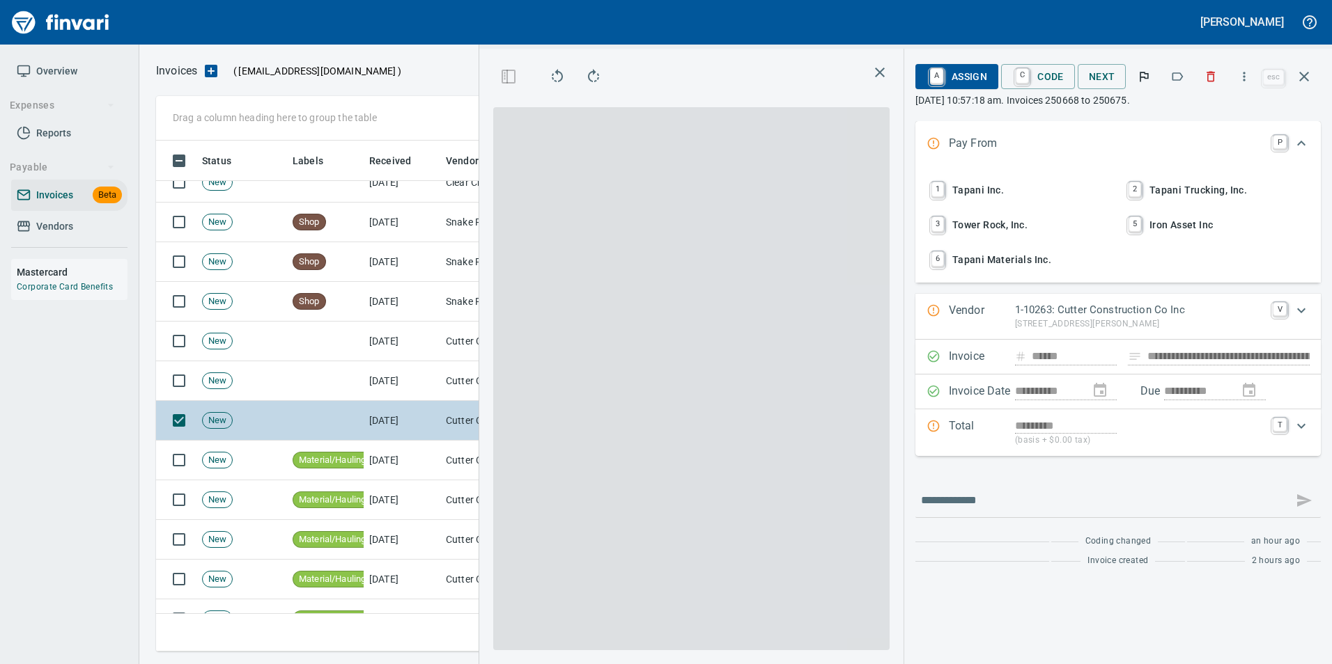
scroll to position [501, 790]
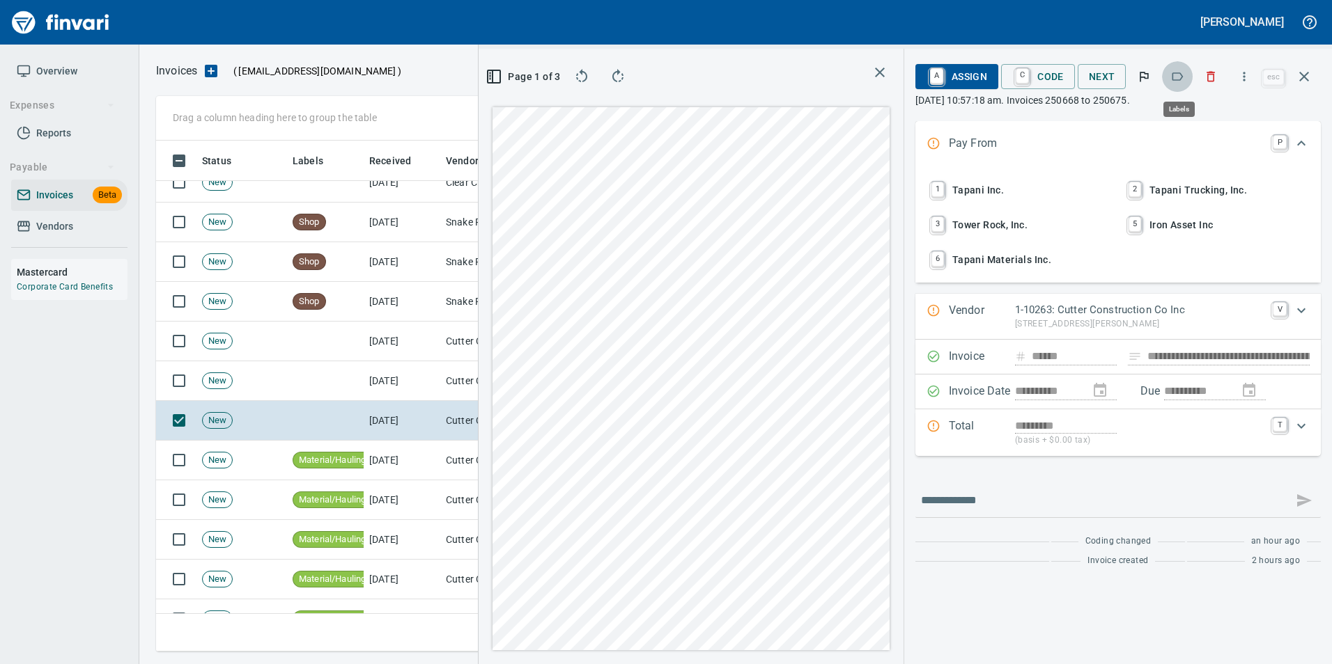
click at [1173, 72] on icon "button" at bounding box center [1177, 77] width 14 height 14
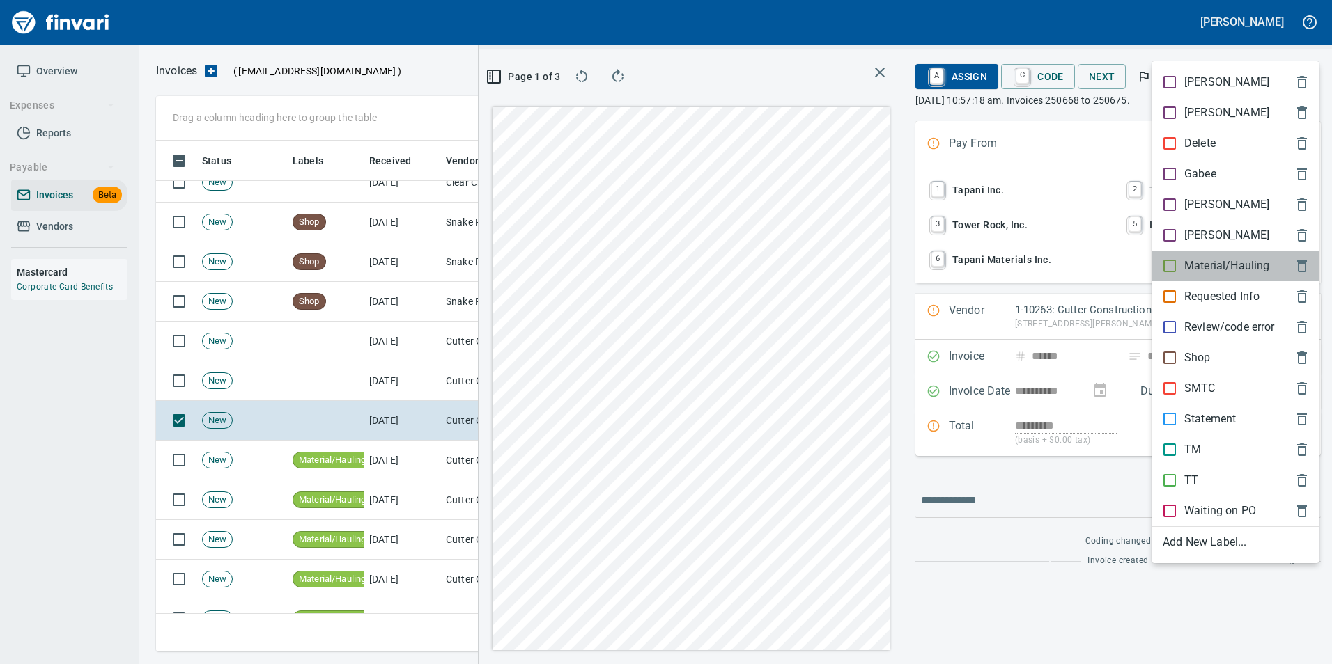
click at [1247, 267] on p "Material/Hauling" at bounding box center [1226, 266] width 85 height 17
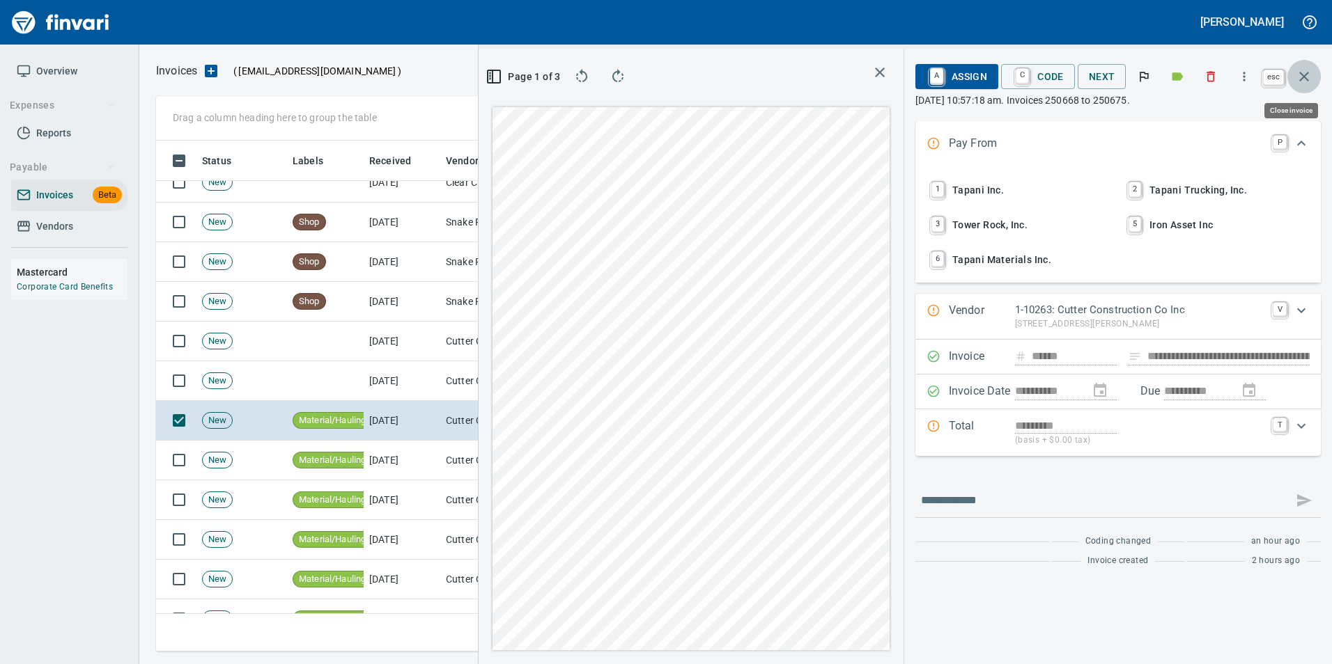
click at [1307, 79] on icon "button" at bounding box center [1304, 77] width 10 height 10
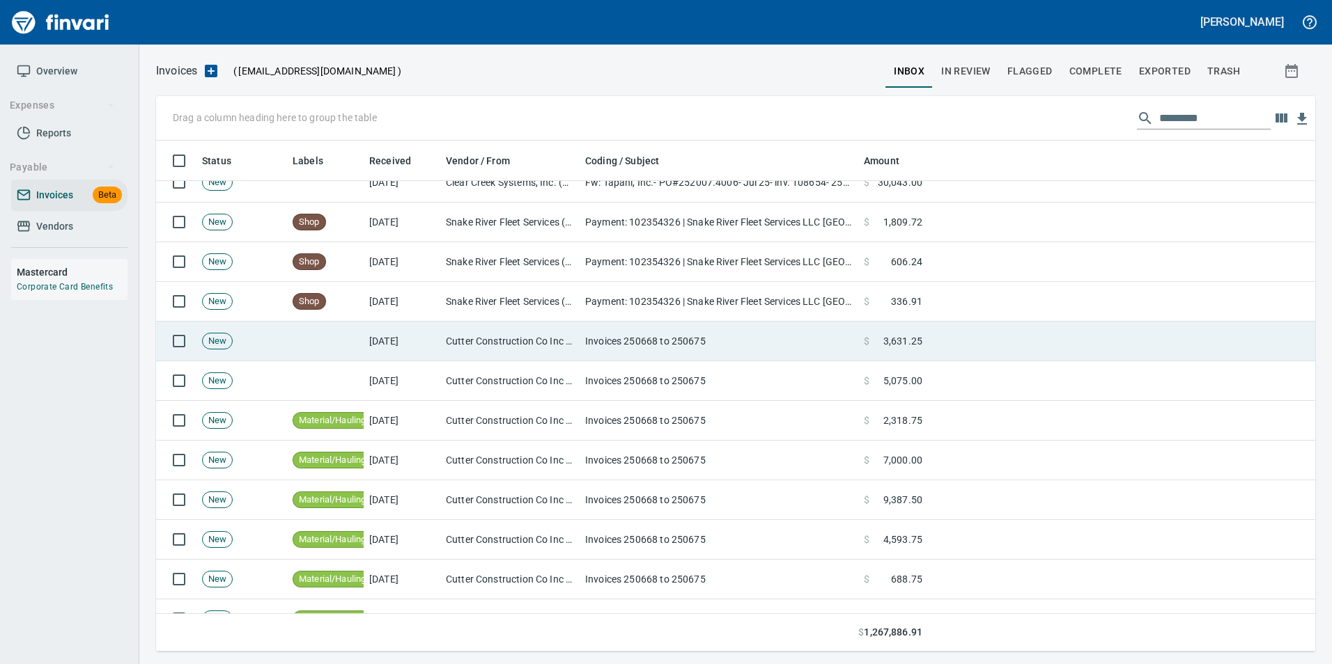
scroll to position [501, 1135]
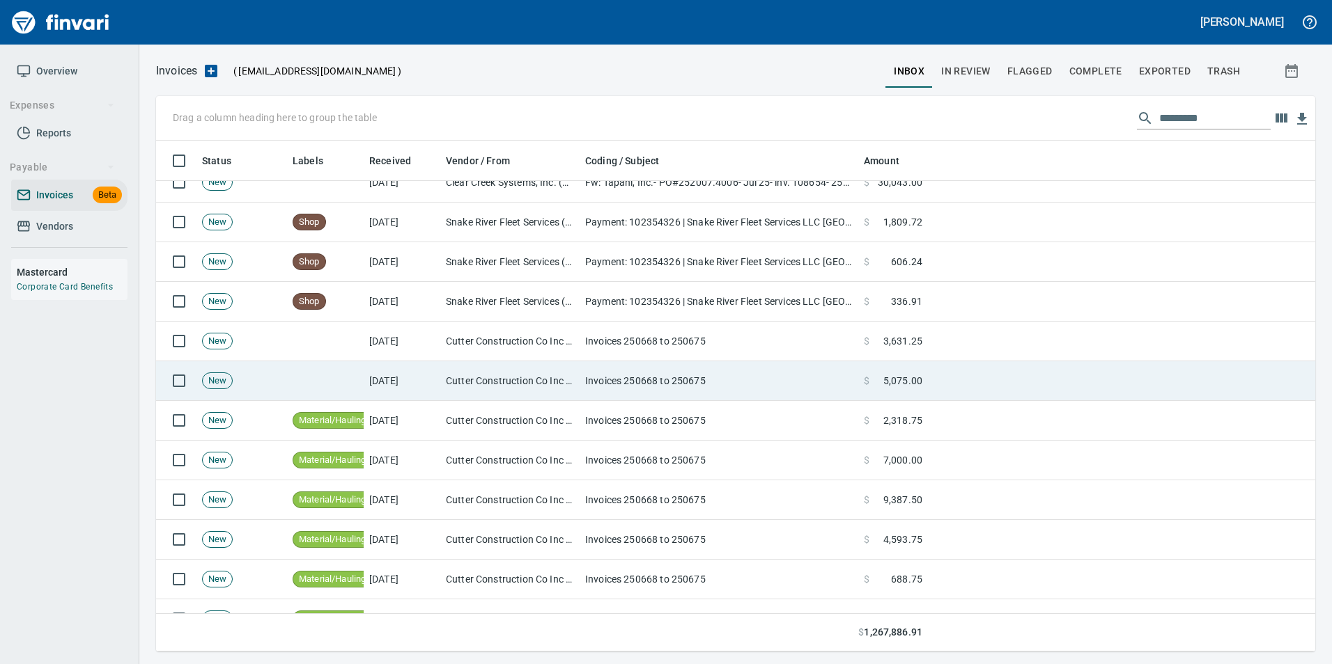
click at [642, 379] on td "Invoices 250668 to 250675" at bounding box center [718, 381] width 279 height 40
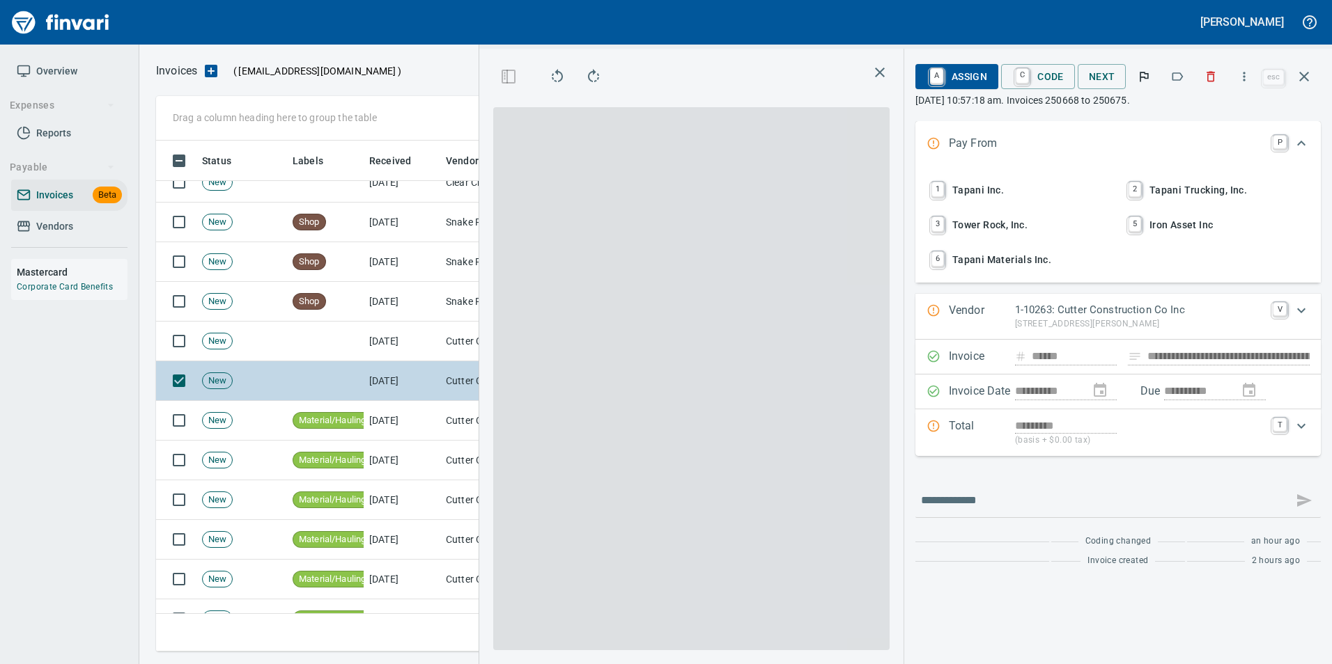
scroll to position [501, 790]
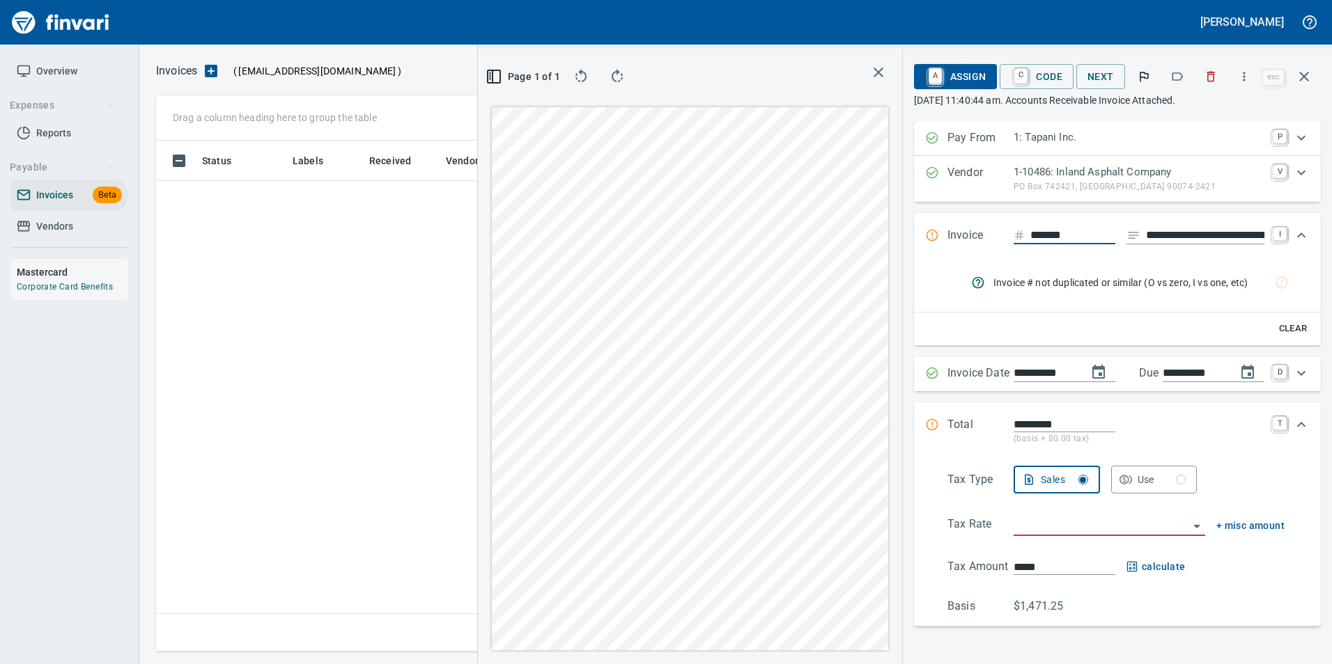
scroll to position [1, 1]
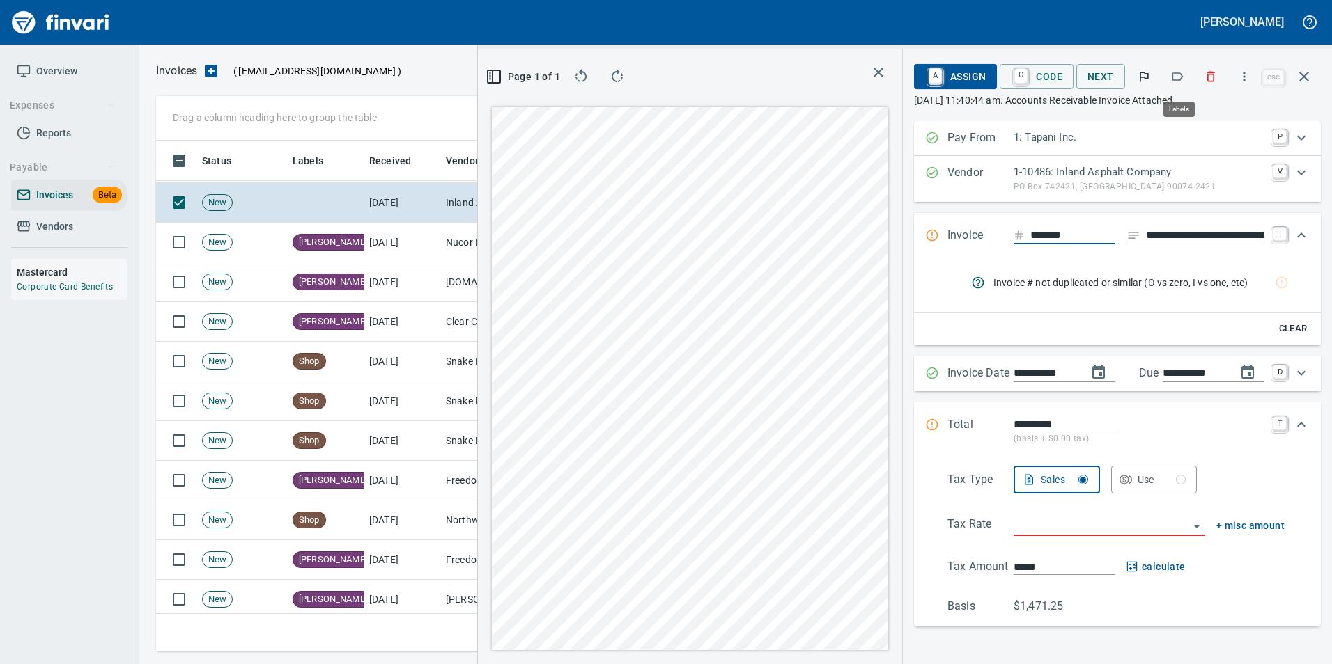
click at [1180, 73] on icon "button" at bounding box center [1177, 76] width 11 height 8
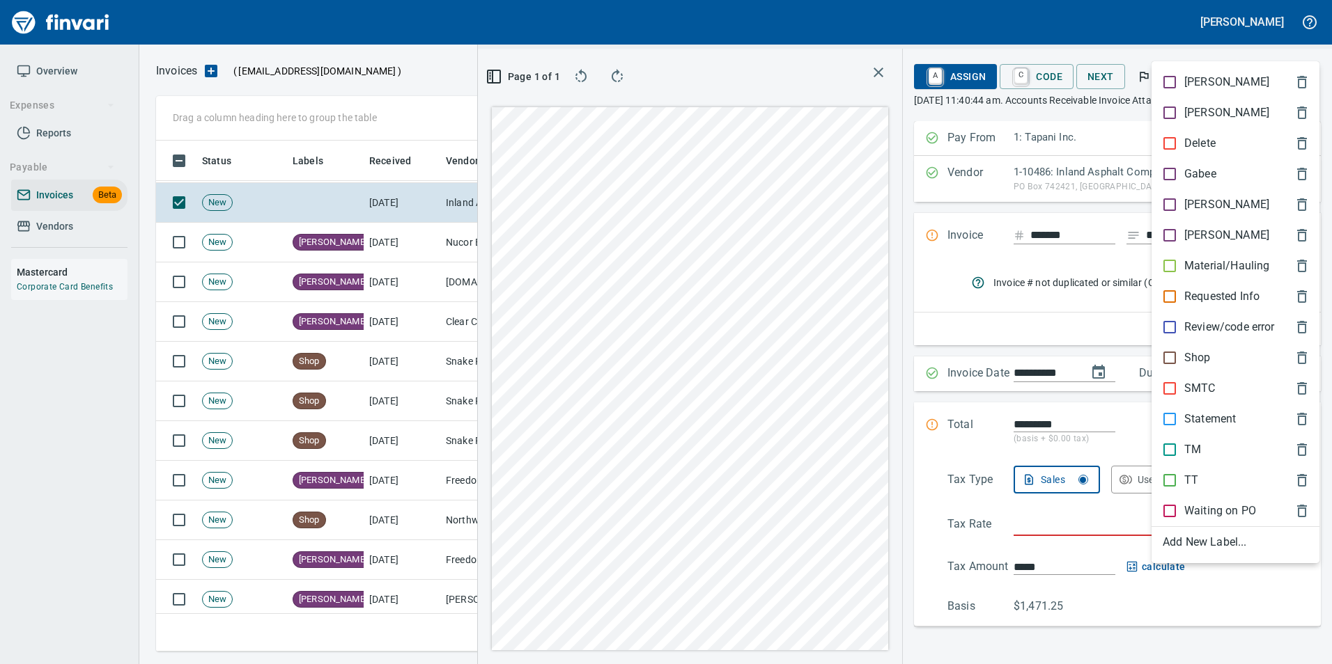
scroll to position [501, 790]
click at [1241, 53] on div at bounding box center [666, 332] width 1332 height 664
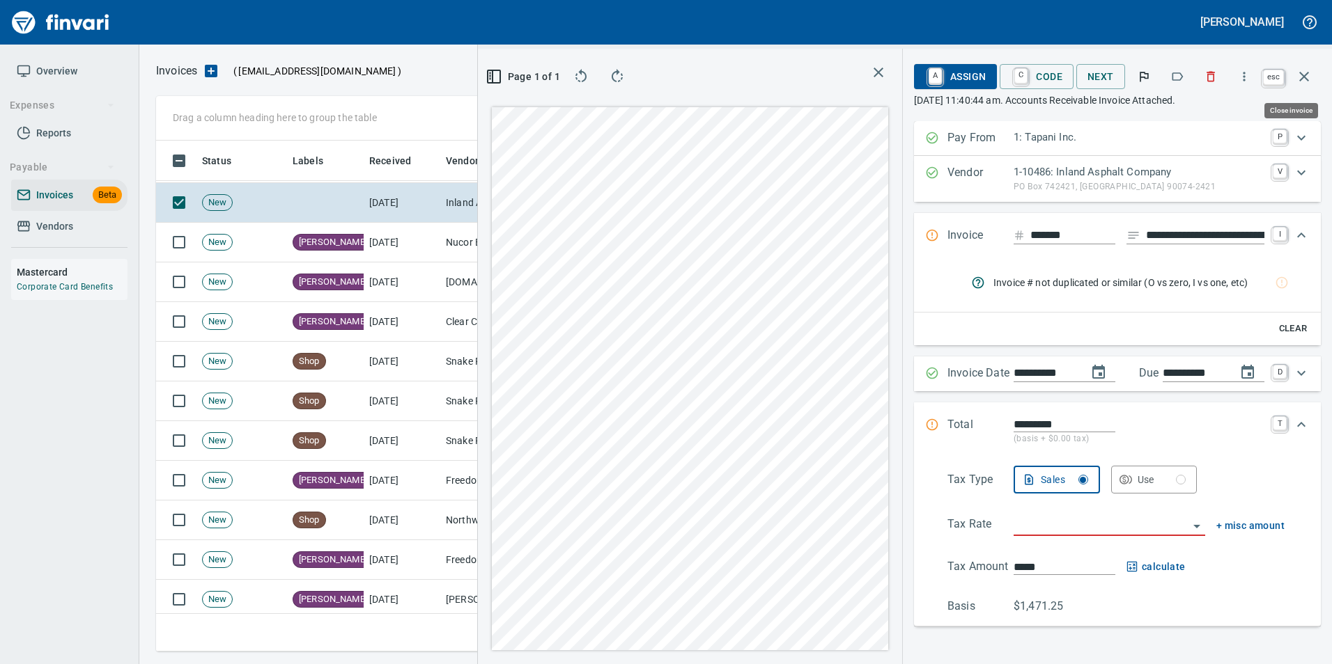
click at [1316, 81] on button "button" at bounding box center [1303, 76] width 33 height 33
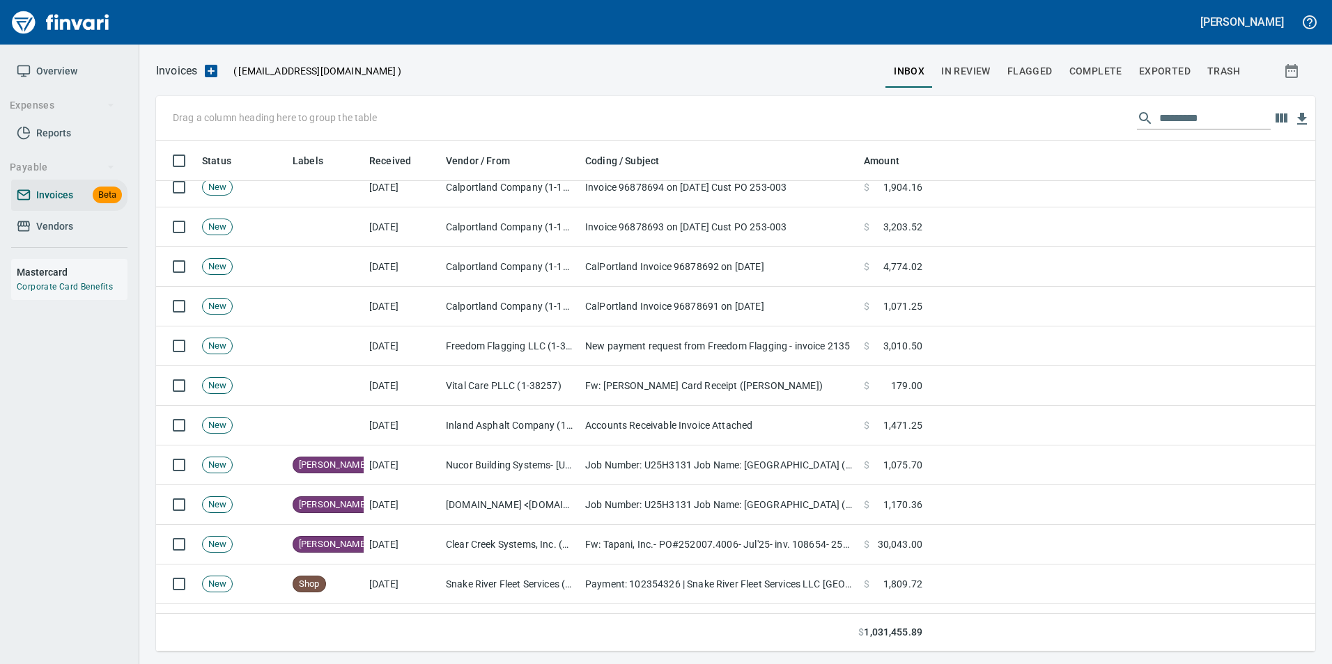
scroll to position [557, 0]
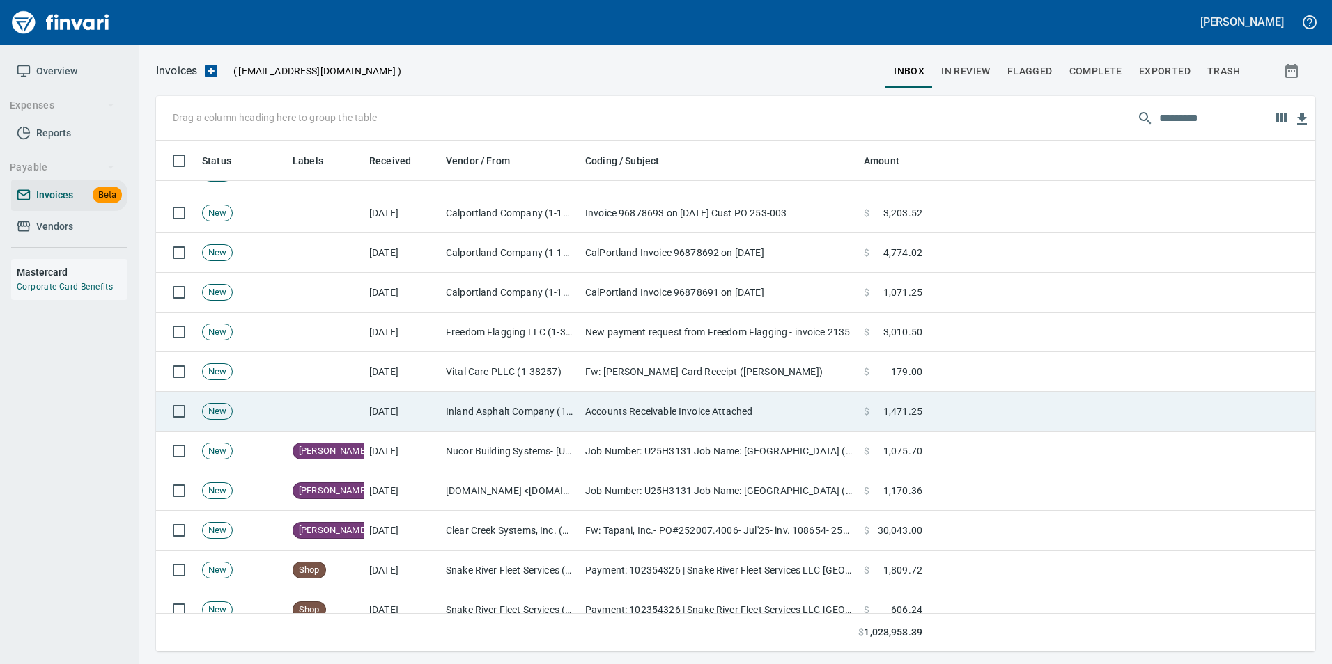
click at [703, 413] on td "Accounts Receivable Invoice Attached" at bounding box center [718, 412] width 279 height 40
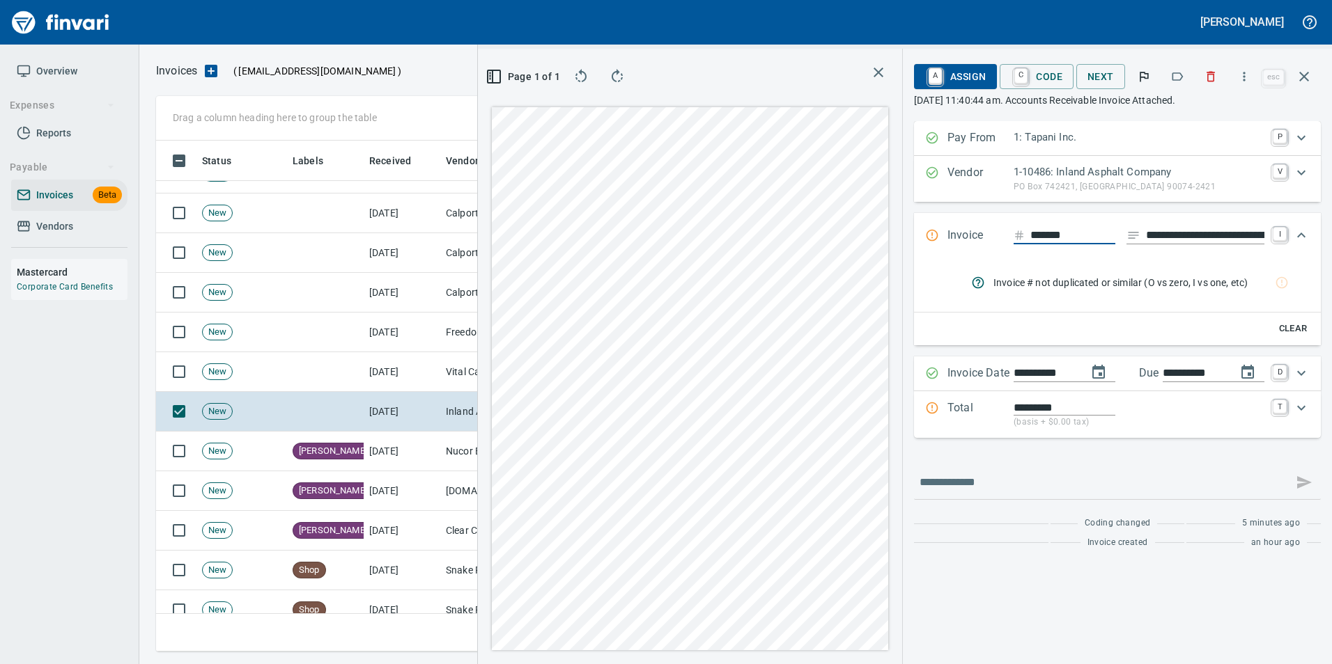
scroll to position [501, 790]
click at [1178, 72] on icon "button" at bounding box center [1177, 77] width 14 height 14
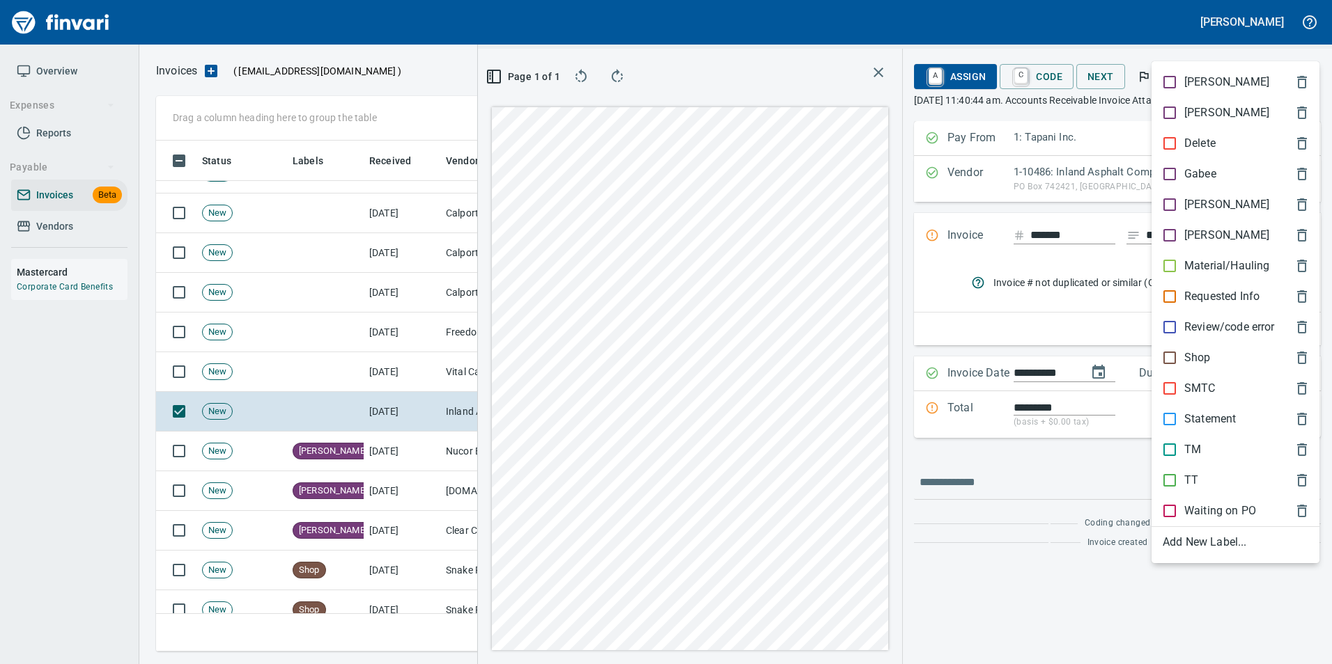
drag, startPoint x: 1221, startPoint y: 261, endPoint x: 1236, endPoint y: 223, distance: 41.3
click at [1221, 260] on p "Material/Hauling" at bounding box center [1226, 266] width 85 height 17
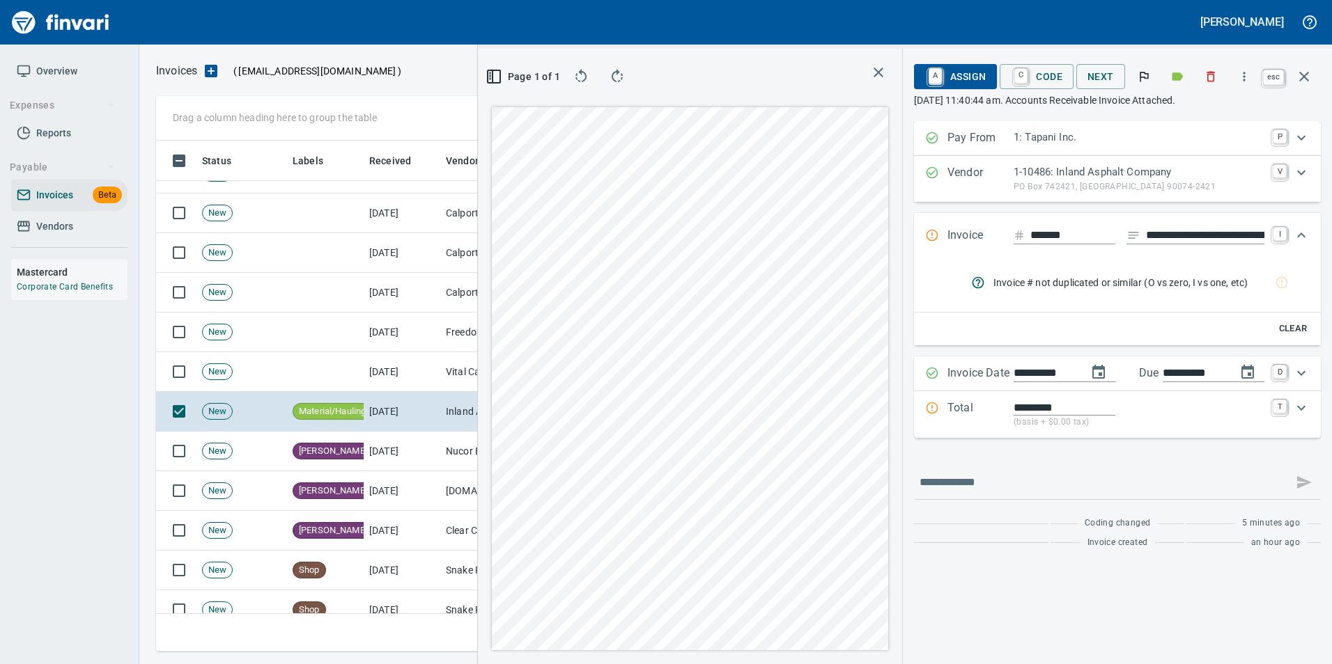
click at [1307, 72] on icon "button" at bounding box center [1303, 76] width 17 height 17
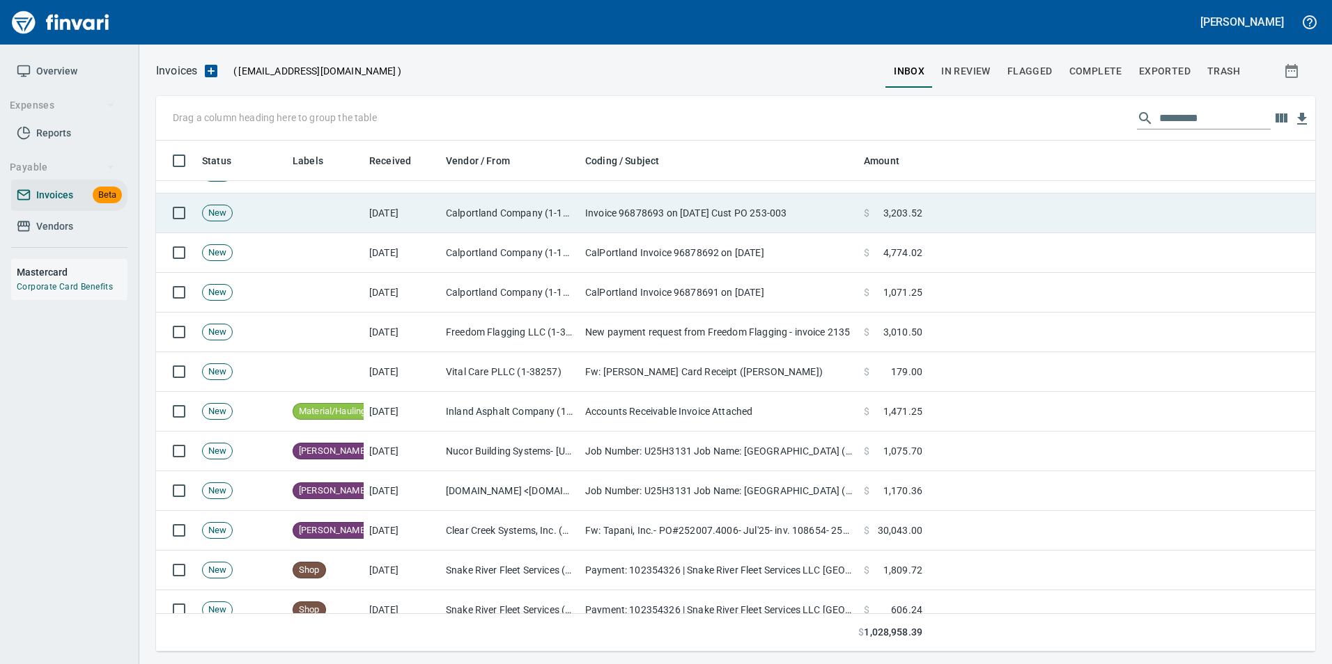
scroll to position [1, 1]
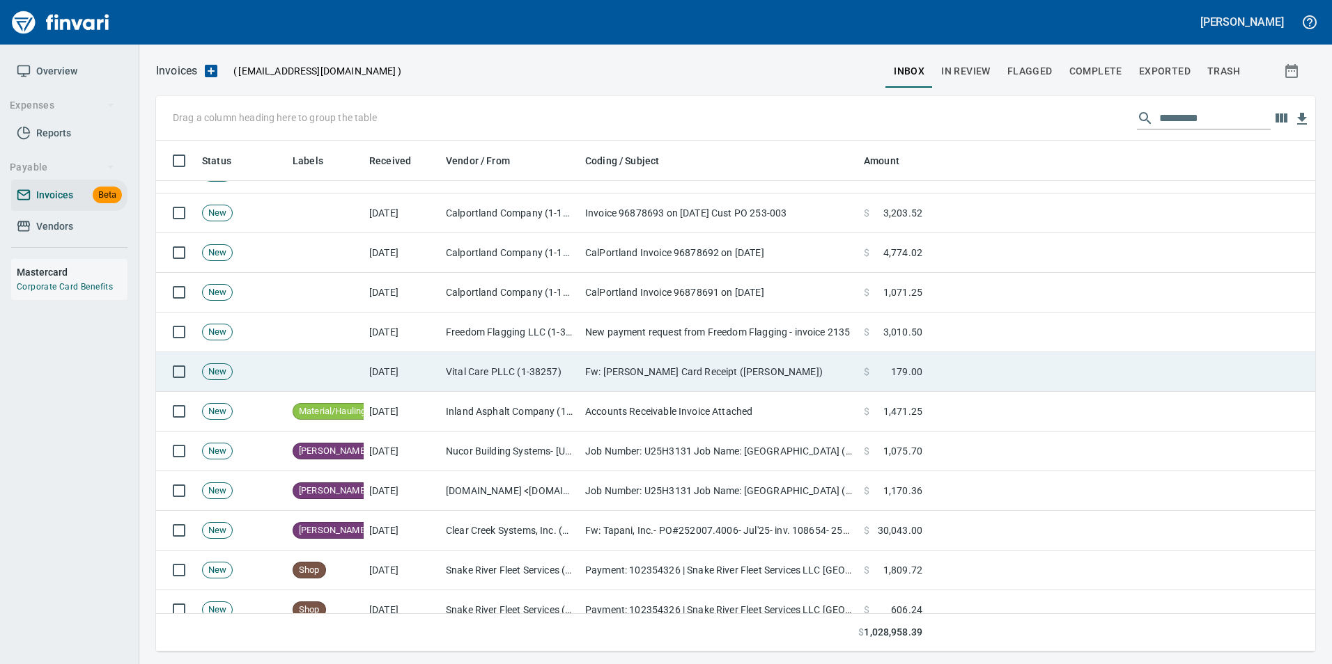
click at [716, 382] on td "Fw: [PERSON_NAME] Card Receipt ([PERSON_NAME])" at bounding box center [718, 372] width 279 height 40
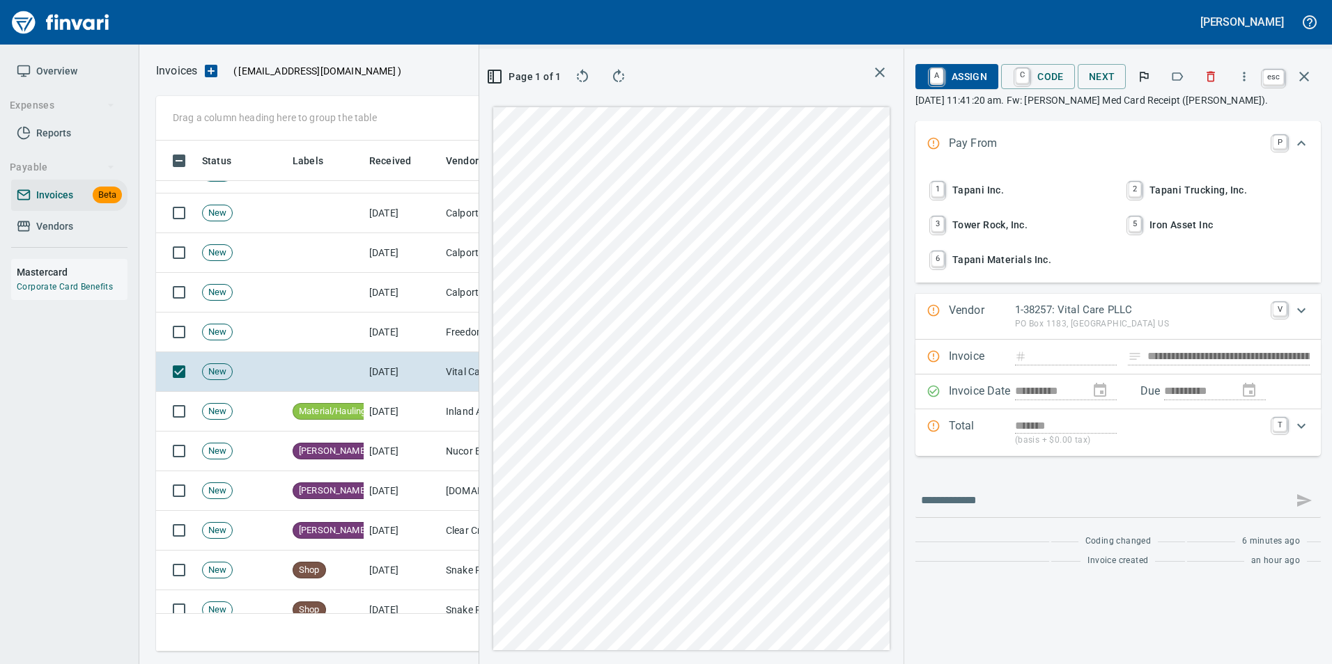
scroll to position [501, 790]
click at [1300, 79] on icon "button" at bounding box center [1303, 76] width 17 height 17
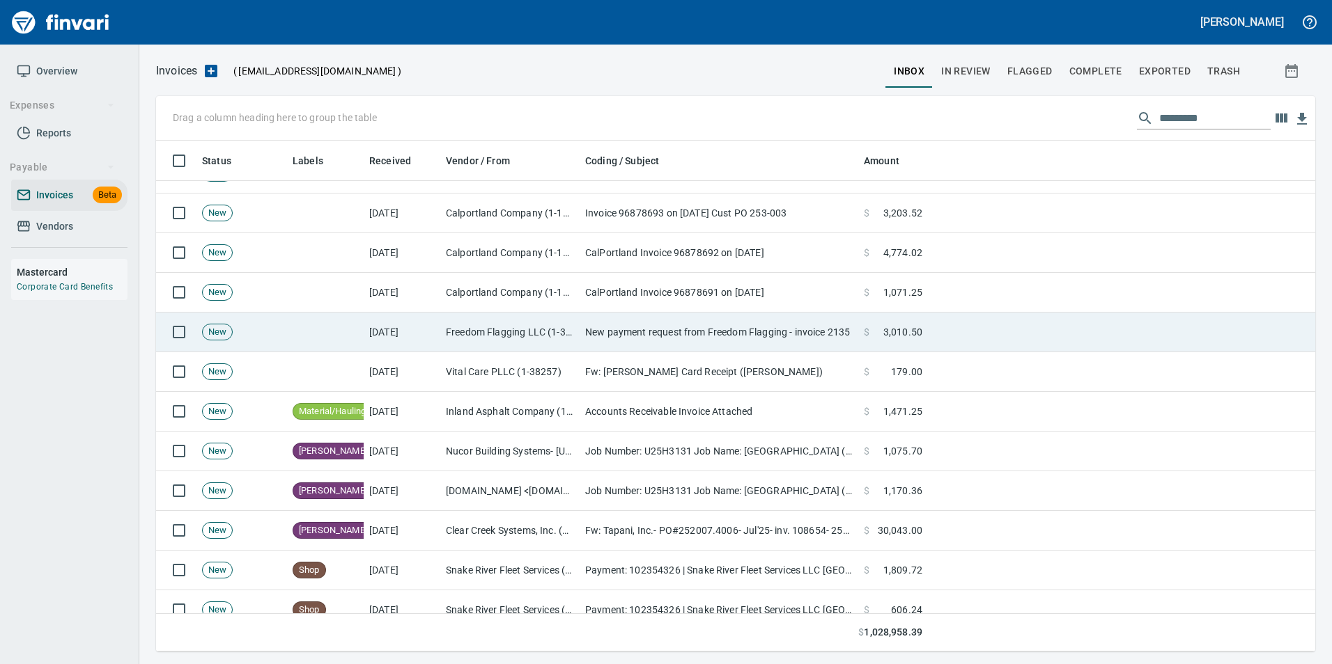
scroll to position [501, 1138]
click at [730, 331] on td "New payment request from Freedom Flagging - invoice 2135" at bounding box center [718, 333] width 279 height 40
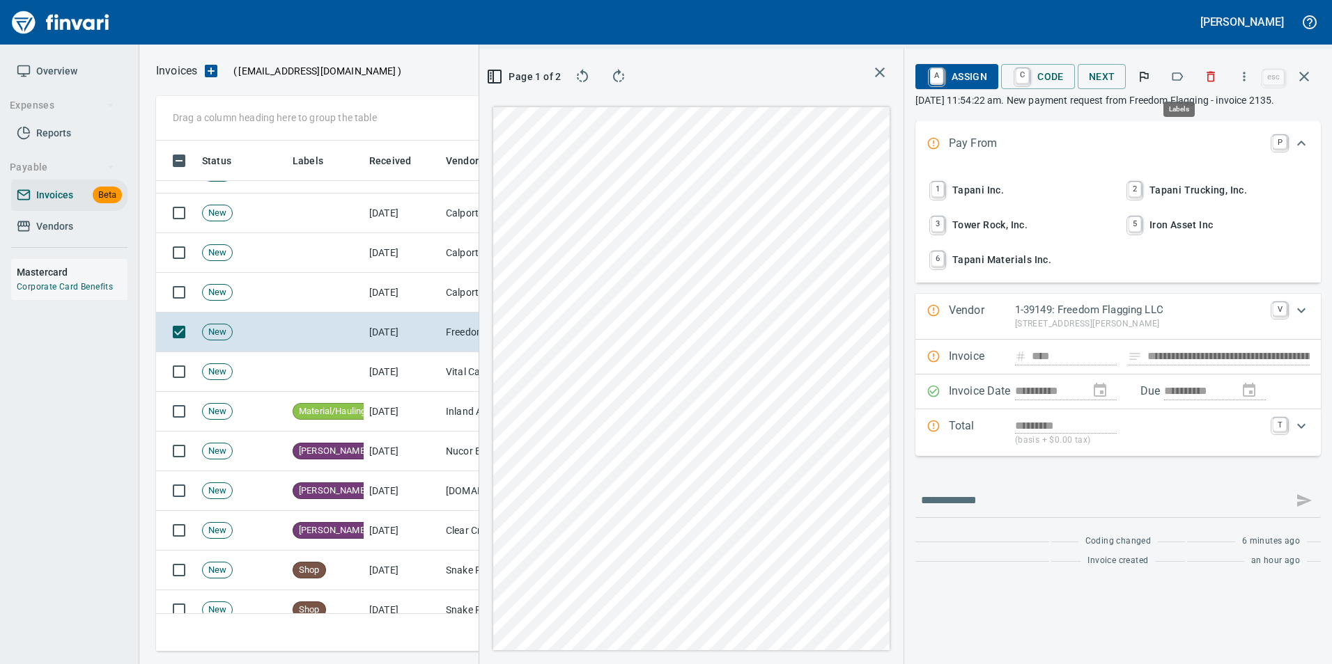
click at [1173, 71] on icon "button" at bounding box center [1177, 77] width 14 height 14
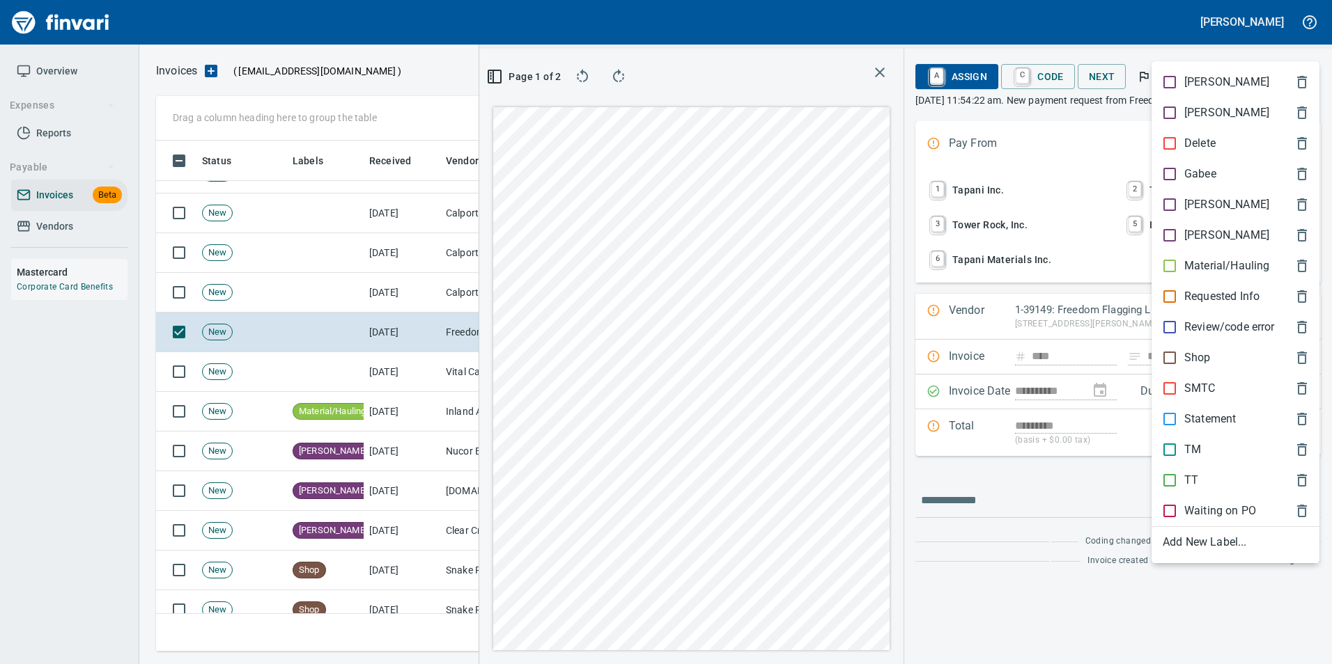
scroll to position [501, 790]
click at [1192, 209] on p "[PERSON_NAME]" at bounding box center [1226, 204] width 85 height 17
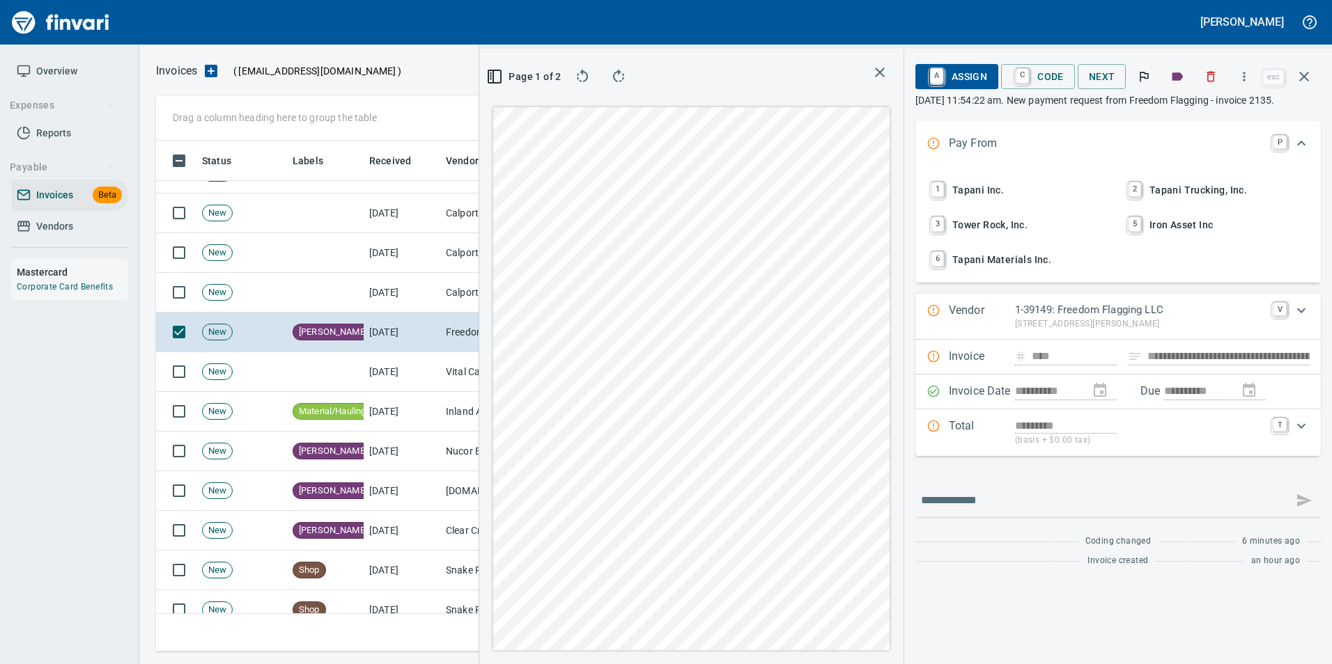
click at [1307, 81] on icon "button" at bounding box center [1303, 76] width 17 height 17
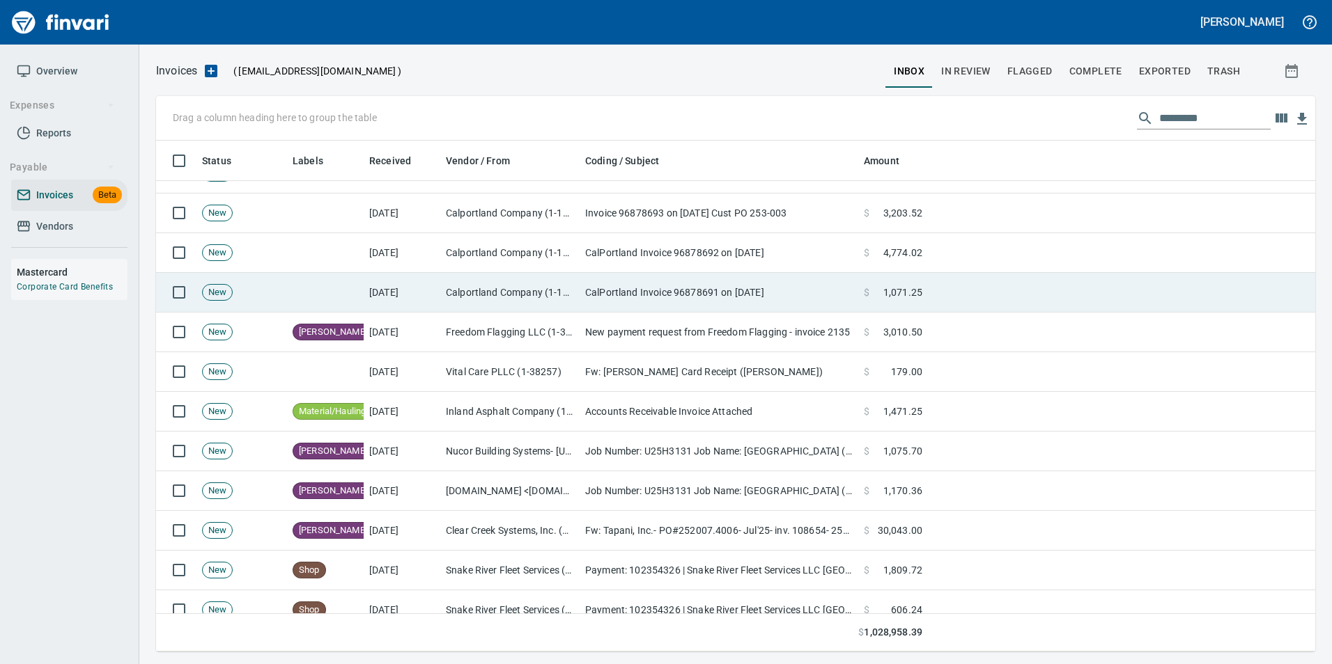
scroll to position [501, 1136]
click at [554, 293] on td "Calportland Company (1-11224)" at bounding box center [509, 293] width 139 height 40
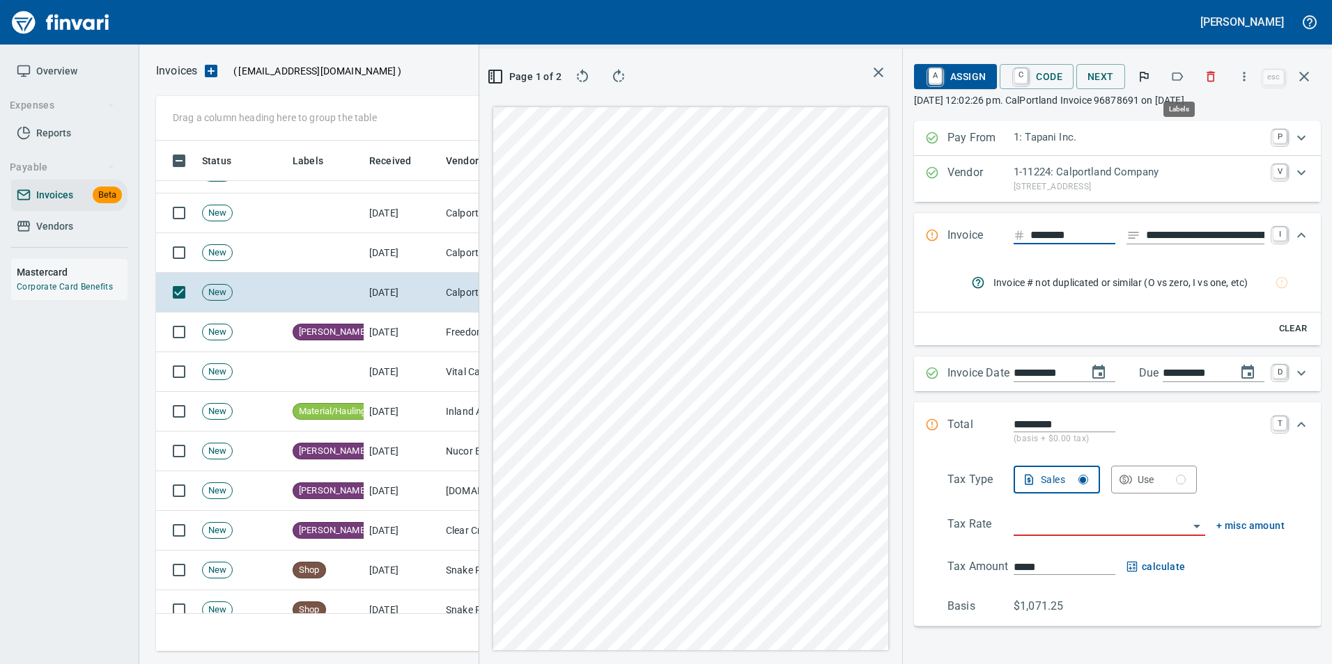
scroll to position [501, 790]
click at [1176, 76] on icon "button" at bounding box center [1177, 77] width 14 height 14
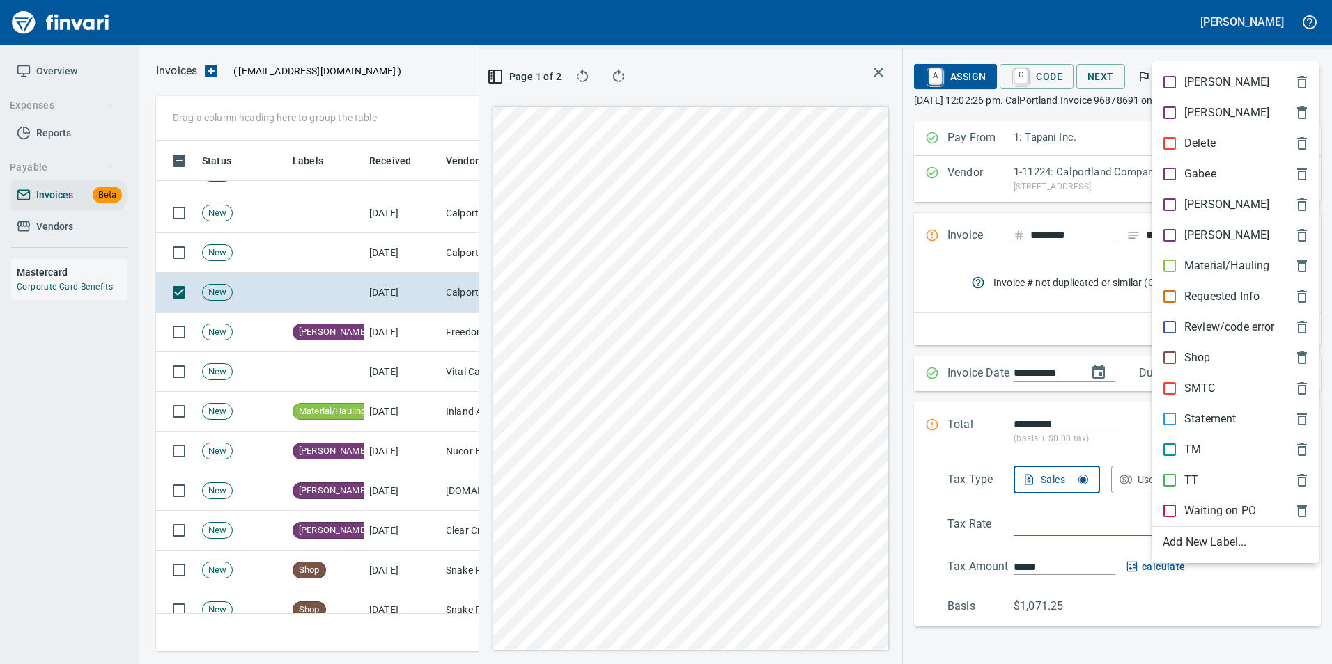
drag, startPoint x: 1207, startPoint y: 268, endPoint x: 1249, endPoint y: 210, distance: 71.9
click at [1208, 267] on p "Material/Hauling" at bounding box center [1226, 266] width 85 height 17
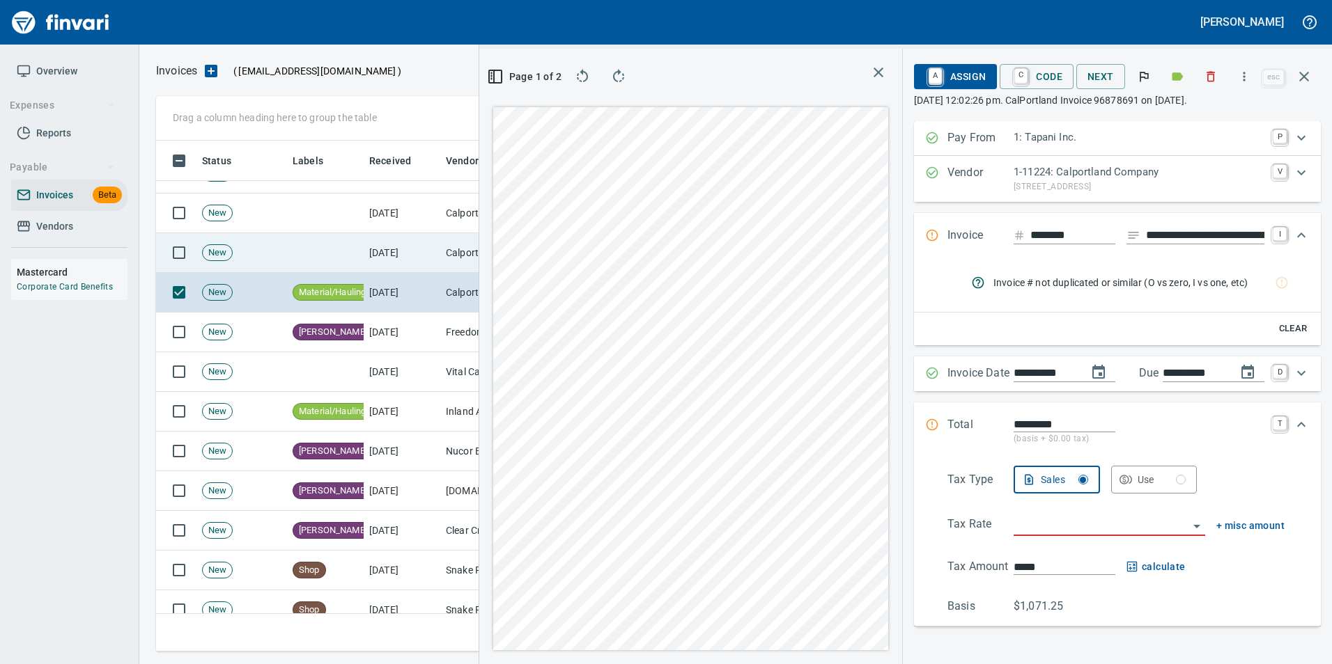
click at [1309, 75] on icon "button" at bounding box center [1303, 76] width 17 height 17
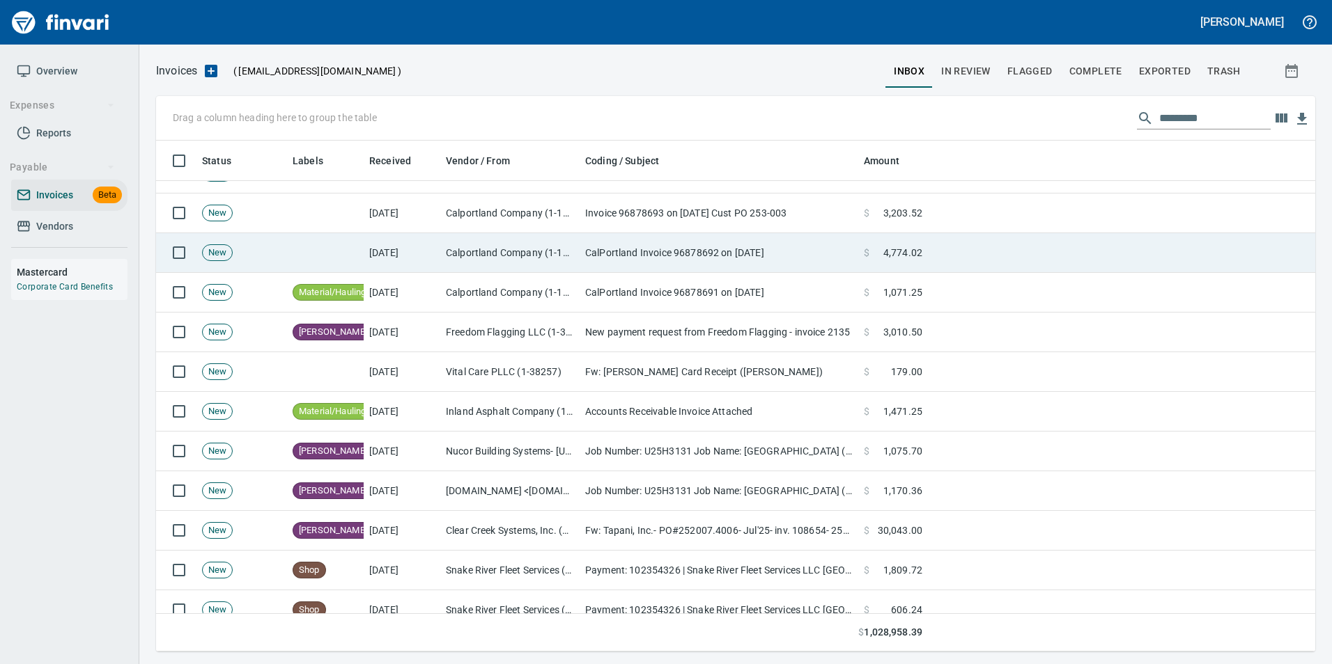
scroll to position [1, 1]
click at [655, 254] on td "CalPortland Invoice 96878692 on [DATE]" at bounding box center [718, 253] width 279 height 40
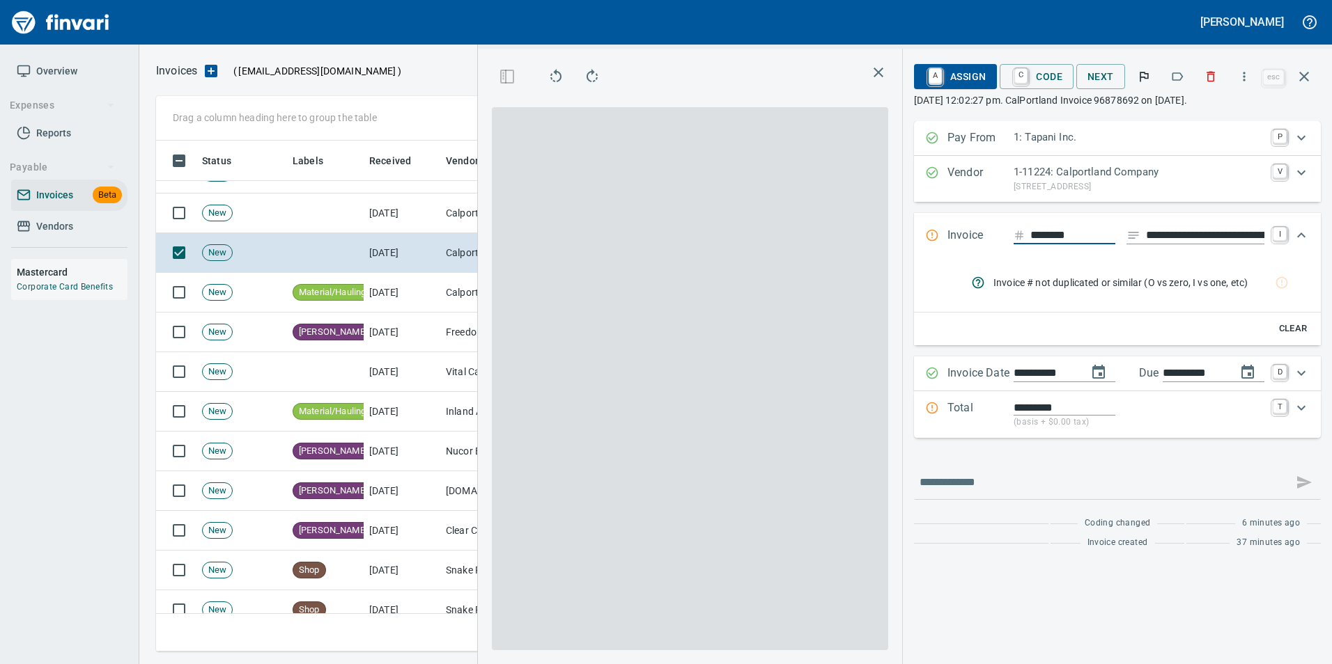
scroll to position [501, 790]
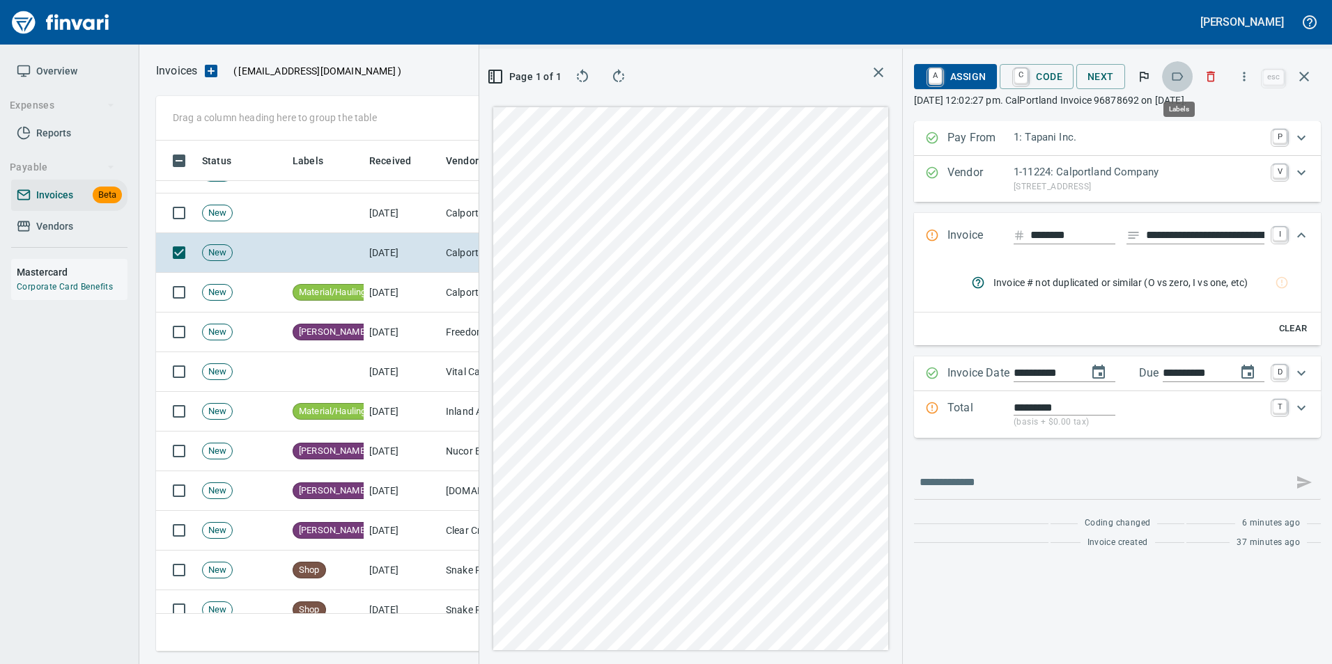
click at [1178, 76] on icon "button" at bounding box center [1177, 77] width 14 height 14
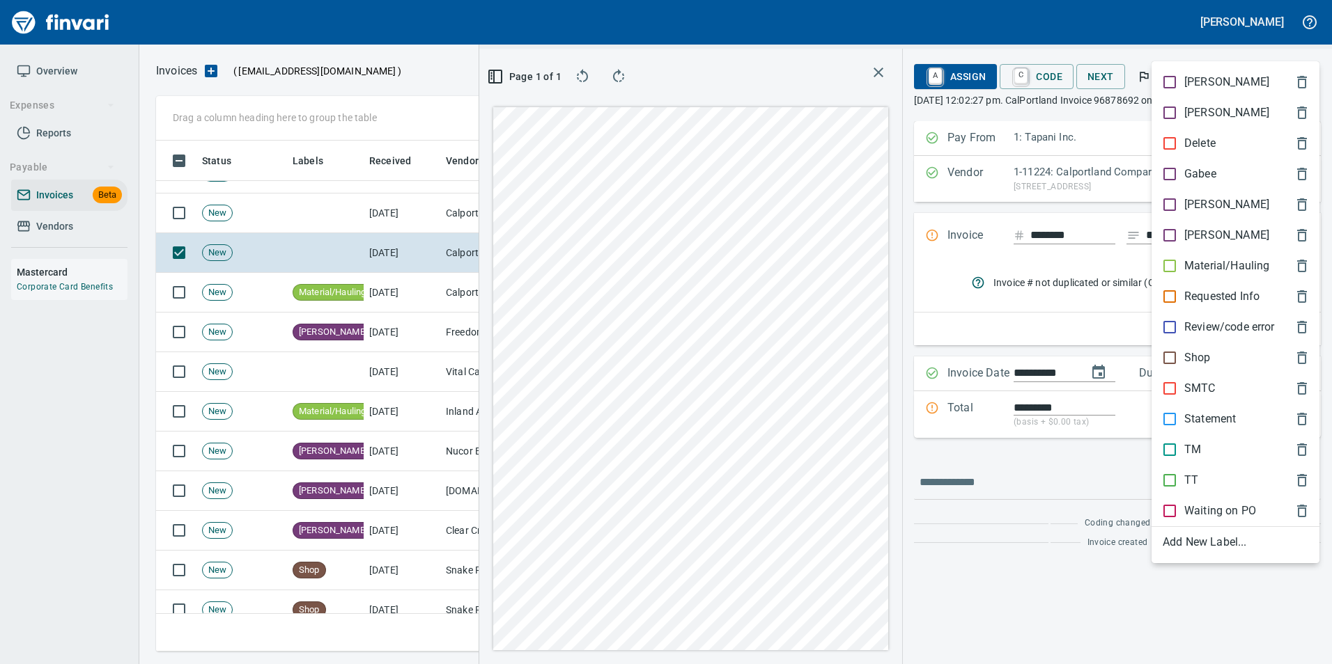
click at [1212, 263] on p "Material/Hauling" at bounding box center [1226, 266] width 85 height 17
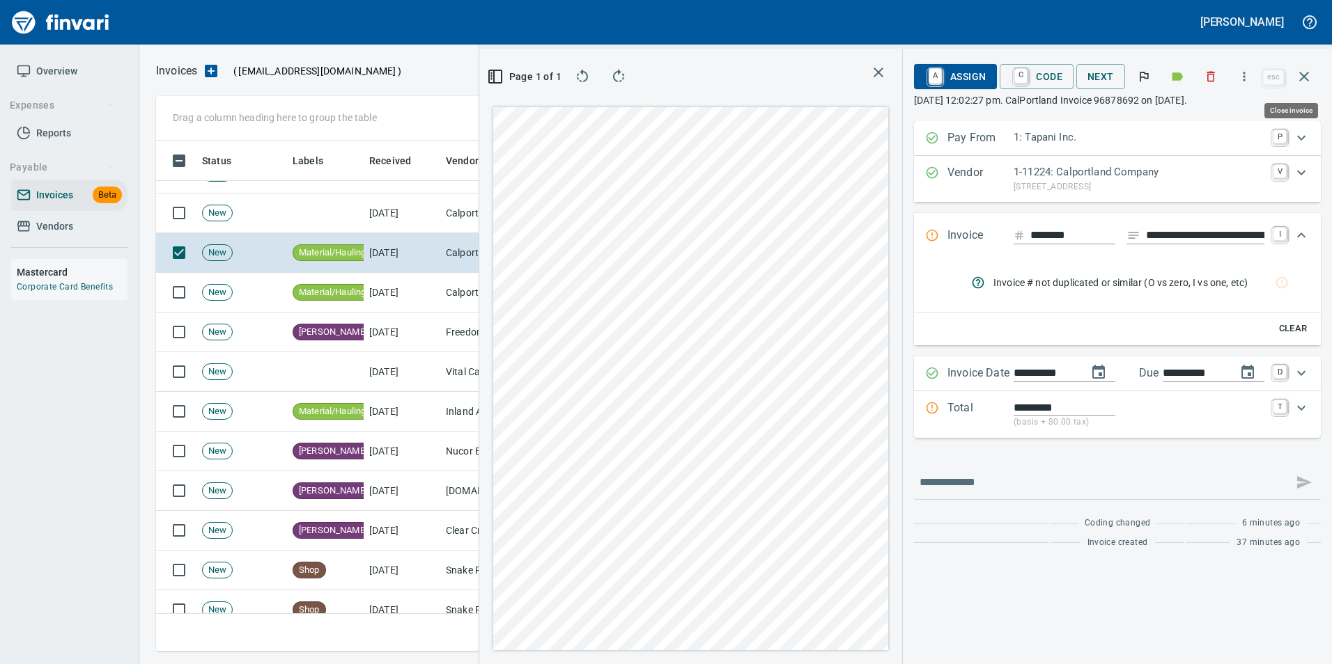
click at [1301, 75] on icon "button" at bounding box center [1303, 76] width 17 height 17
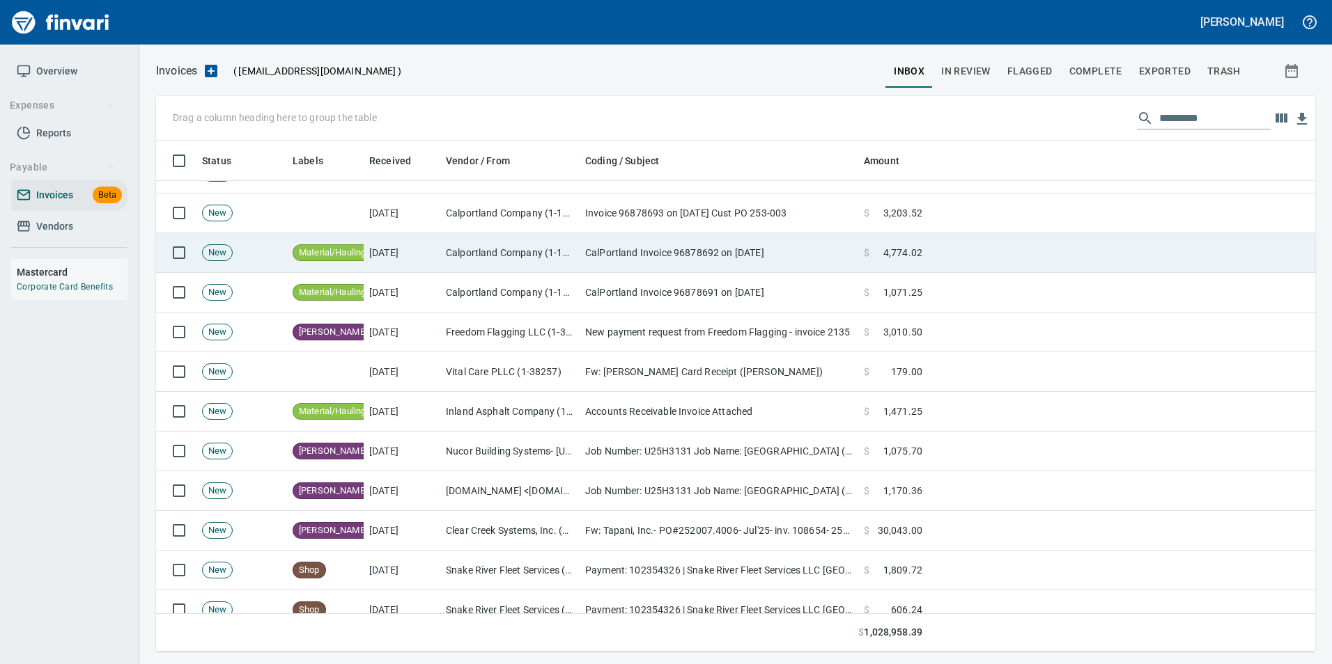
scroll to position [1, 1]
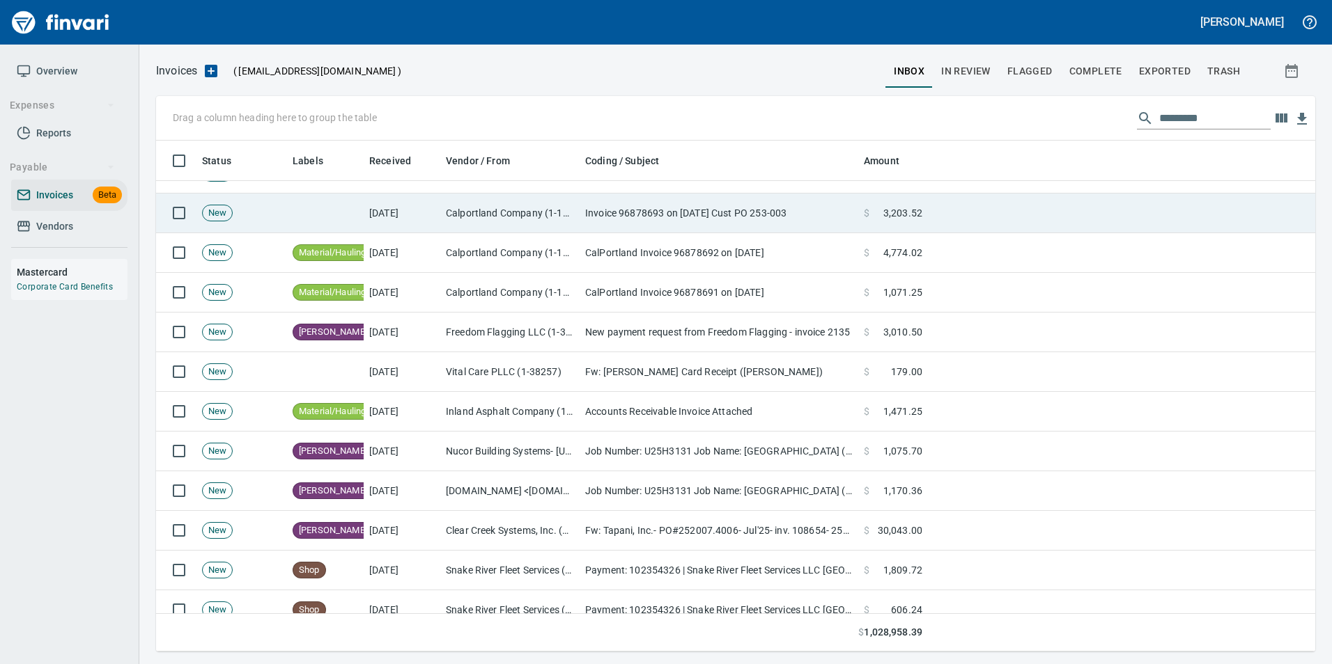
click at [699, 215] on td "Invoice 96878693 on [DATE] Cust PO 253-003" at bounding box center [718, 214] width 279 height 40
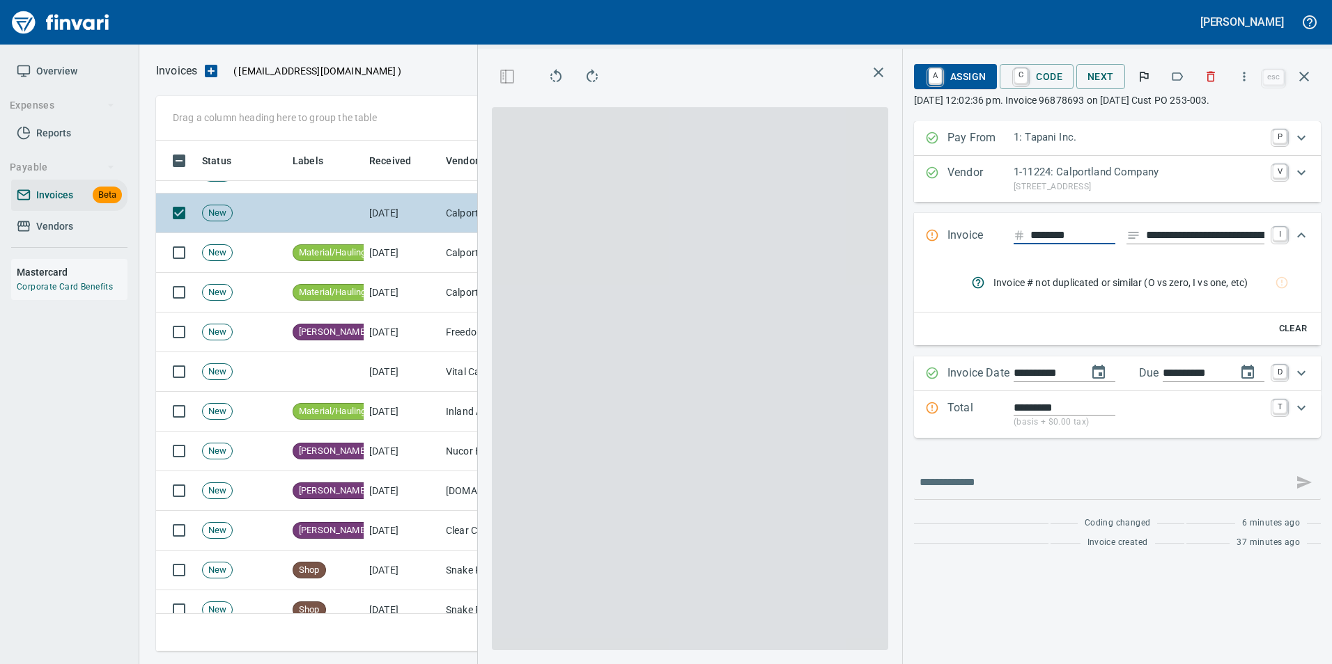
scroll to position [501, 790]
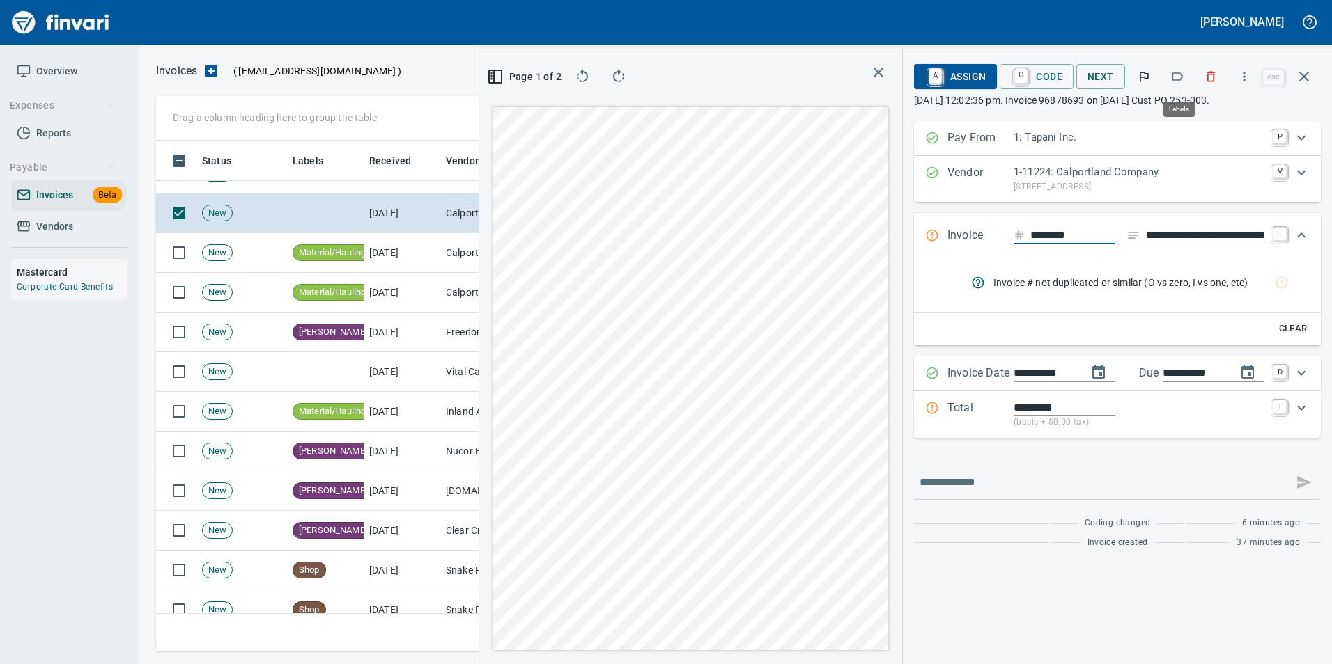
click at [1187, 81] on button "button" at bounding box center [1177, 76] width 31 height 31
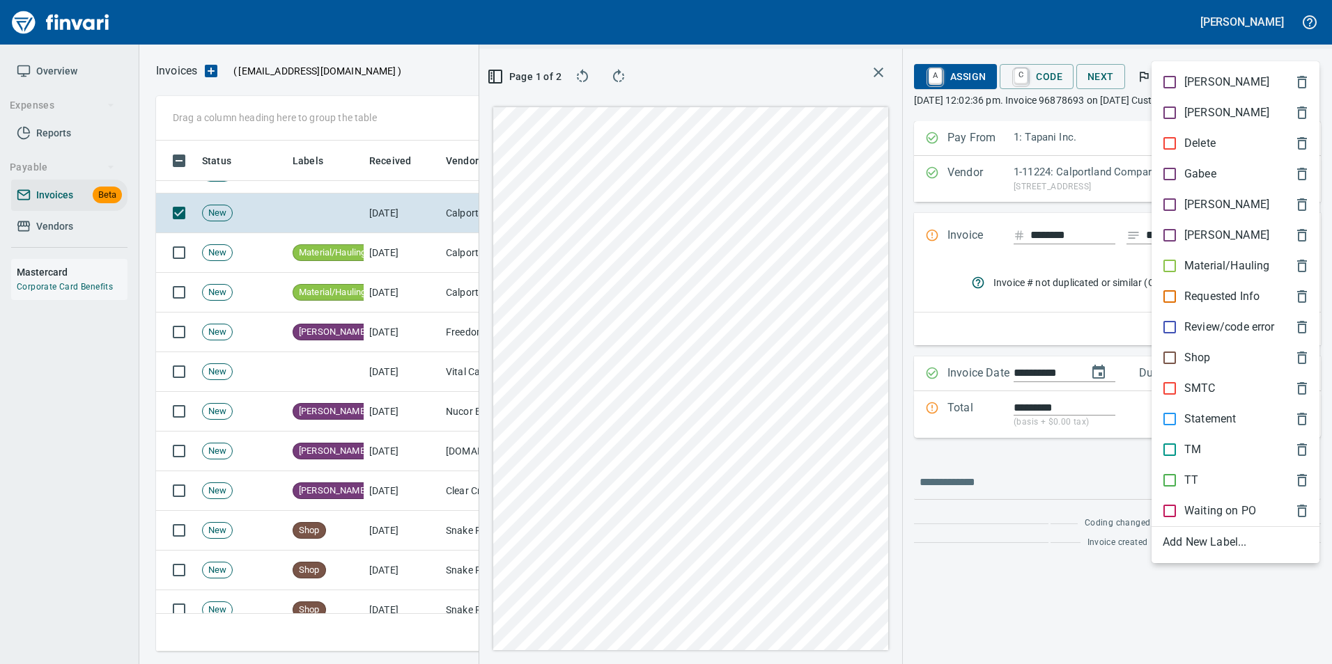
click at [1212, 268] on p "Material/Hauling" at bounding box center [1226, 266] width 85 height 17
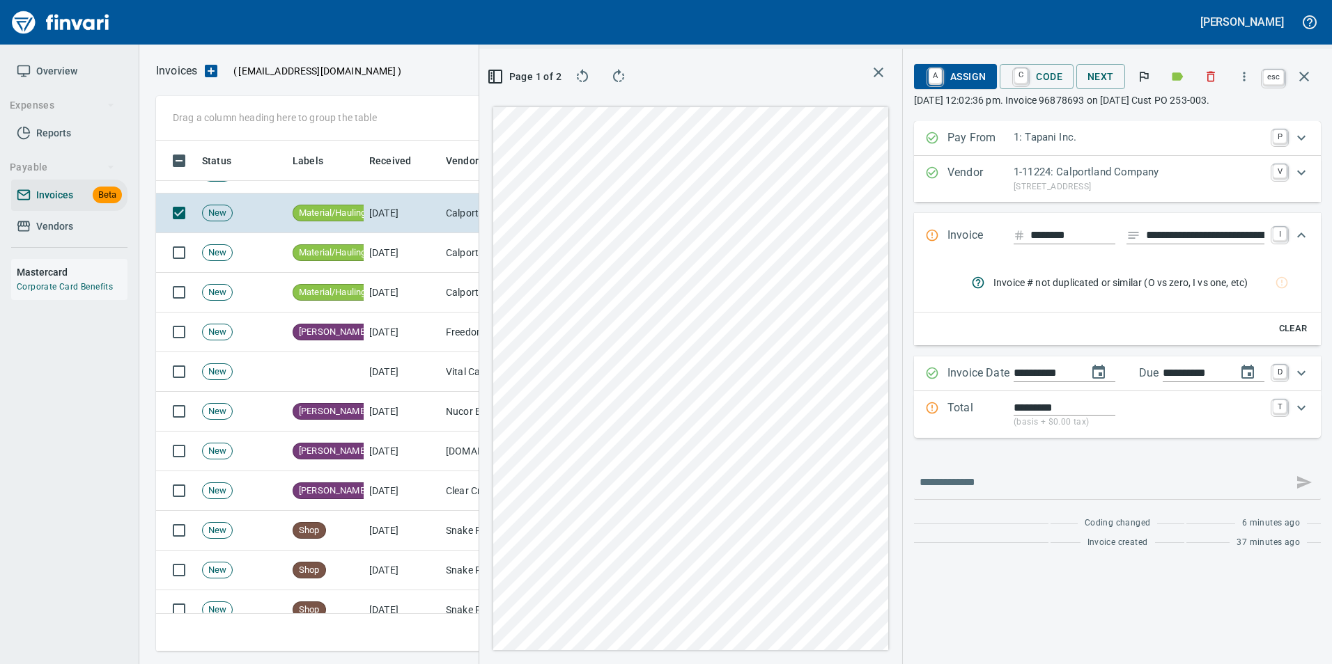
click at [1303, 74] on icon "button" at bounding box center [1303, 76] width 17 height 17
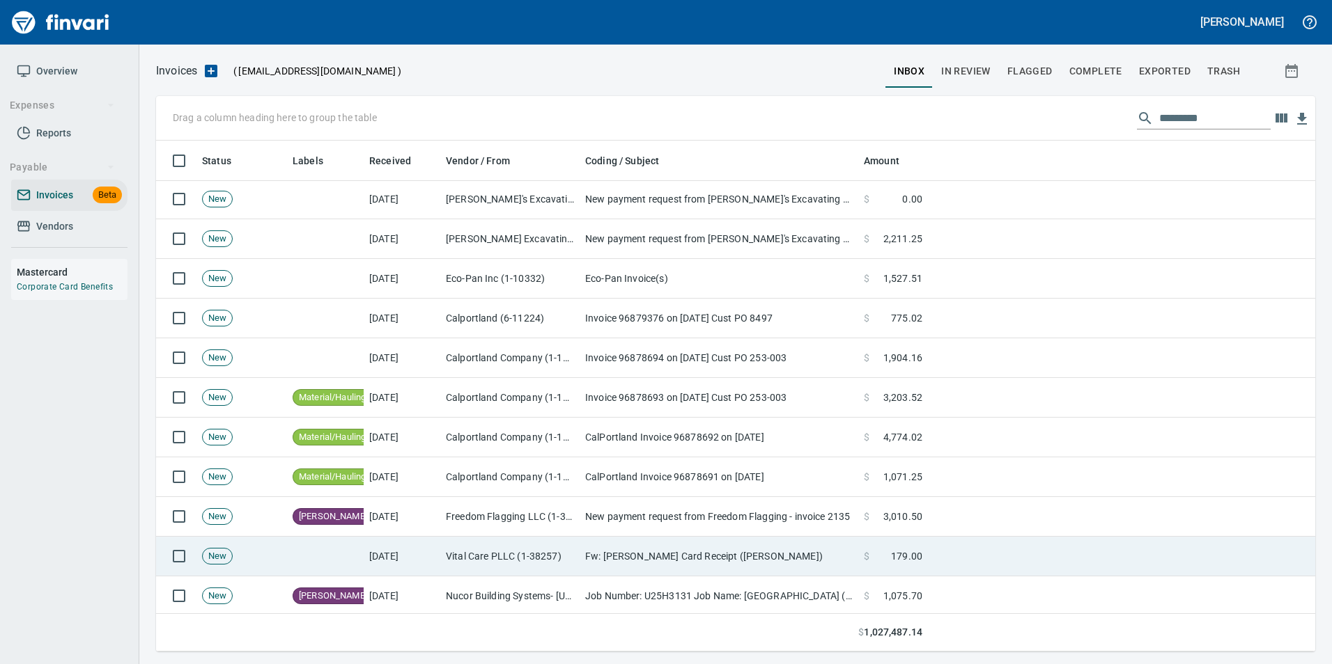
scroll to position [348, 0]
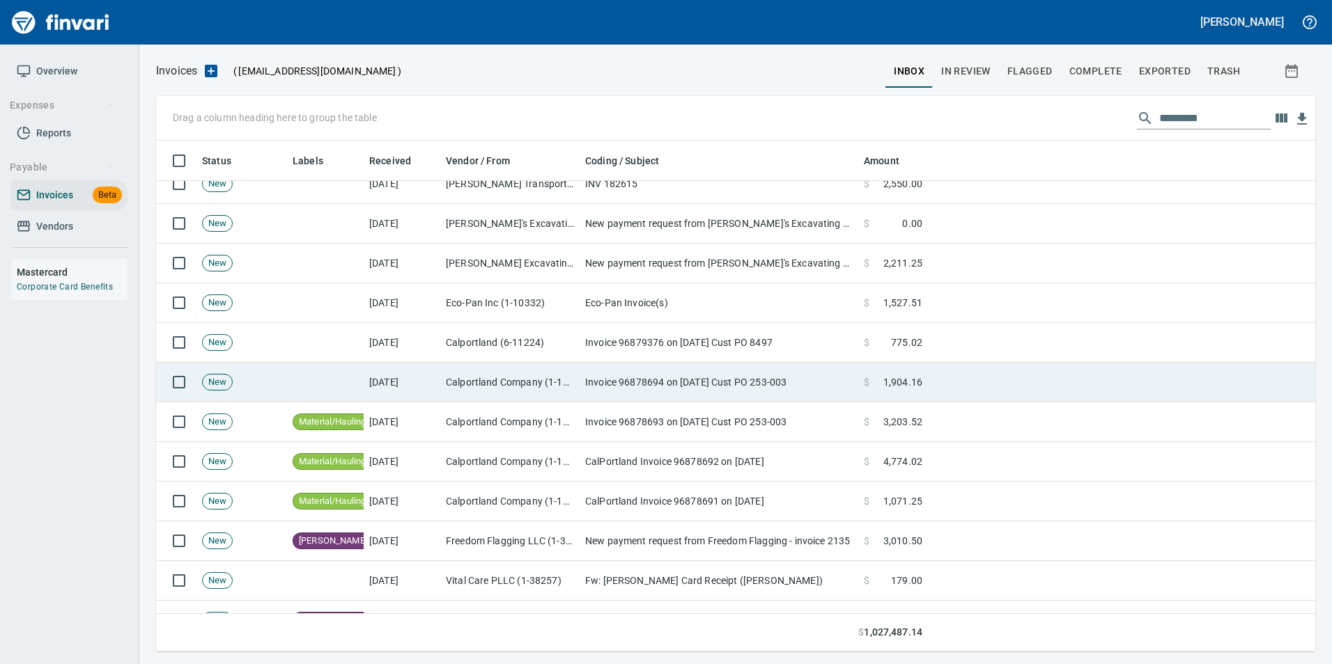
click at [650, 388] on td "Invoice 96878694 on [DATE] Cust PO 253-003" at bounding box center [718, 383] width 279 height 40
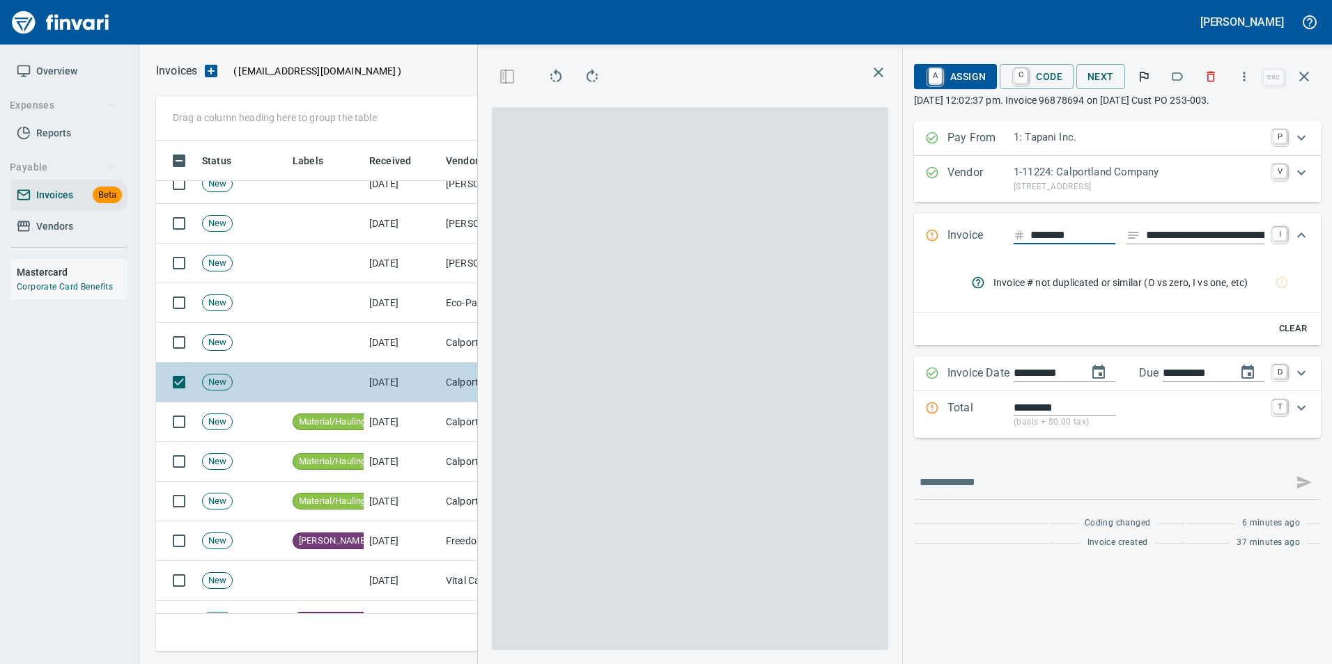
scroll to position [501, 790]
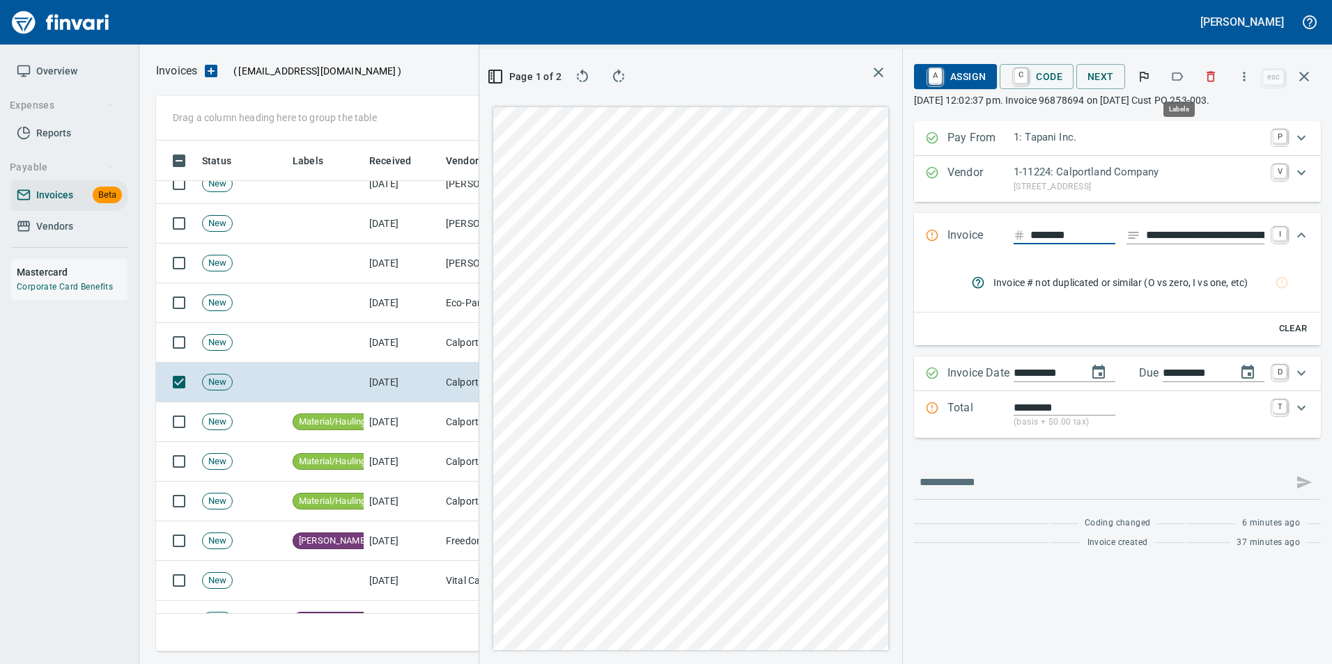
click at [1179, 76] on icon "button" at bounding box center [1177, 77] width 14 height 14
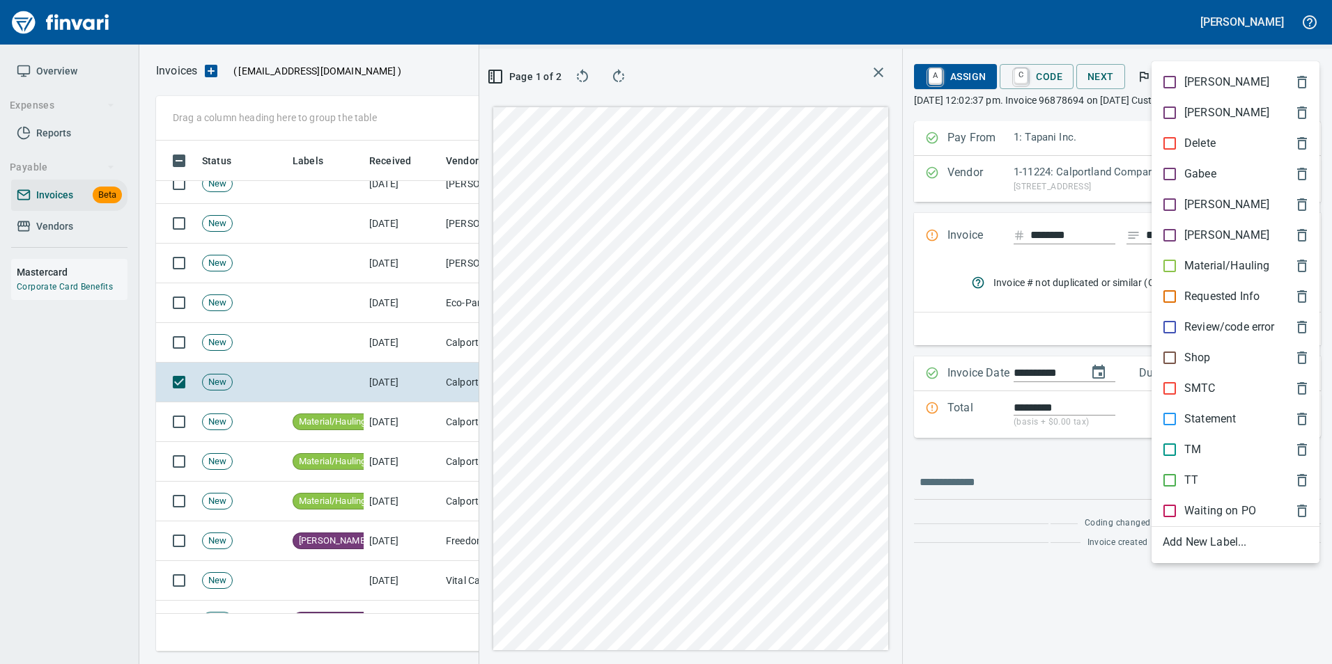
click at [1208, 259] on p "Material/Hauling" at bounding box center [1226, 266] width 85 height 17
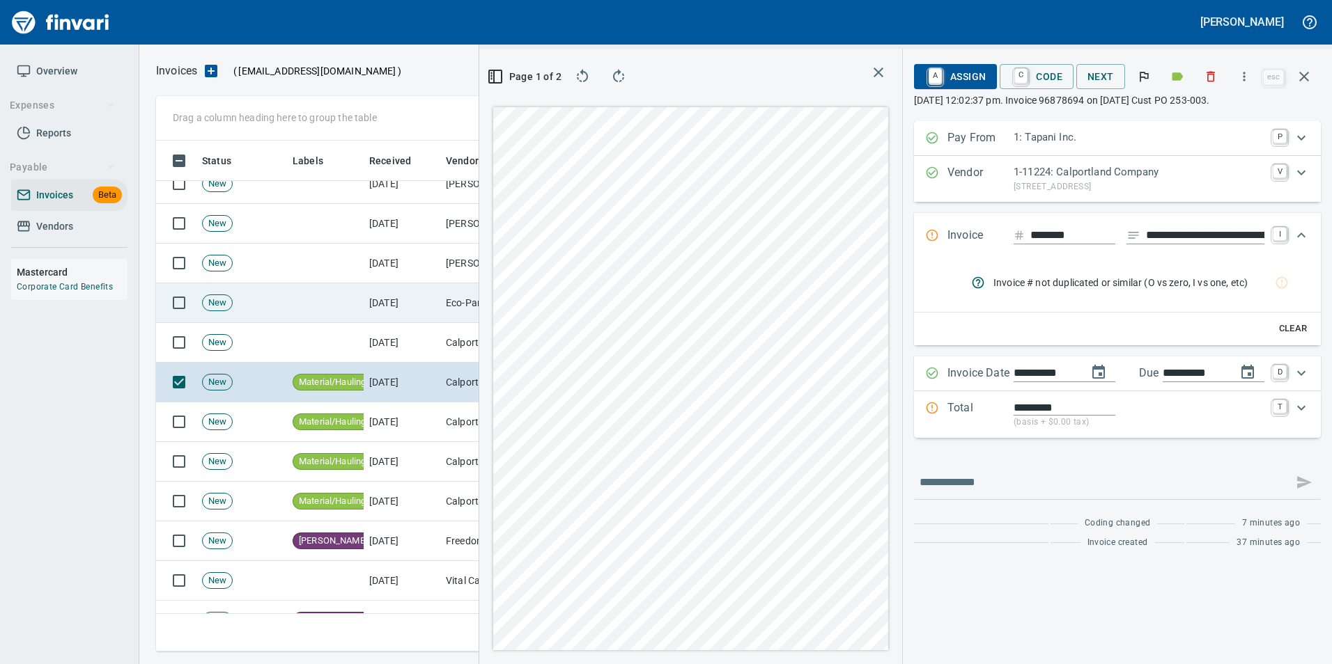
click at [1302, 79] on icon "button" at bounding box center [1303, 76] width 17 height 17
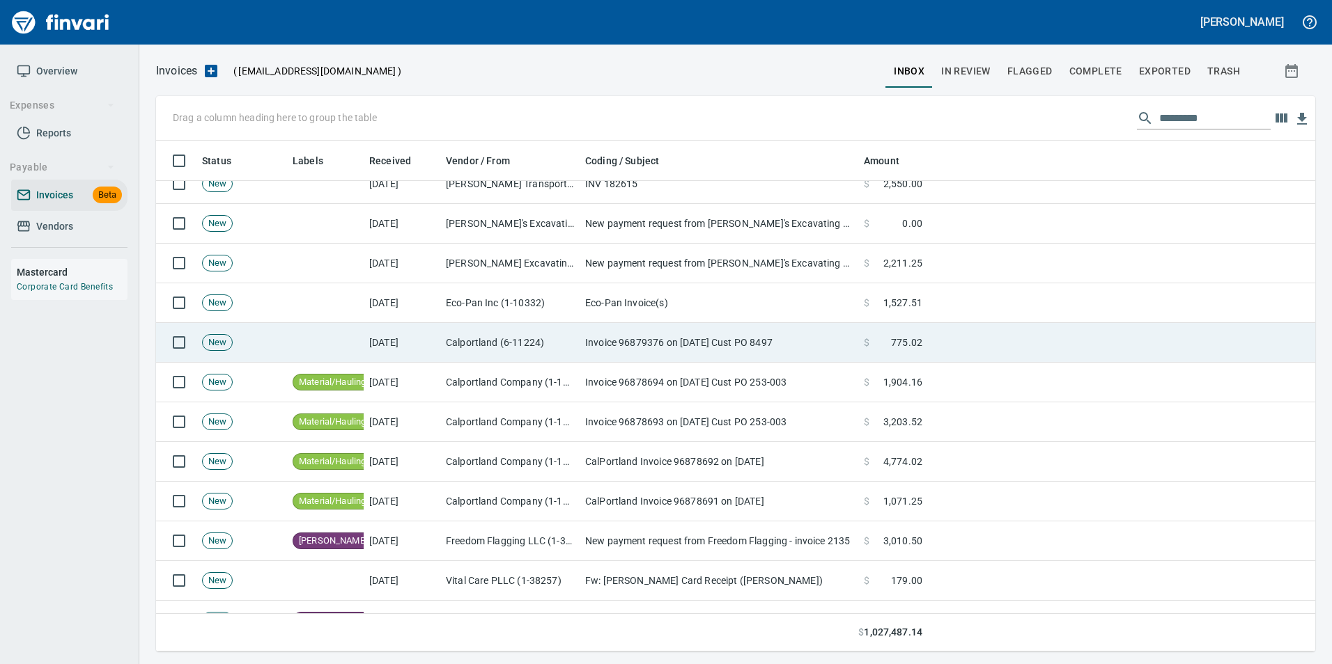
scroll to position [501, 1138]
click at [563, 343] on td "Calportland (6-11224)" at bounding box center [509, 343] width 139 height 40
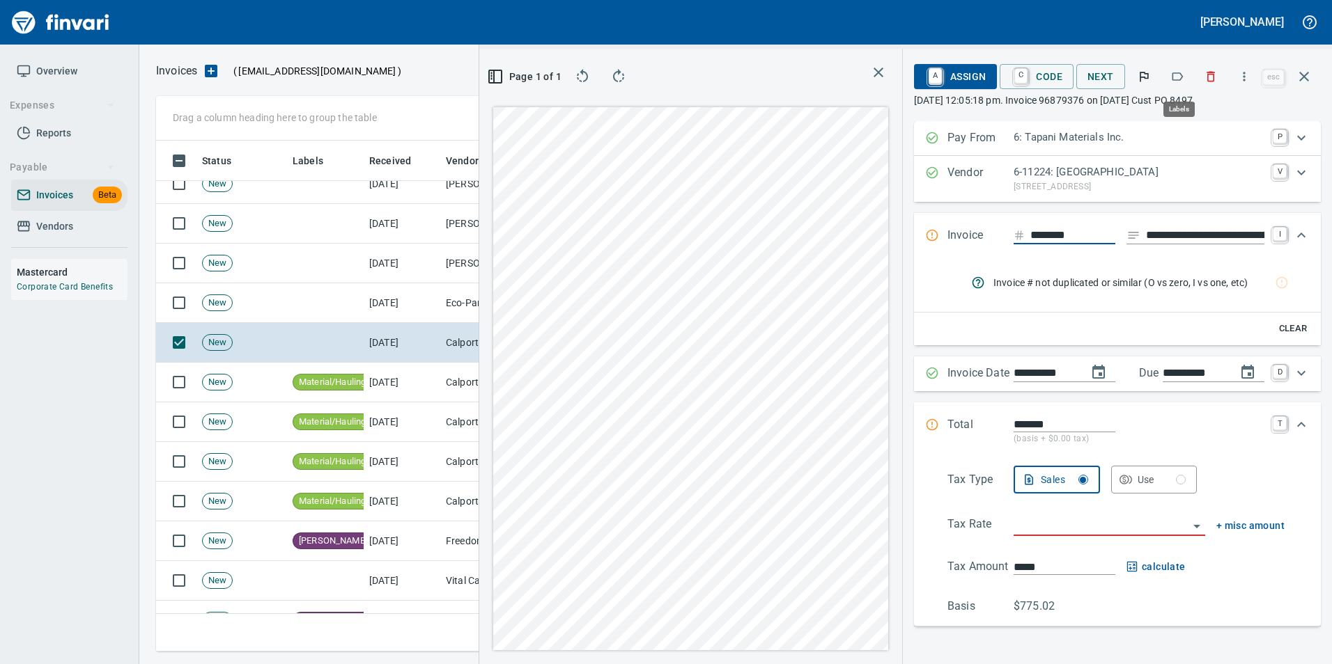
click at [1178, 75] on icon "button" at bounding box center [1177, 77] width 14 height 14
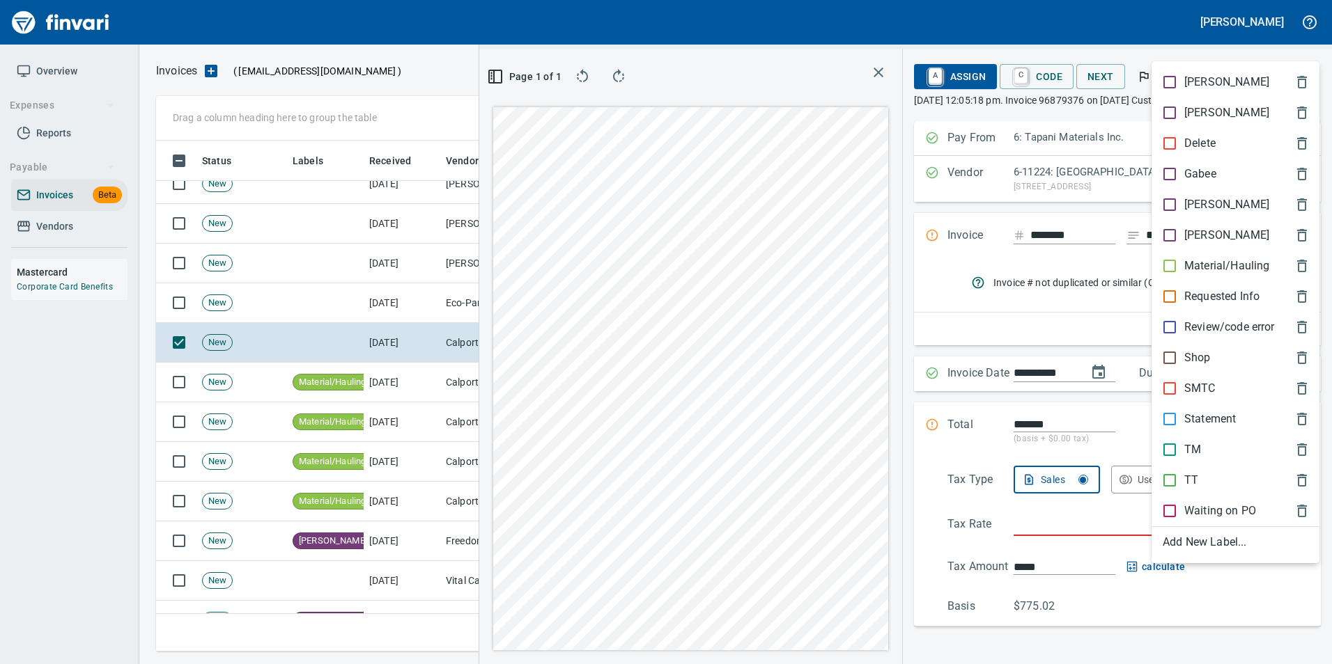
click at [1199, 445] on p "TM" at bounding box center [1192, 450] width 17 height 17
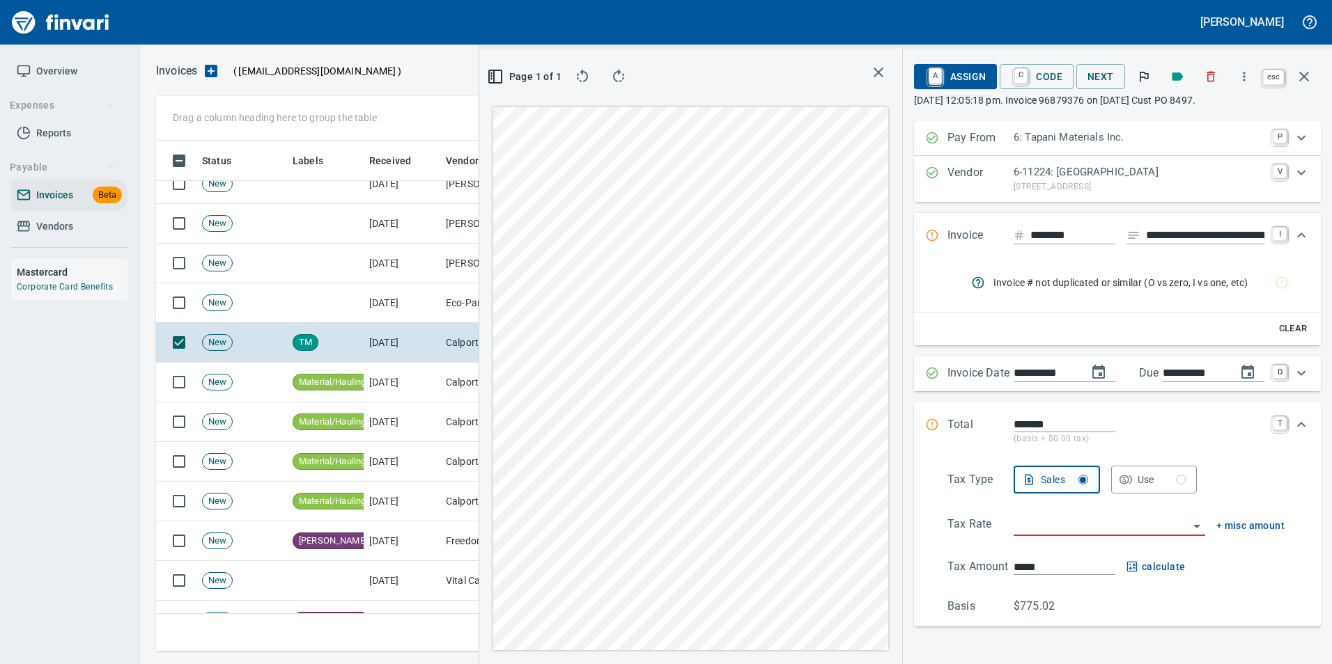
click at [1300, 84] on icon "button" at bounding box center [1303, 76] width 17 height 17
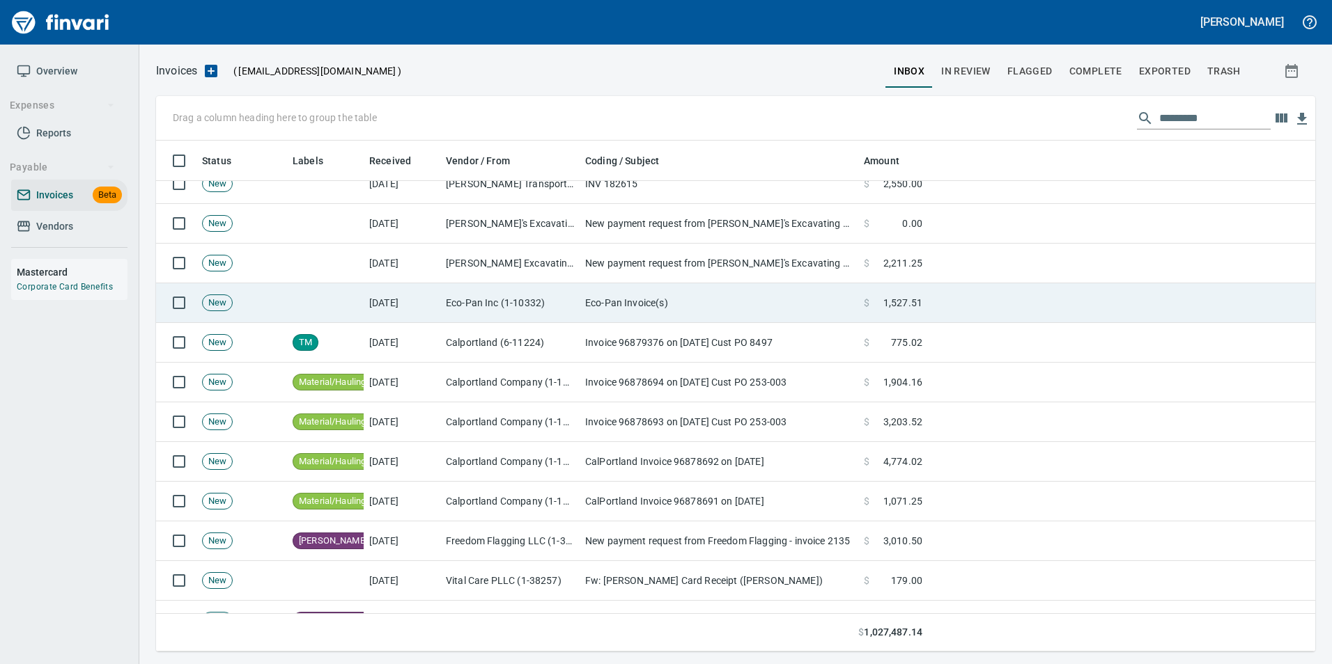
click at [718, 300] on td "Eco-Pan Invoice(s)" at bounding box center [718, 303] width 279 height 40
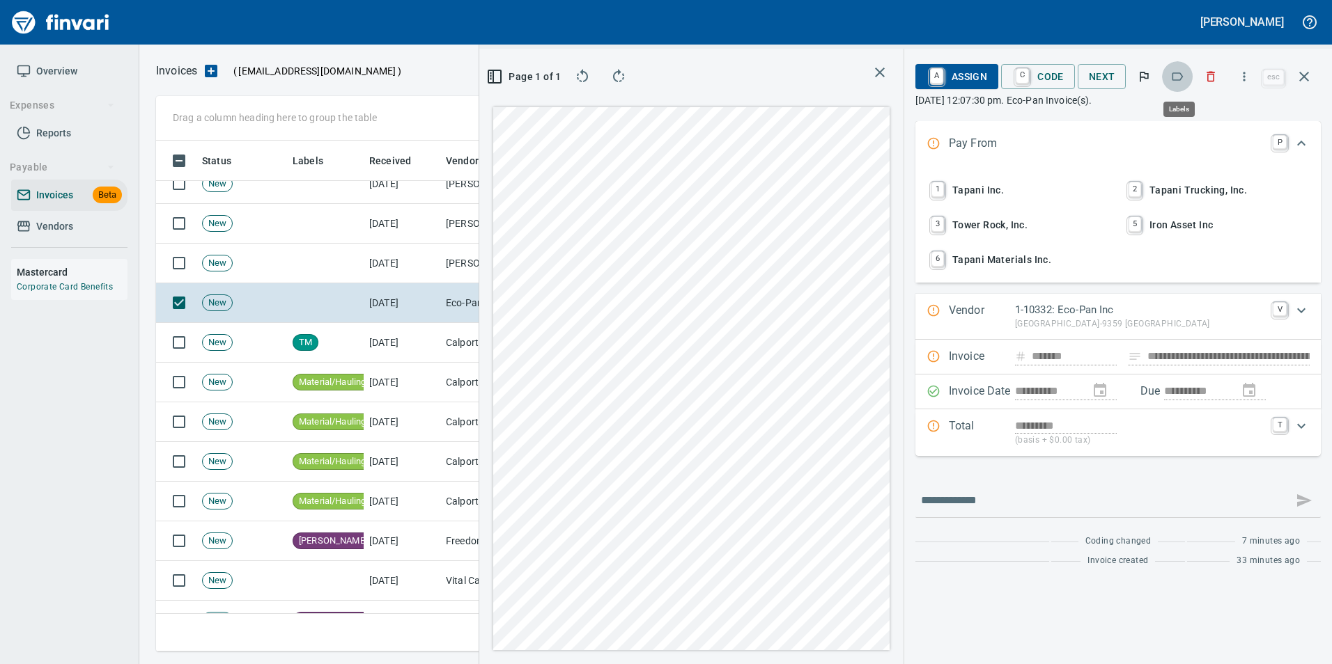
click at [1176, 81] on icon "button" at bounding box center [1177, 77] width 14 height 14
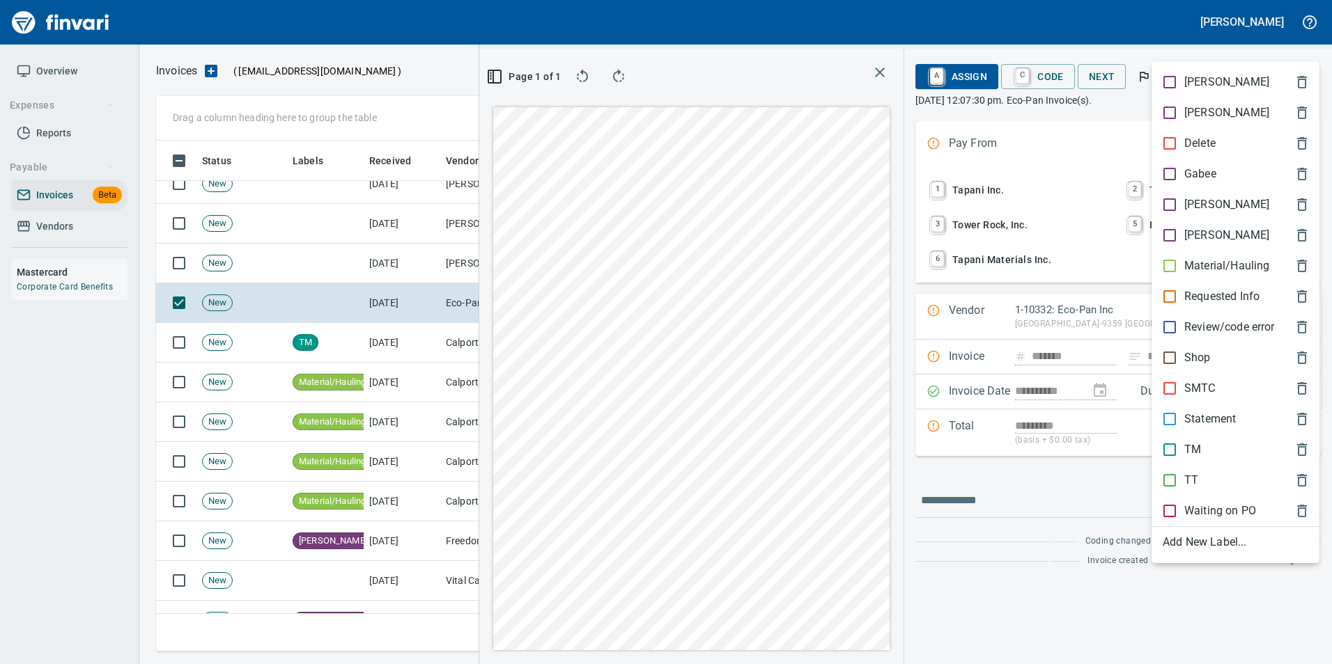
click at [1210, 203] on p "[PERSON_NAME]" at bounding box center [1226, 204] width 85 height 17
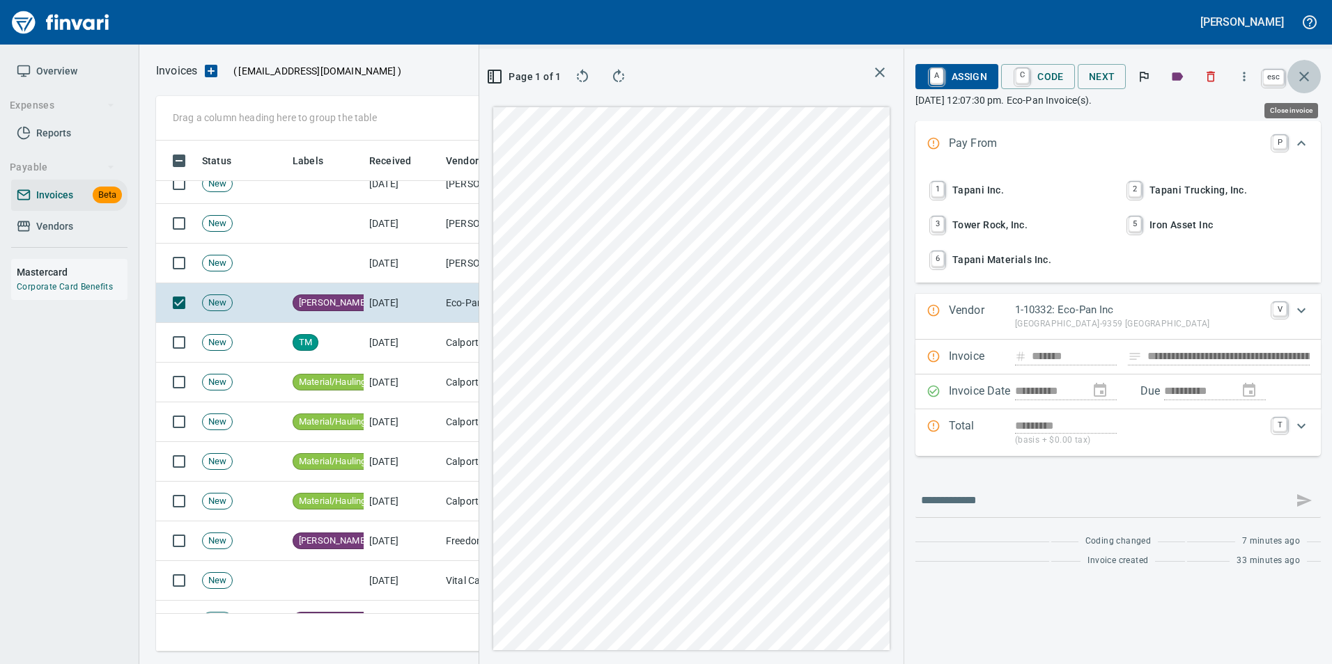
click at [1304, 81] on icon "button" at bounding box center [1303, 76] width 17 height 17
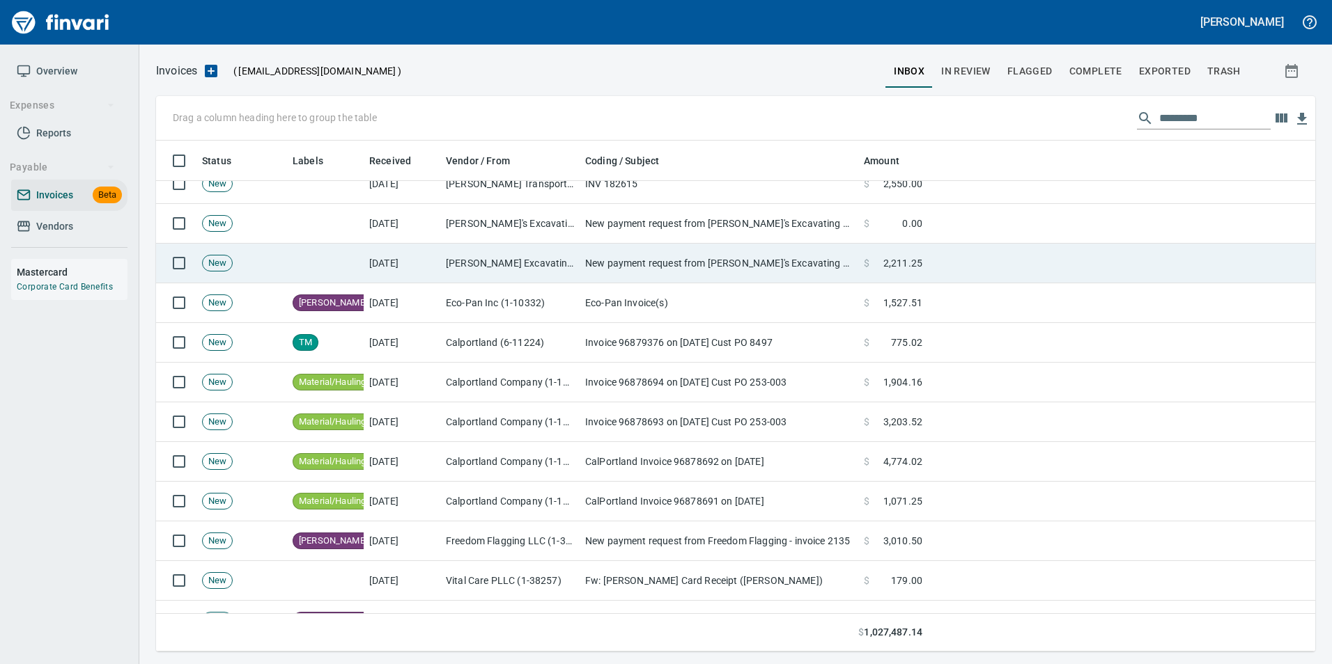
click at [659, 261] on td "New payment request from [PERSON_NAME]'s Excavating LLC for 2211.25 - invoice 9…" at bounding box center [718, 264] width 279 height 40
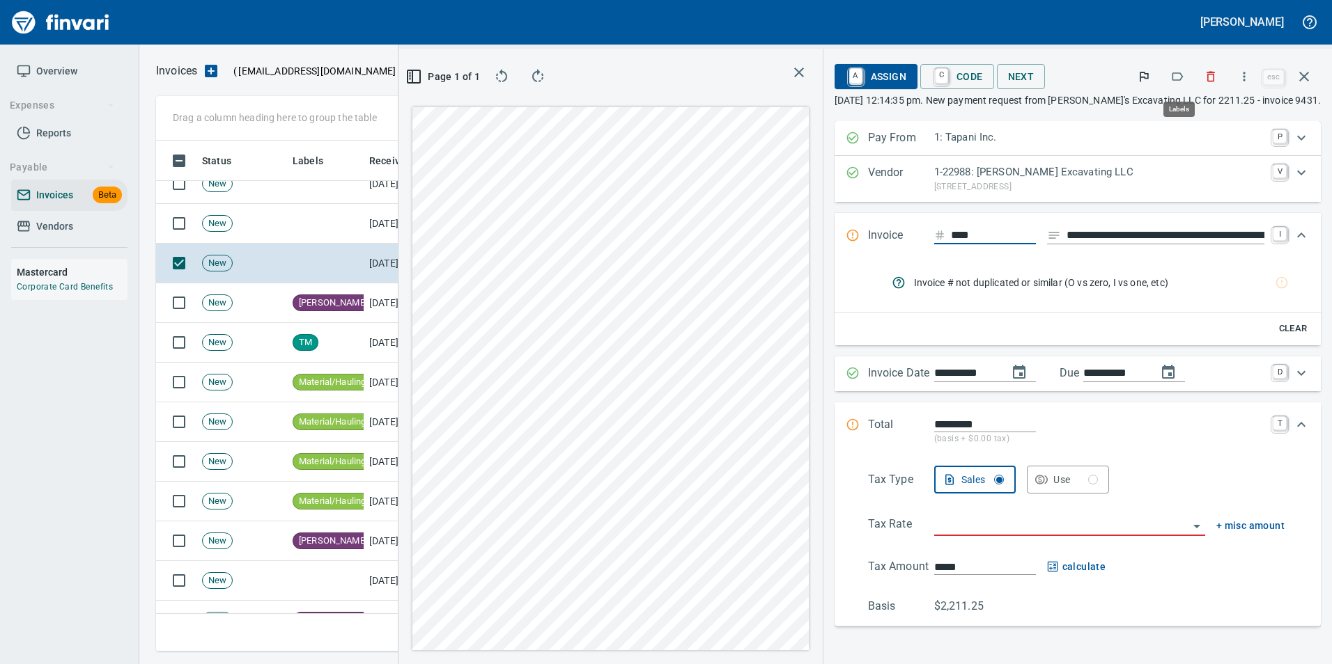
click at [1177, 81] on icon "button" at bounding box center [1177, 77] width 14 height 14
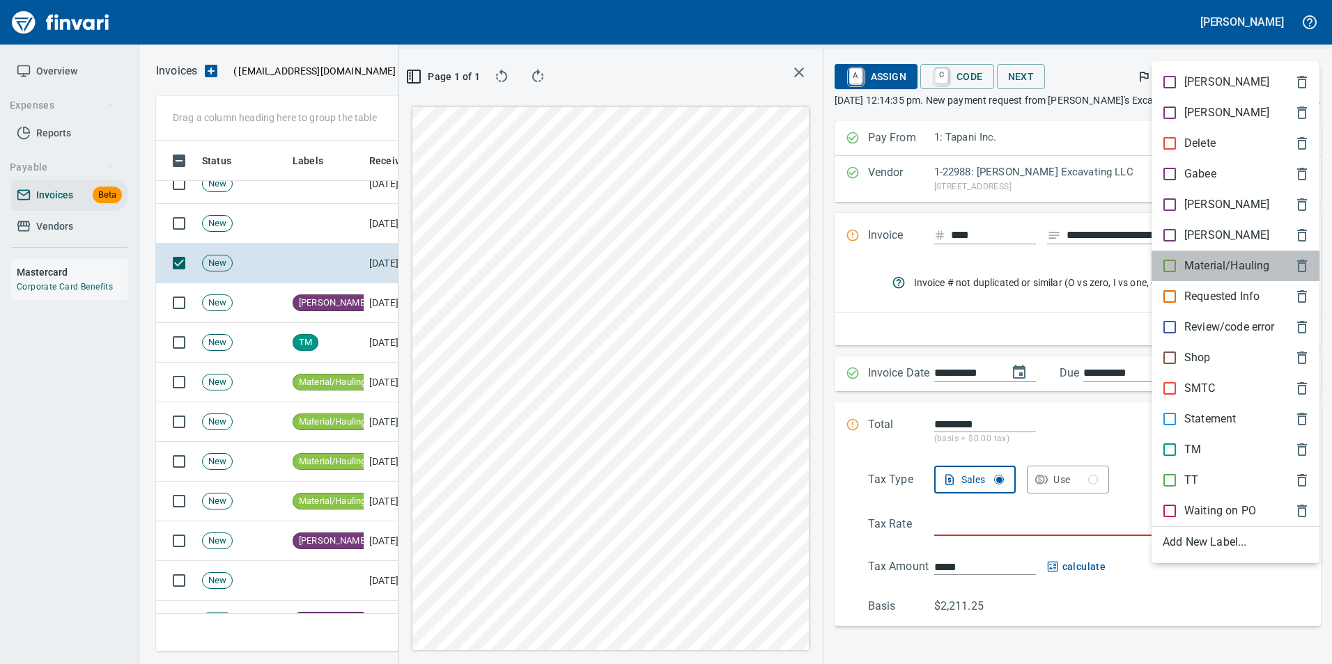
click at [1212, 260] on p "Material/Hauling" at bounding box center [1226, 266] width 85 height 17
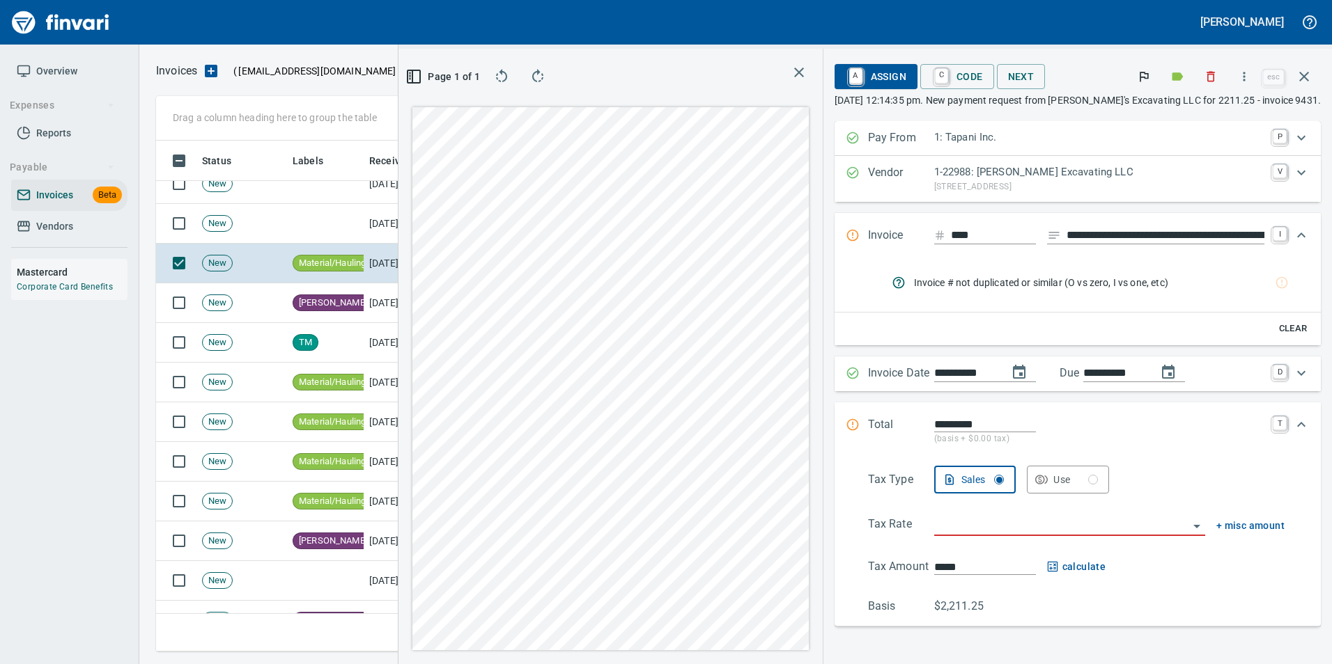
click at [1305, 79] on icon "button" at bounding box center [1303, 76] width 17 height 17
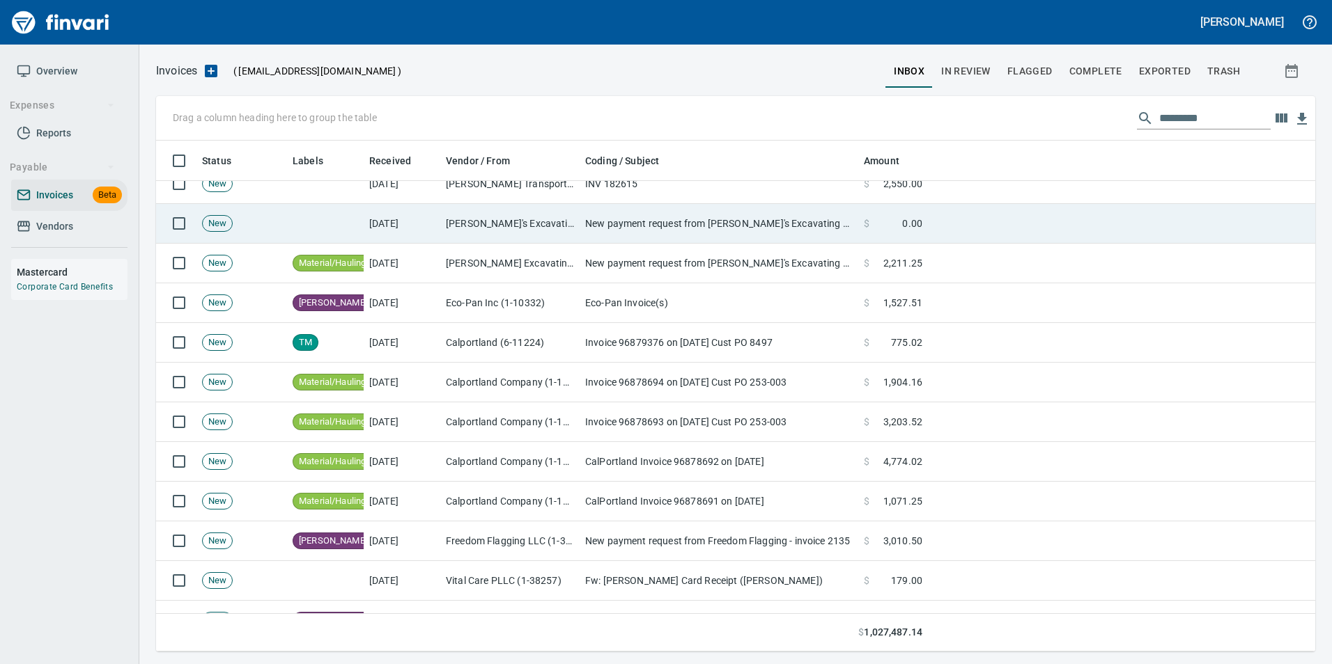
click at [673, 240] on td "New payment request from [PERSON_NAME]'s Excavating LLC for 2211.25 - invoice 9…" at bounding box center [718, 224] width 279 height 40
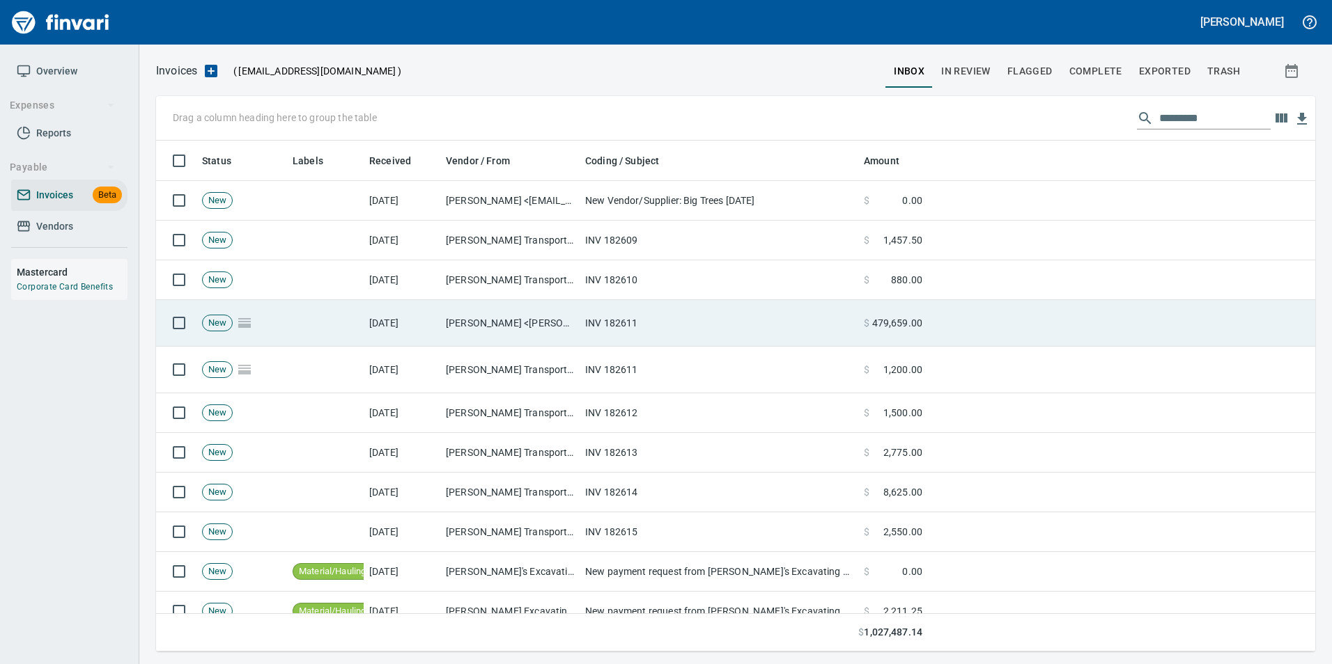
scroll to position [501, 1138]
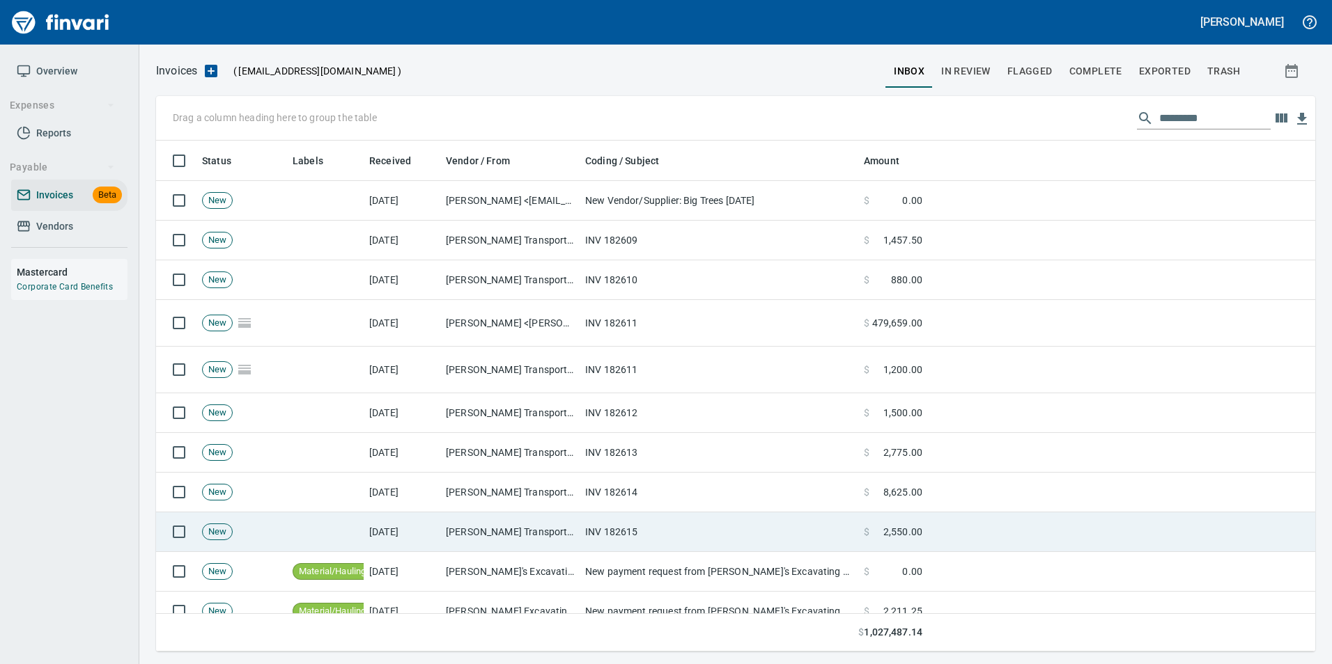
click at [600, 531] on td "INV 182615" at bounding box center [718, 533] width 279 height 40
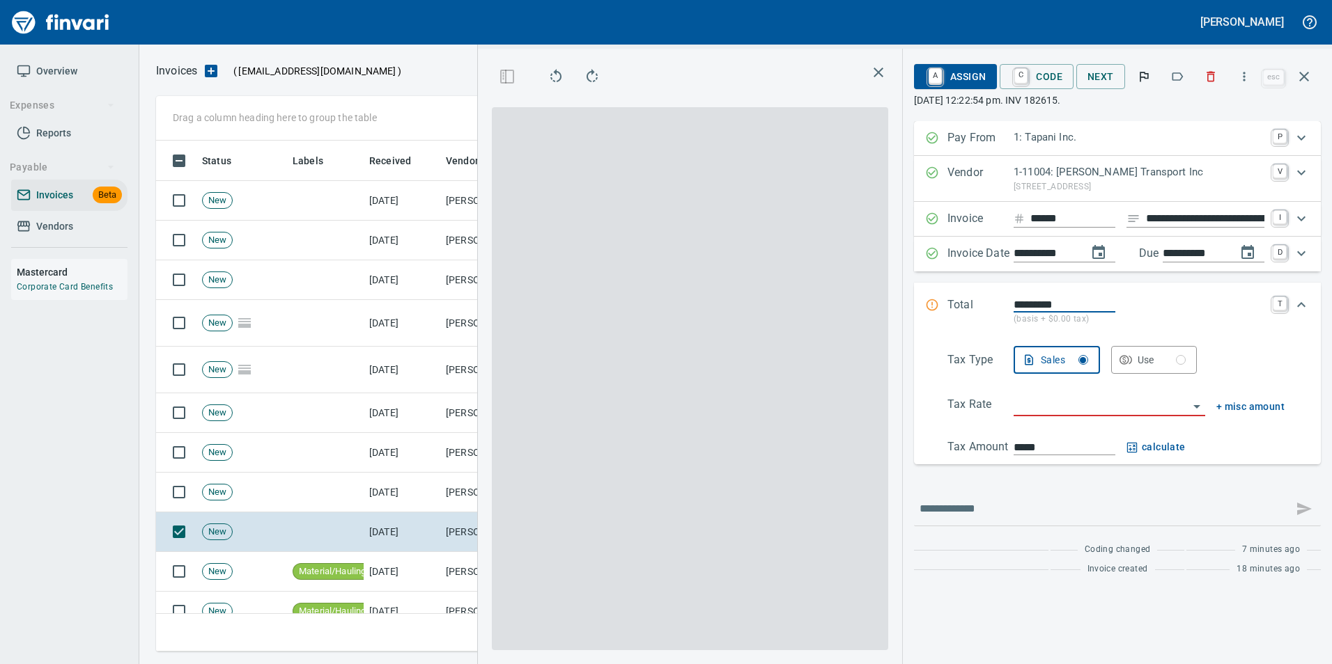
scroll to position [501, 790]
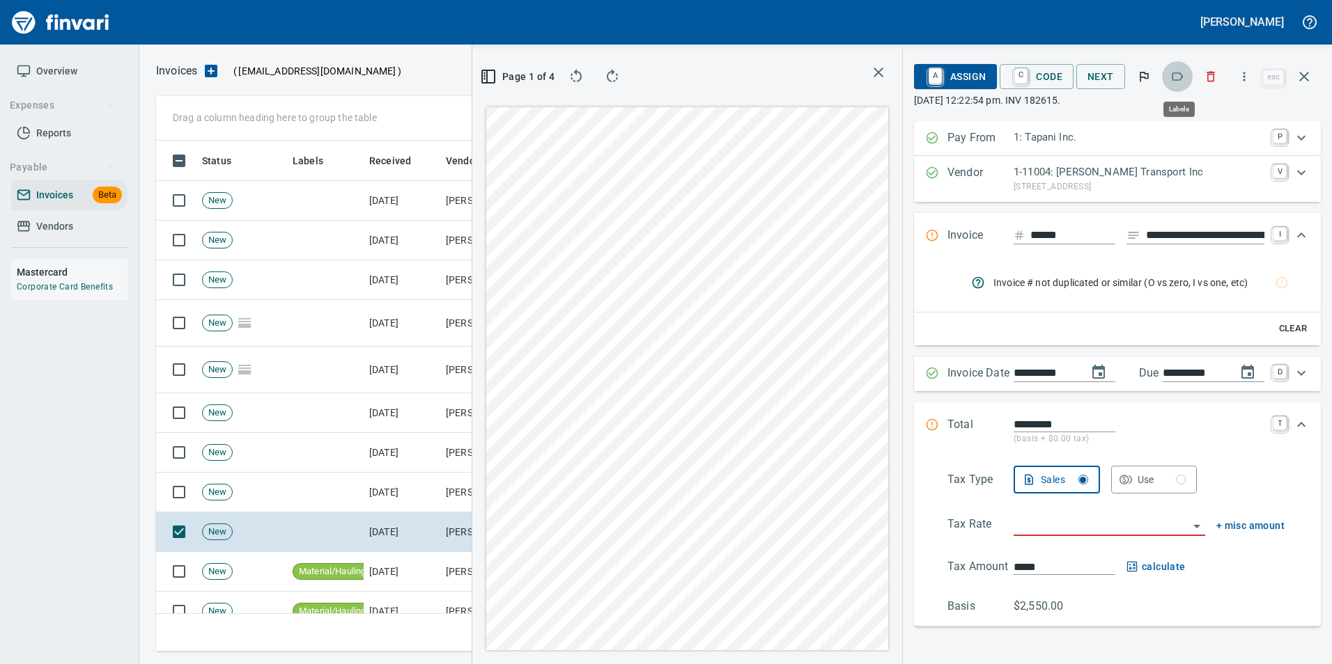
click at [1181, 75] on icon "button" at bounding box center [1177, 77] width 14 height 14
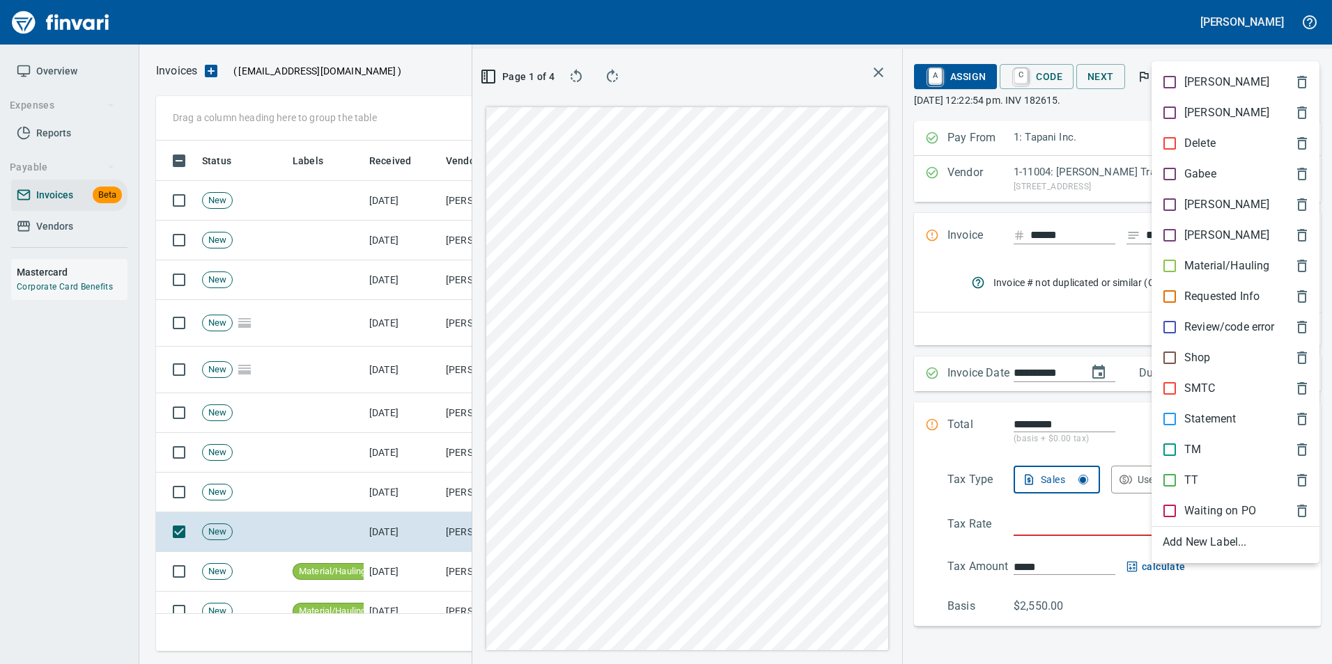
click at [1225, 263] on p "Material/Hauling" at bounding box center [1226, 266] width 85 height 17
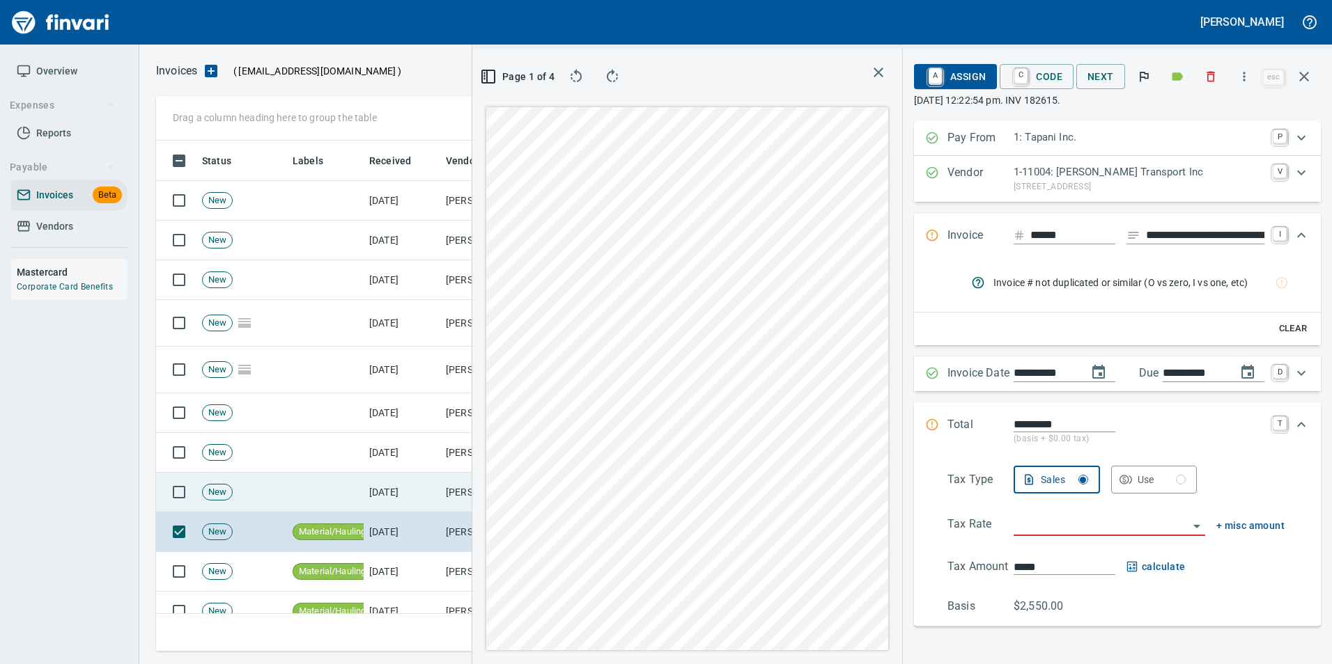
click at [320, 504] on td at bounding box center [325, 493] width 77 height 40
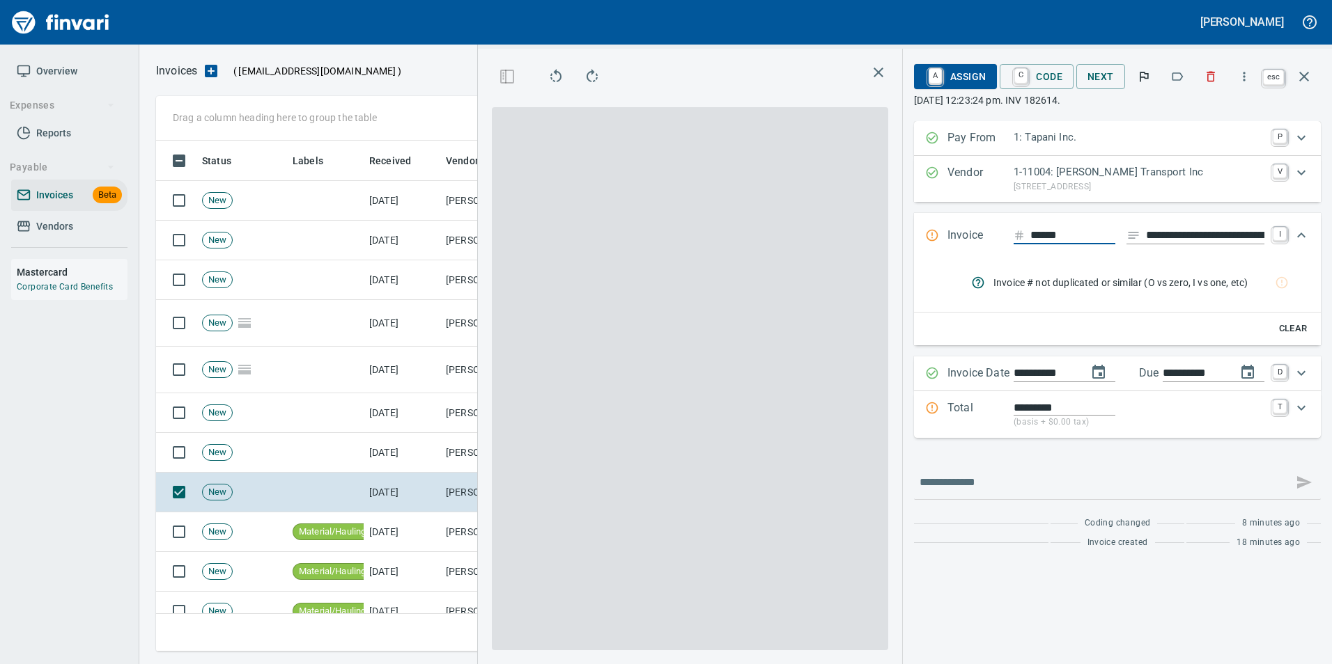
click at [1300, 79] on icon "button" at bounding box center [1303, 76] width 17 height 17
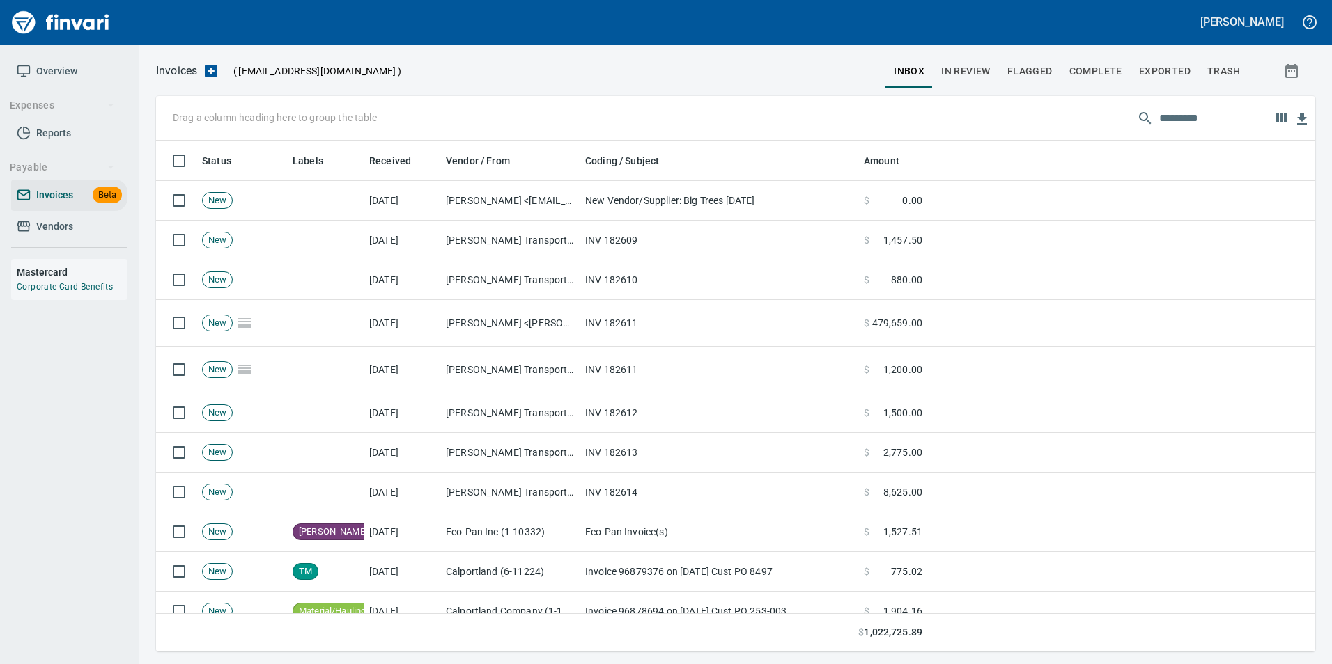
scroll to position [501, 1138]
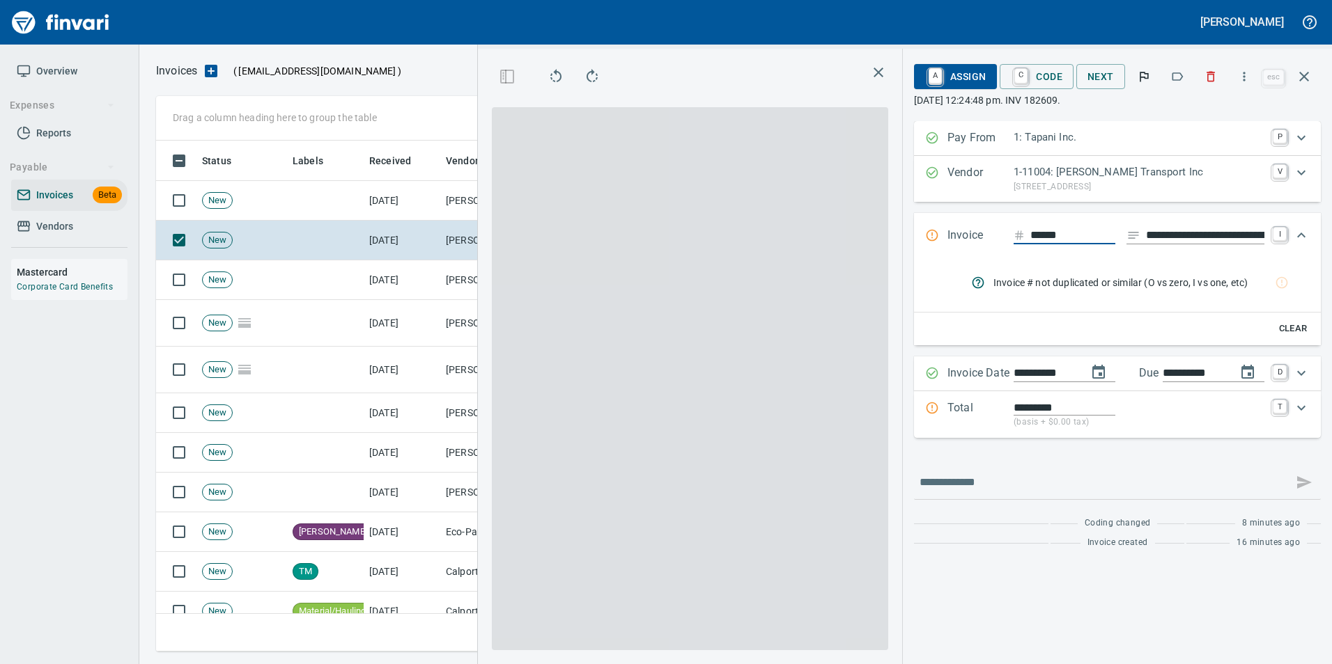
scroll to position [501, 790]
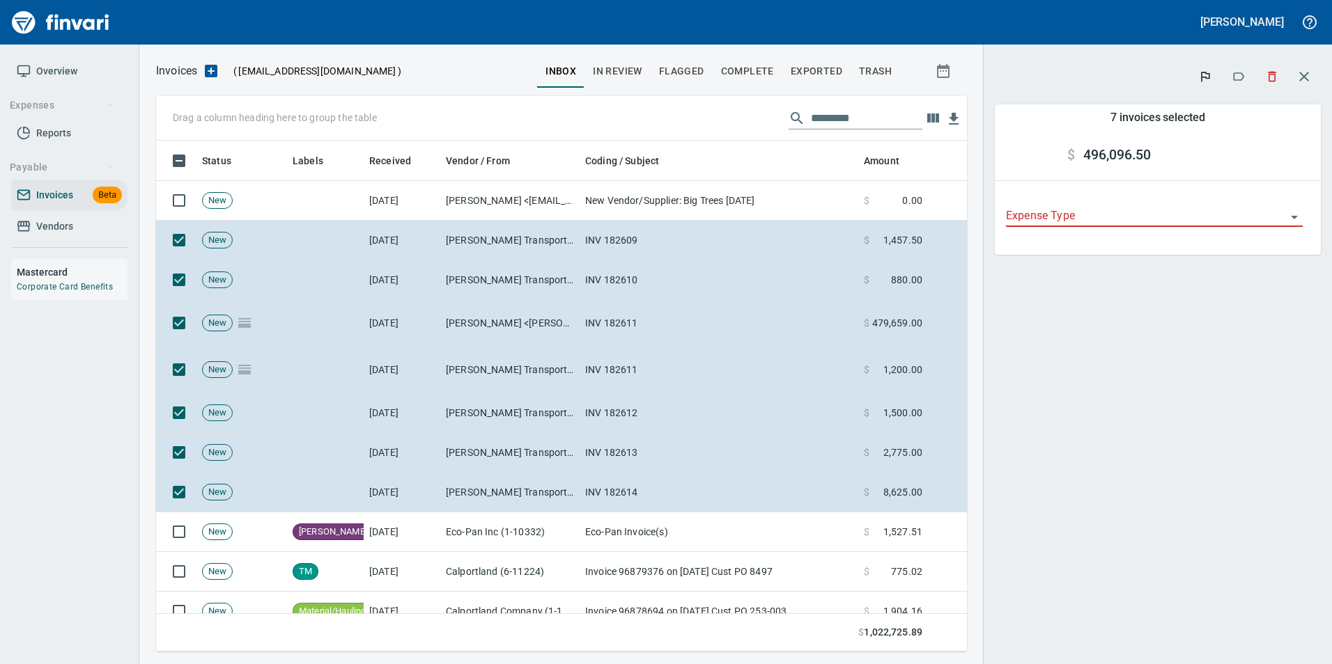
scroll to position [501, 790]
click at [1233, 77] on icon "button" at bounding box center [1238, 77] width 14 height 14
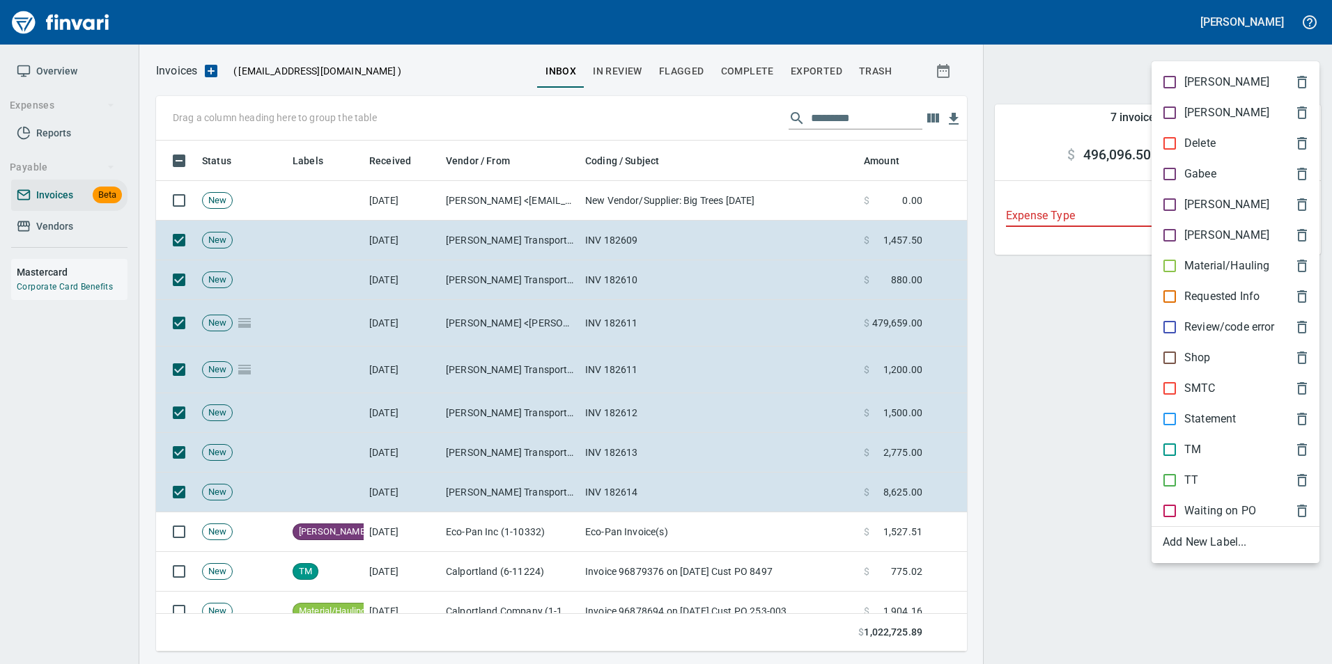
click at [1226, 260] on p "Material/Hauling" at bounding box center [1226, 266] width 85 height 17
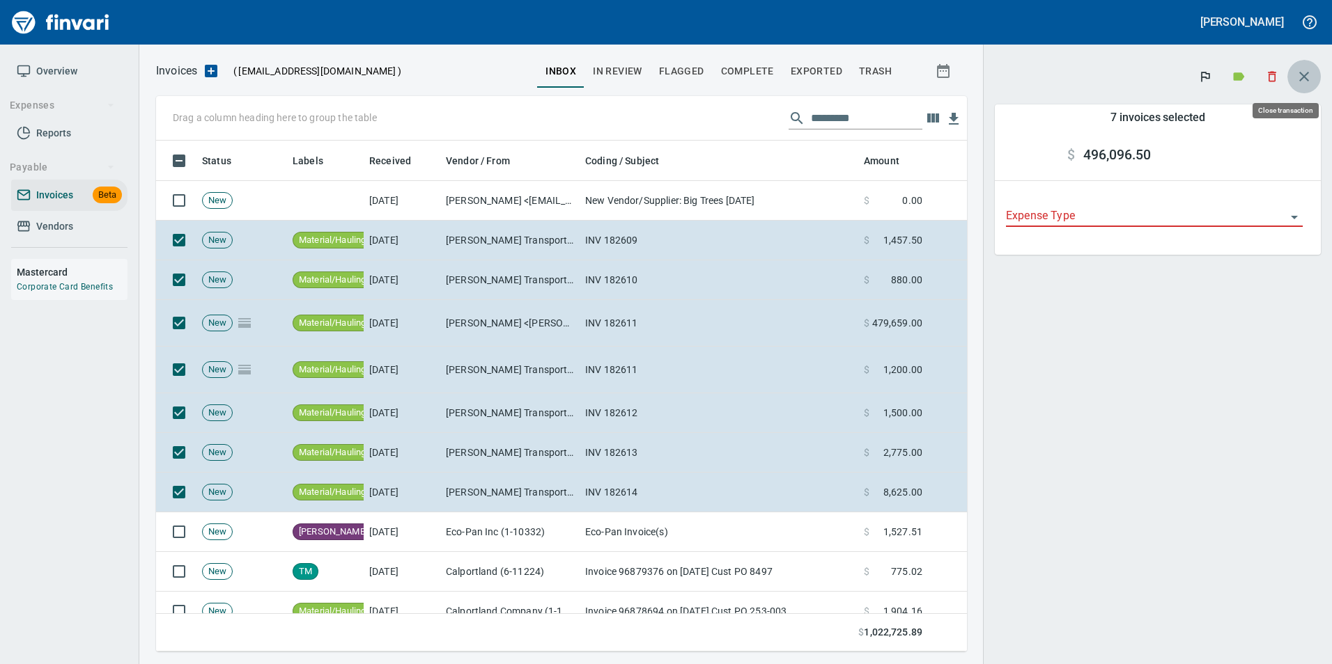
click at [1297, 72] on icon "button" at bounding box center [1303, 76] width 17 height 17
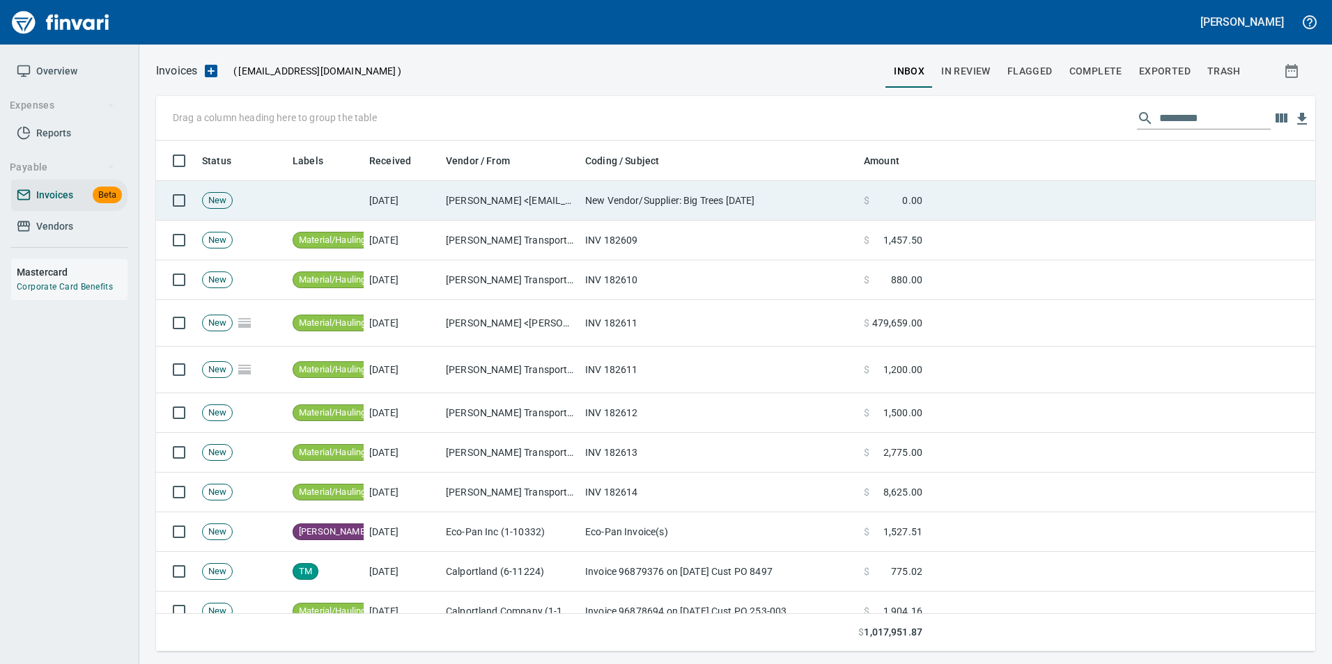
click at [972, 194] on td at bounding box center [1121, 201] width 387 height 40
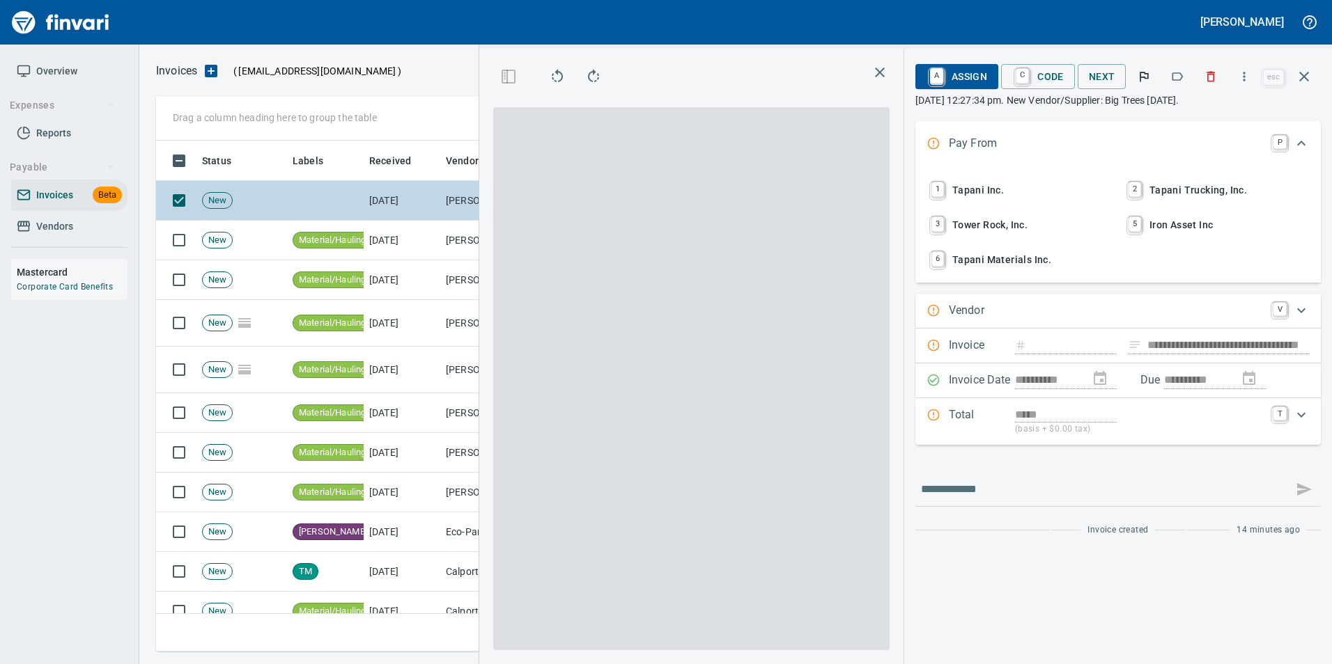
type input "**********"
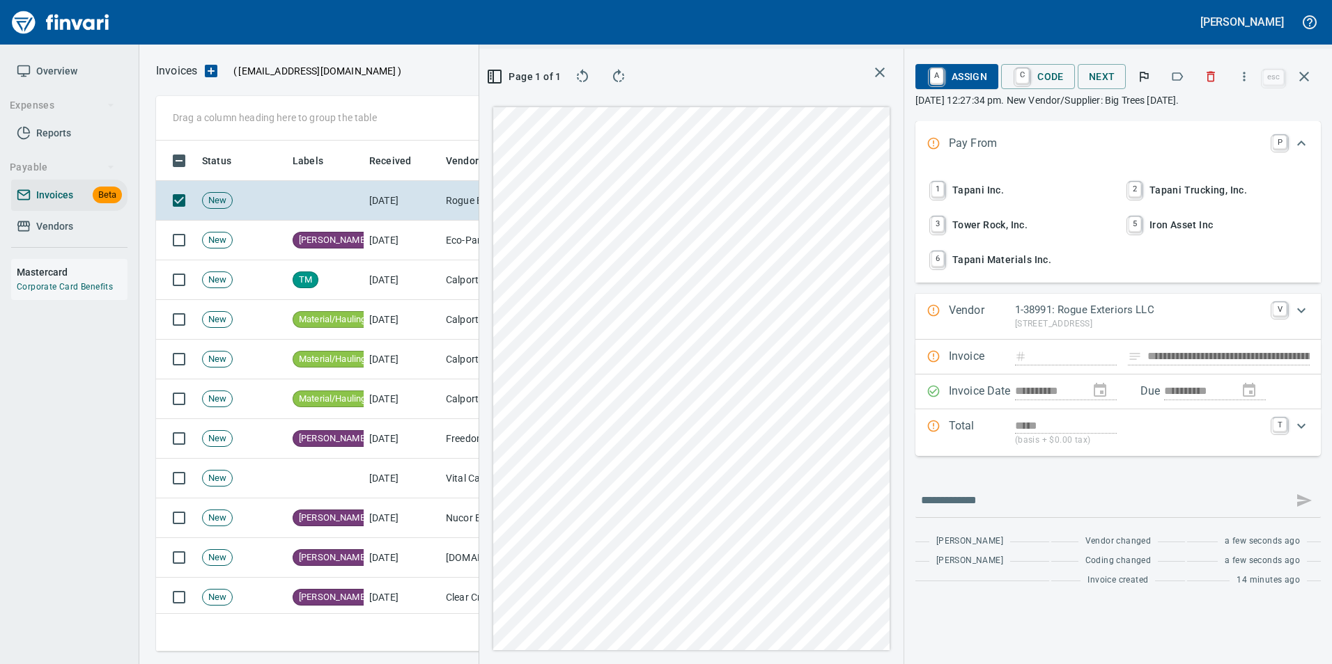
scroll to position [501, 790]
click at [1313, 81] on button "button" at bounding box center [1303, 76] width 33 height 33
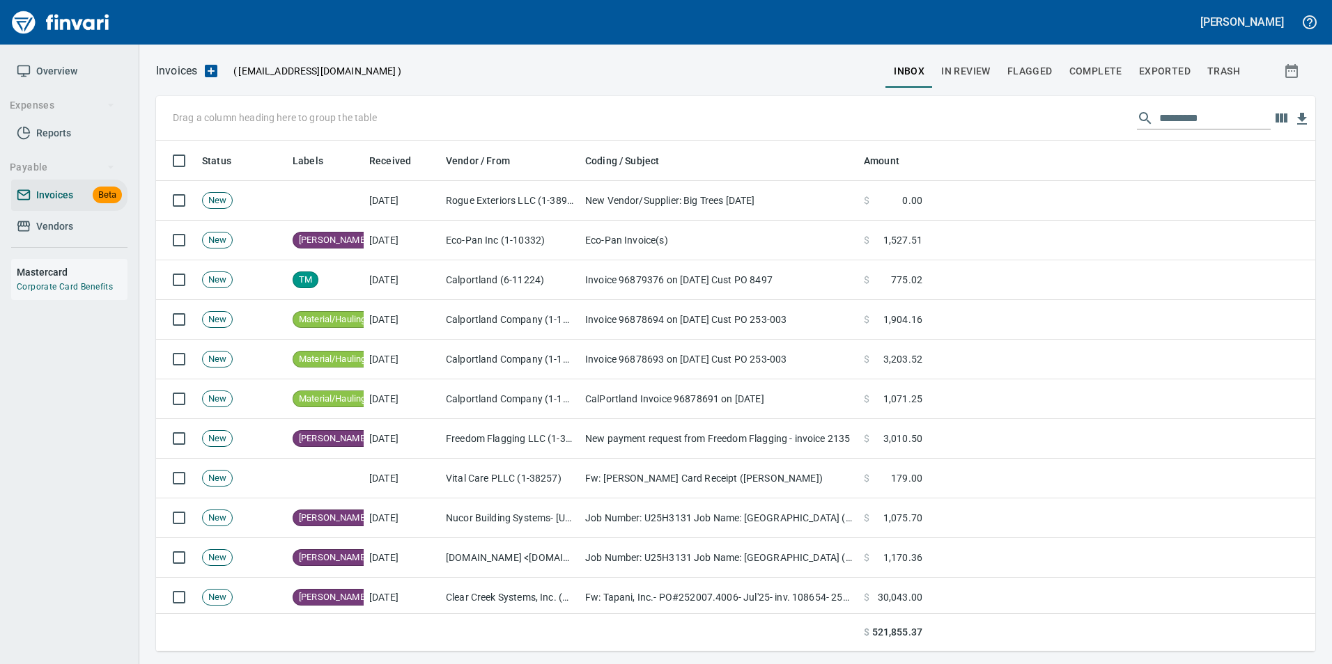
scroll to position [501, 1138]
